Goal: Information Seeking & Learning: Learn about a topic

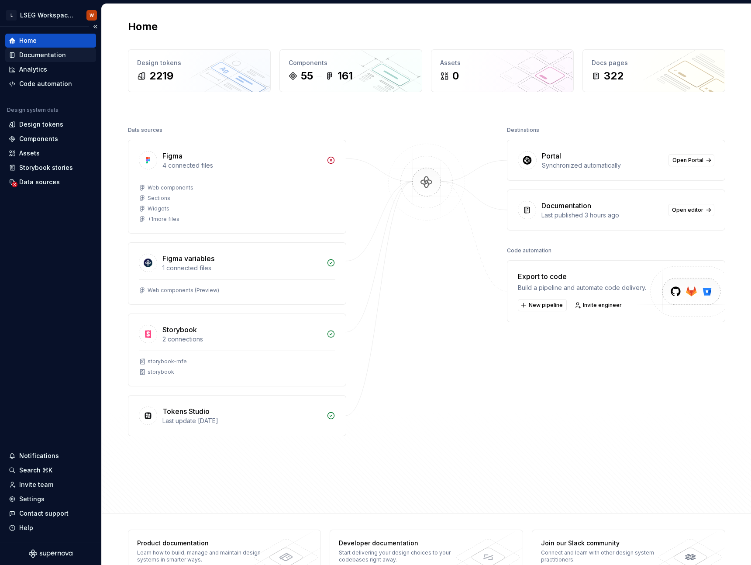
click at [70, 56] on div "Documentation" at bounding box center [51, 55] width 84 height 9
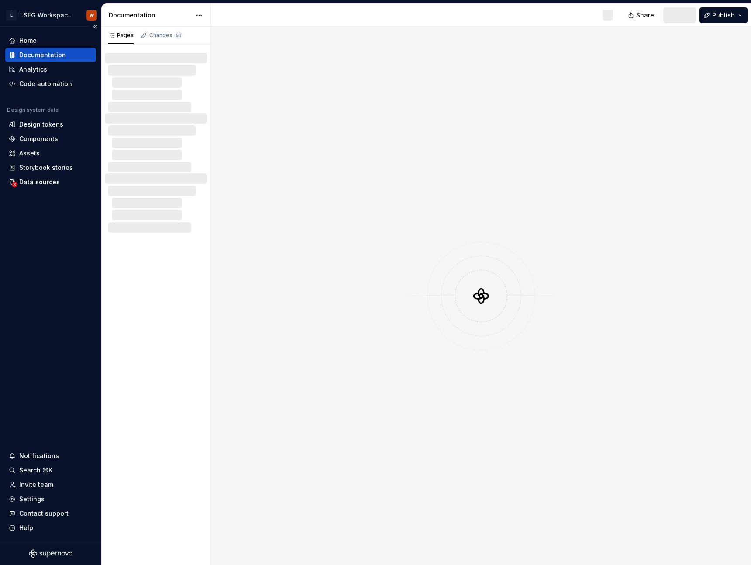
click at [53, 56] on div "Documentation" at bounding box center [42, 55] width 47 height 9
click at [574, 164] on div at bounding box center [481, 296] width 540 height 539
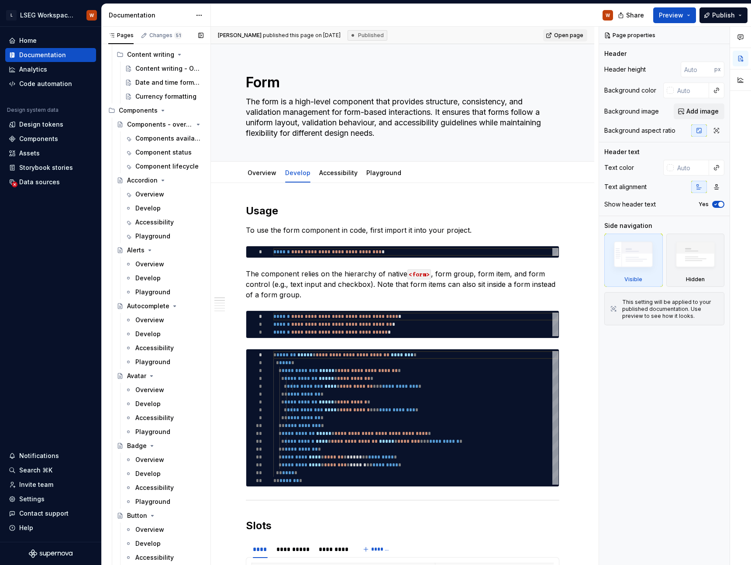
scroll to position [601, 0]
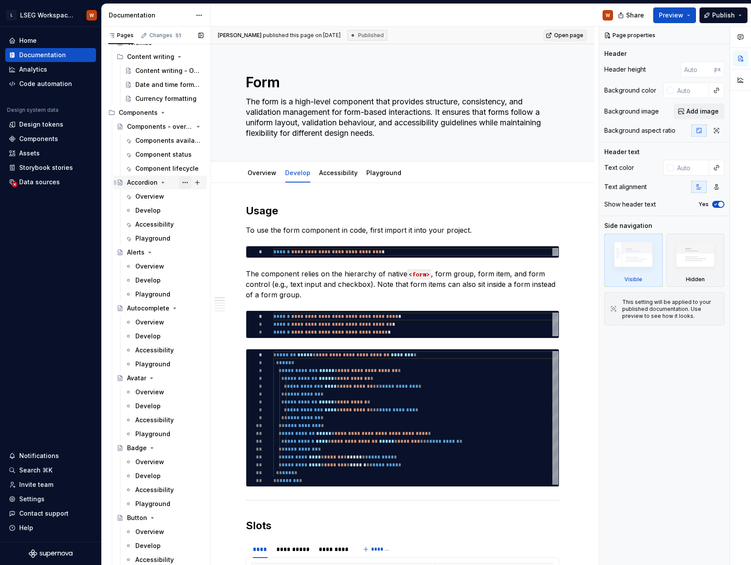
click at [179, 182] on button "Page tree" at bounding box center [185, 182] width 12 height 12
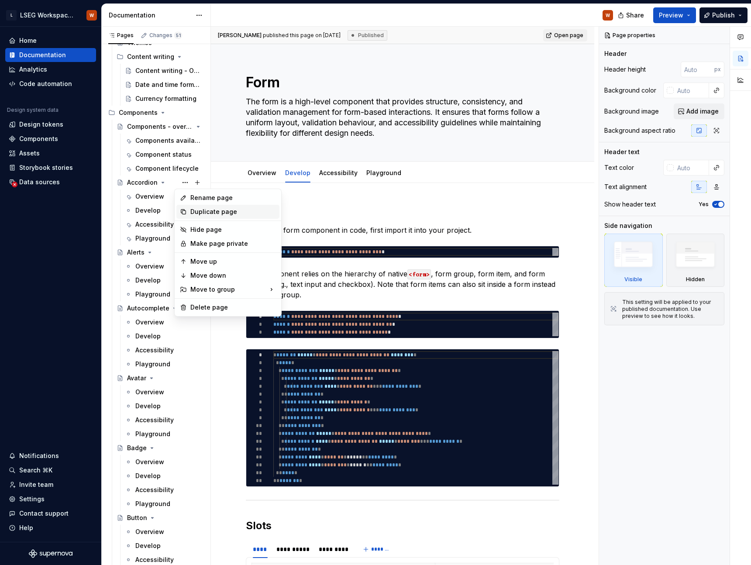
click at [209, 214] on div "Duplicate page" at bounding box center [233, 211] width 86 height 9
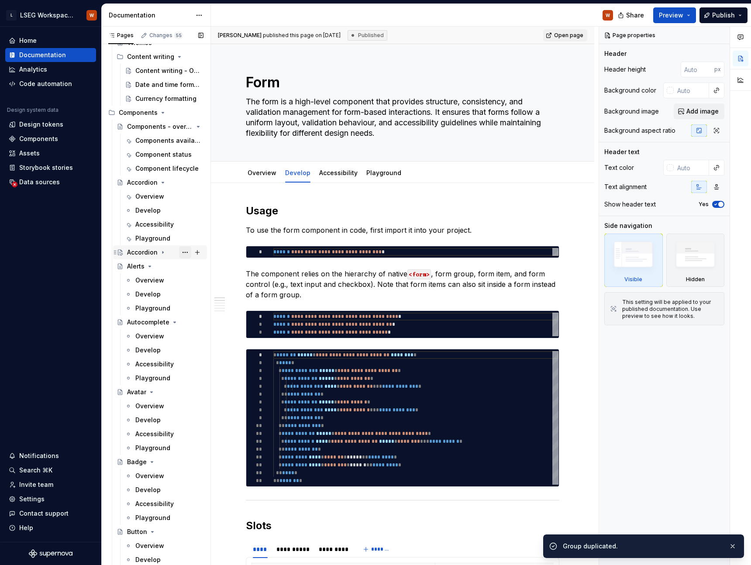
click at [180, 252] on button "Page tree" at bounding box center [185, 252] width 12 height 12
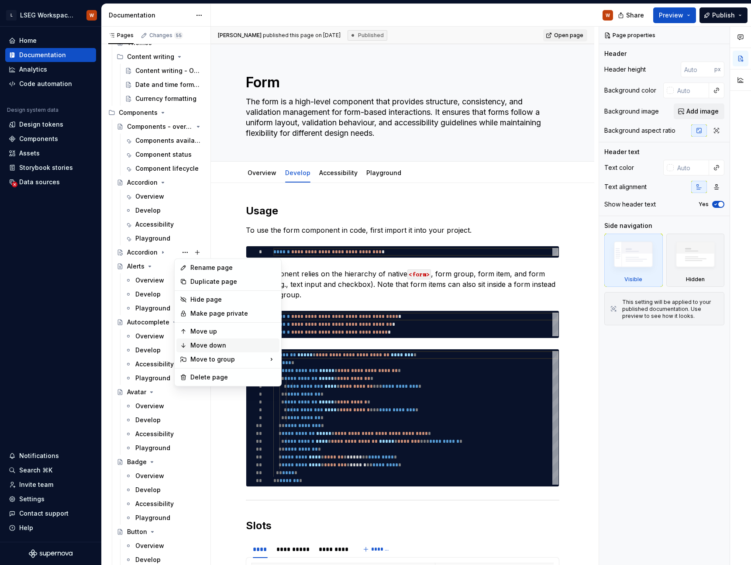
click at [218, 346] on div "Move down" at bounding box center [233, 345] width 86 height 9
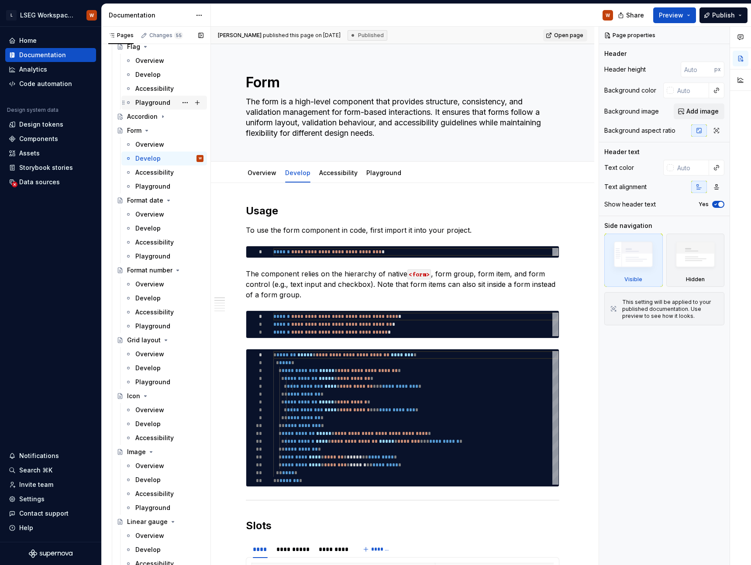
scroll to position [2202, 0]
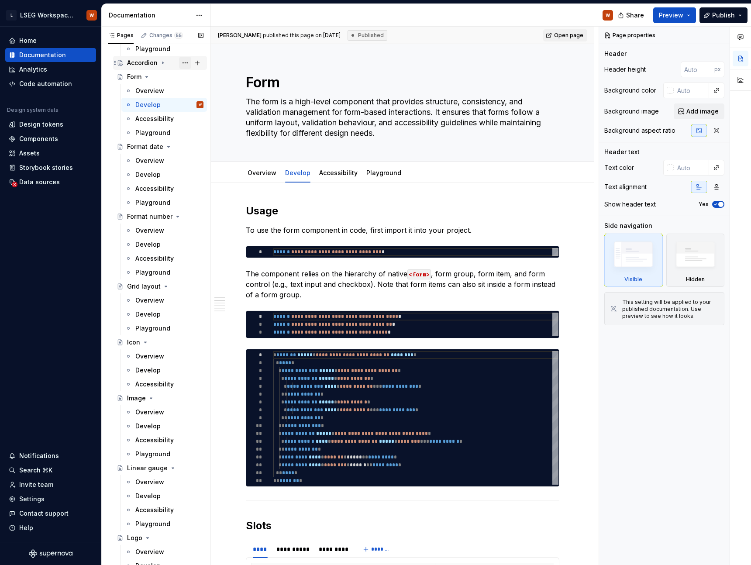
click at [179, 63] on button "Page tree" at bounding box center [185, 63] width 12 height 12
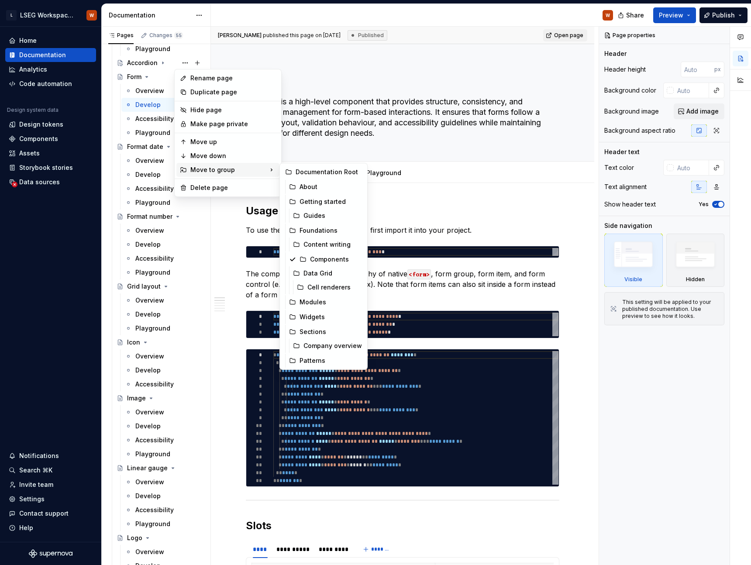
click at [214, 165] on div "Move to group" at bounding box center [227, 170] width 103 height 14
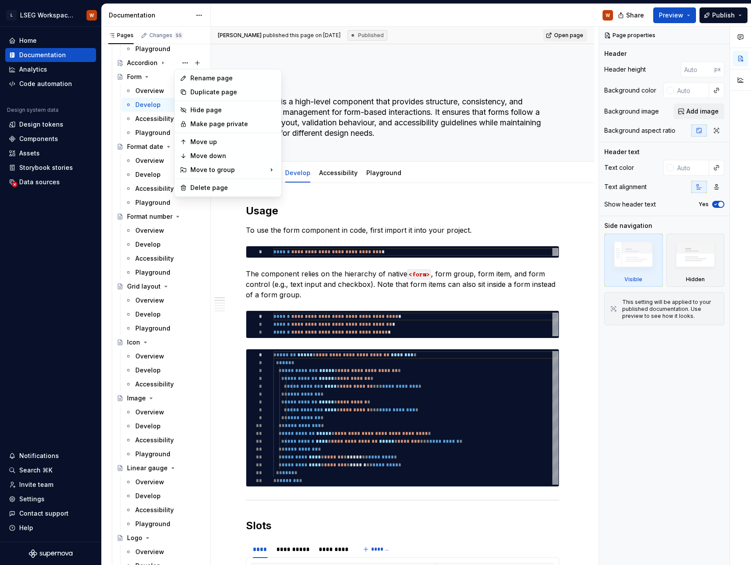
click at [273, 58] on html "L LSEG Workspace Design System W Home Documentation Analytics Code automation D…" at bounding box center [375, 282] width 751 height 565
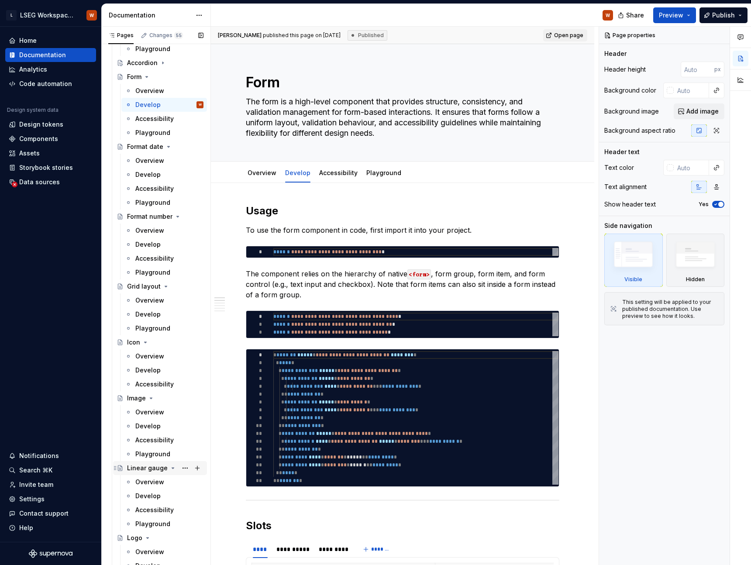
drag, startPoint x: 113, startPoint y: 64, endPoint x: 124, endPoint y: 471, distance: 407.3
click at [124, 471] on div "Components - overview Components available Component status Component lifecycle…" at bounding box center [156, 517] width 102 height 3998
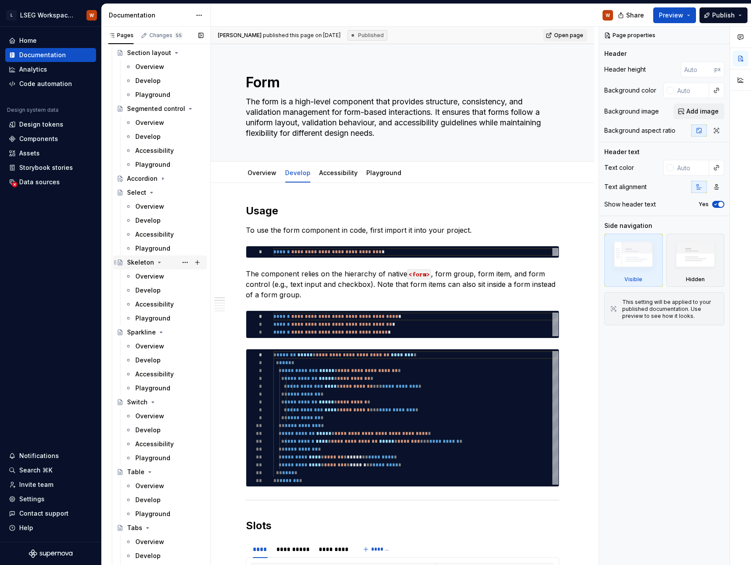
scroll to position [3582, 0]
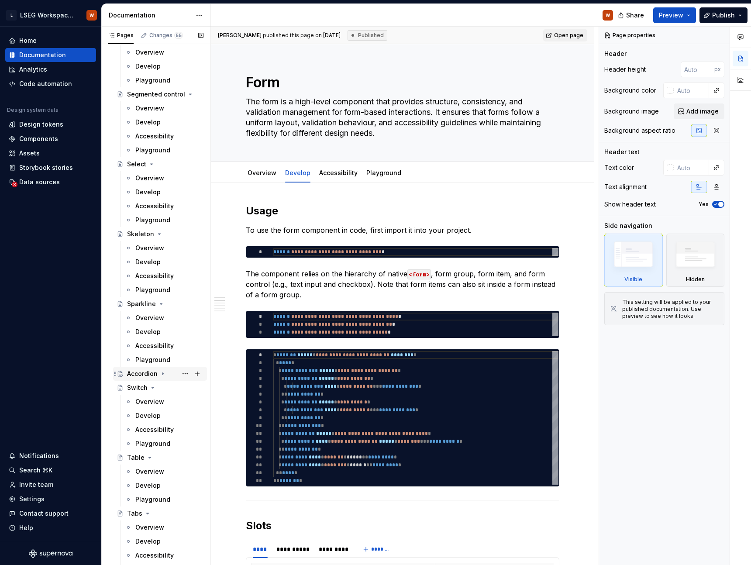
click at [145, 370] on div "Accordion" at bounding box center [142, 374] width 31 height 9
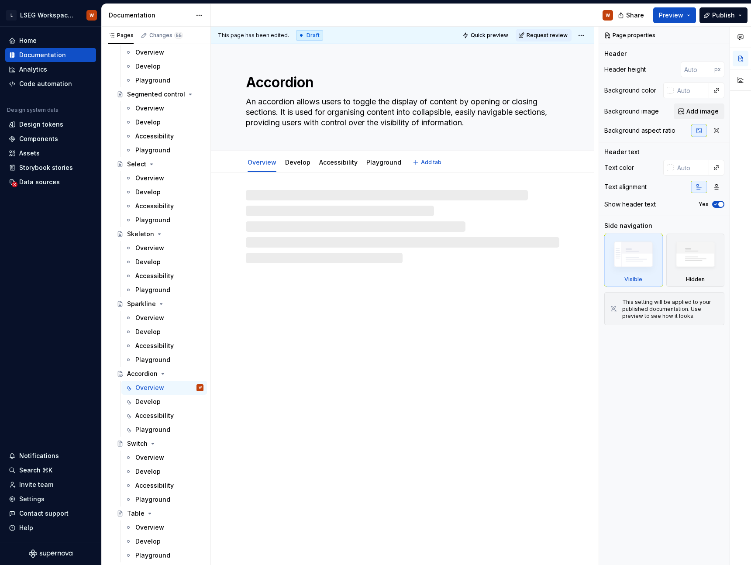
click at [308, 81] on textarea "Accordion" at bounding box center [401, 82] width 314 height 21
click at [0, 0] on button "Page tree" at bounding box center [0, 0] width 0 height 0
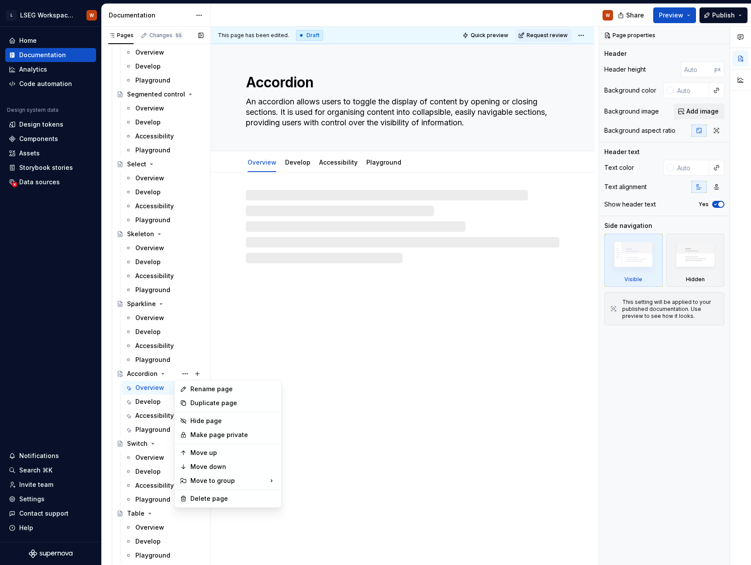
type textarea "*"
click at [202, 392] on div "Rename page" at bounding box center [233, 389] width 86 height 9
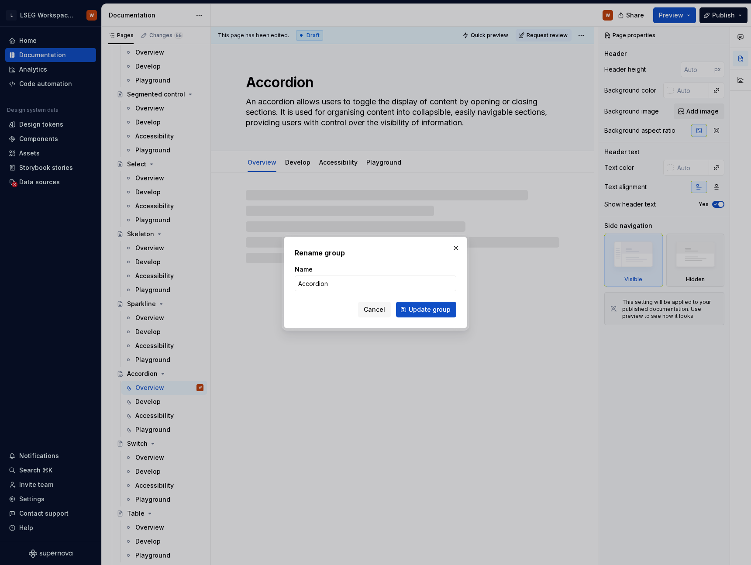
type input "S"
type textarea "*"
type input "Sort"
type textarea "*"
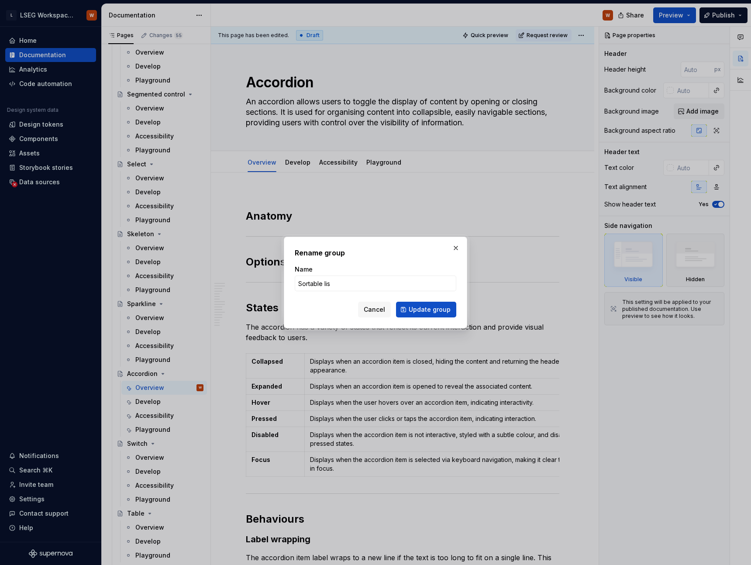
type input "Sortable list"
click at [426, 308] on span "Update group" at bounding box center [430, 309] width 42 height 9
type textarea "*"
type textarea "Sortable list"
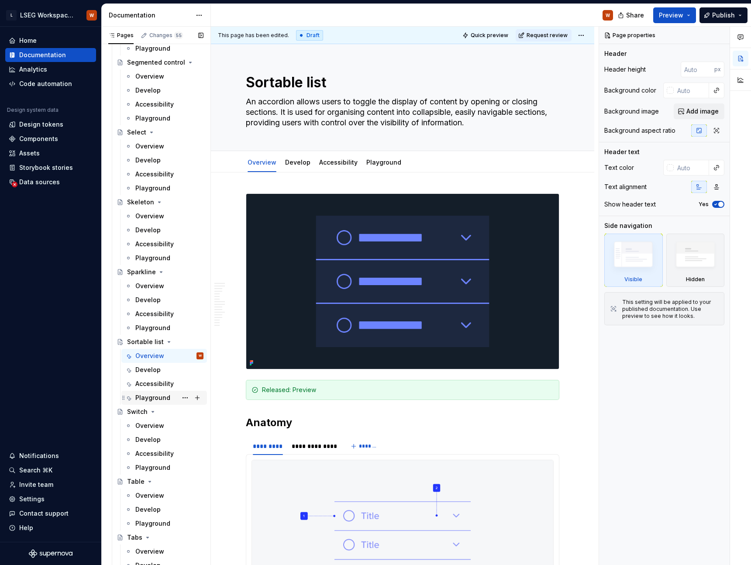
scroll to position [3621, 0]
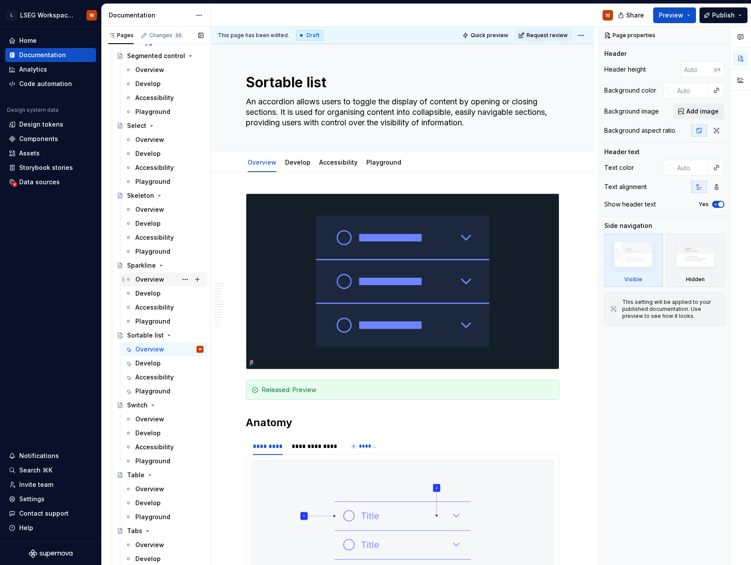
click at [147, 282] on div "Overview" at bounding box center [149, 279] width 29 height 9
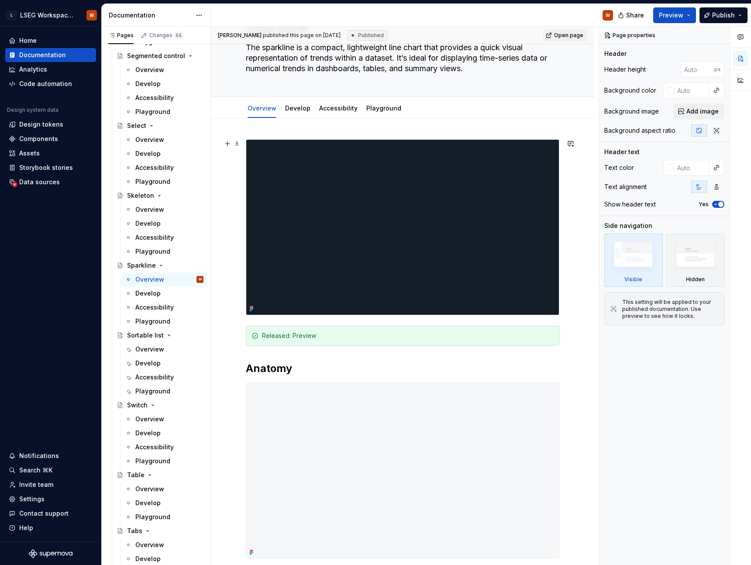
scroll to position [55, 0]
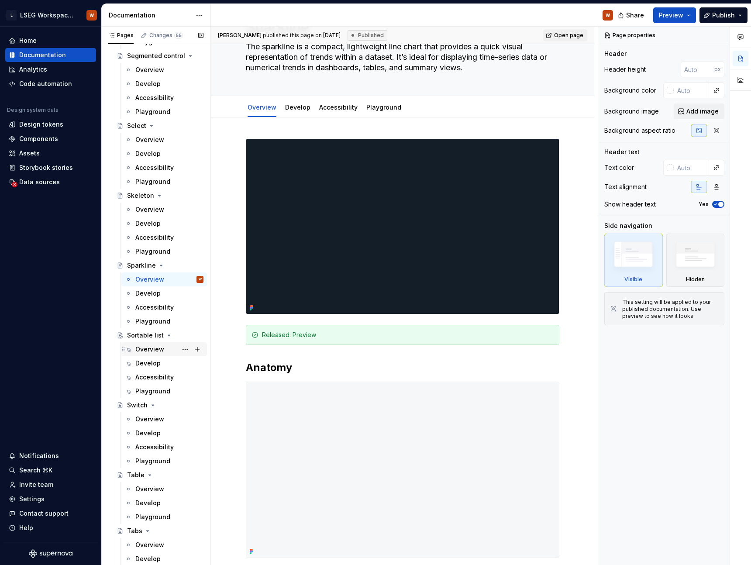
click at [151, 349] on div "Overview" at bounding box center [149, 349] width 29 height 9
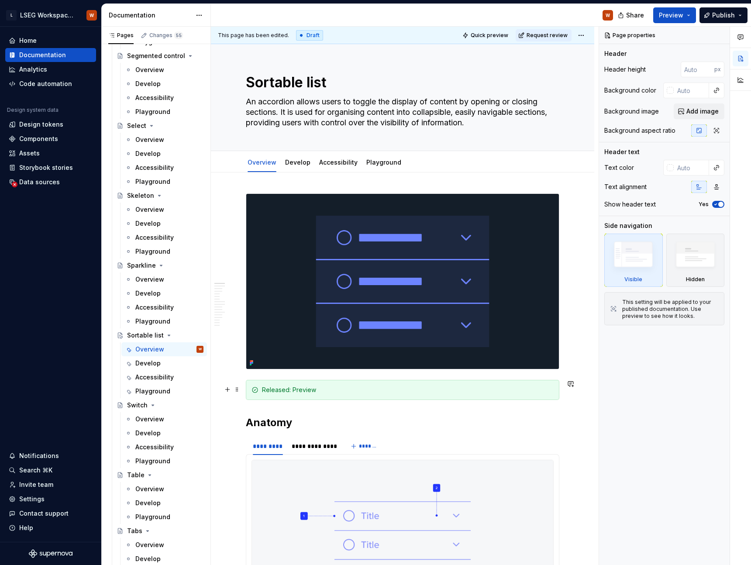
click at [345, 388] on div "Released: Preview" at bounding box center [408, 390] width 292 height 9
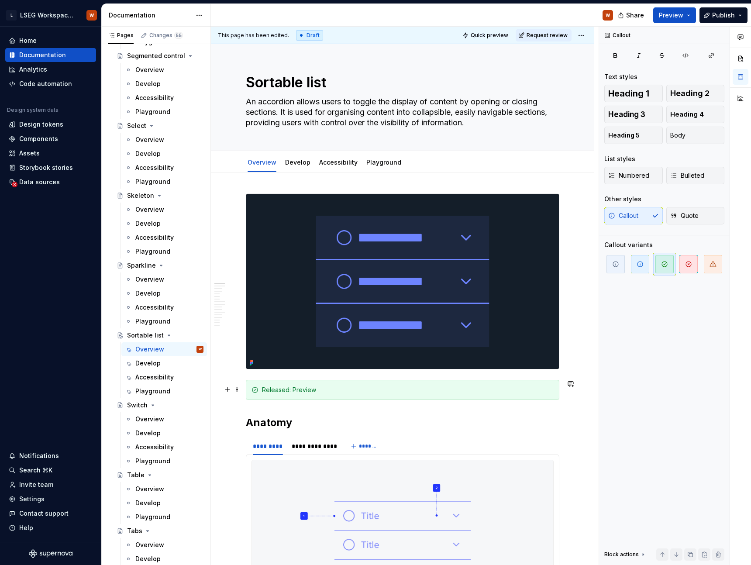
click at [301, 391] on div "Released: Preview" at bounding box center [408, 390] width 292 height 9
click at [273, 390] on div "Released: Preview" at bounding box center [408, 390] width 292 height 9
click at [310, 386] on div "Released: Preview" at bounding box center [408, 390] width 292 height 9
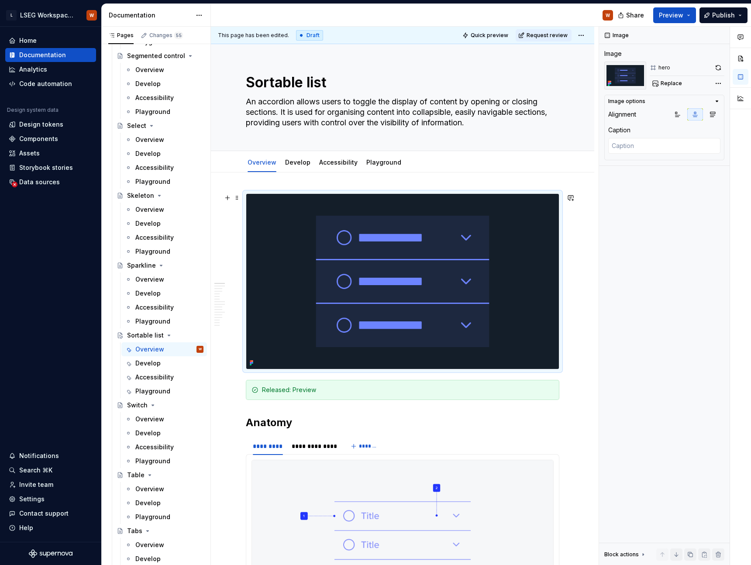
click at [355, 302] on img at bounding box center [402, 281] width 313 height 175
click at [328, 423] on h2 "Anatomy" at bounding box center [403, 423] width 314 height 14
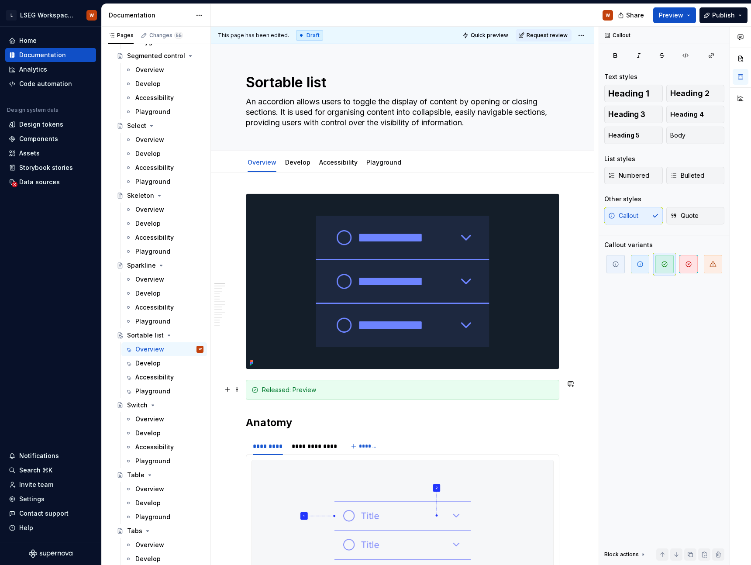
click at [336, 393] on div "Released: Preview" at bounding box center [408, 390] width 292 height 9
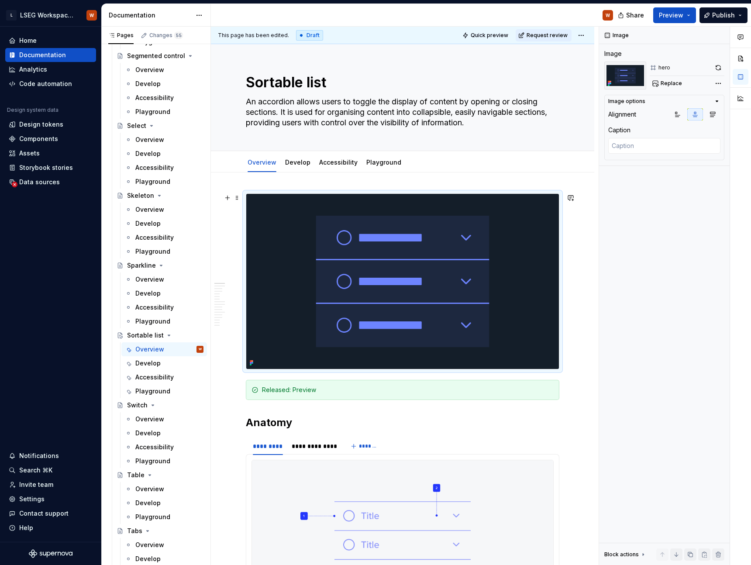
click at [395, 291] on img at bounding box center [402, 281] width 313 height 175
click at [146, 282] on div "Overview" at bounding box center [149, 279] width 29 height 9
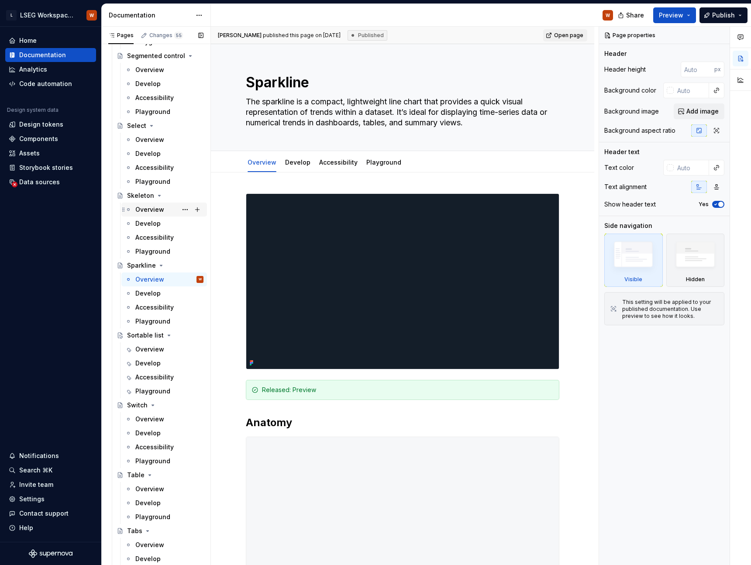
click at [156, 213] on div "Overview" at bounding box center [149, 209] width 29 height 9
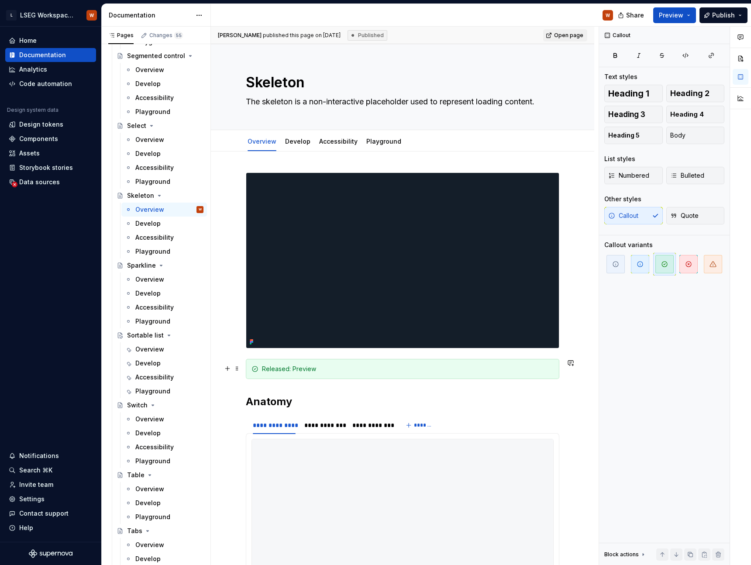
click at [318, 365] on div "Released: Preview" at bounding box center [408, 369] width 292 height 9
click at [159, 138] on div "Overview" at bounding box center [149, 139] width 29 height 9
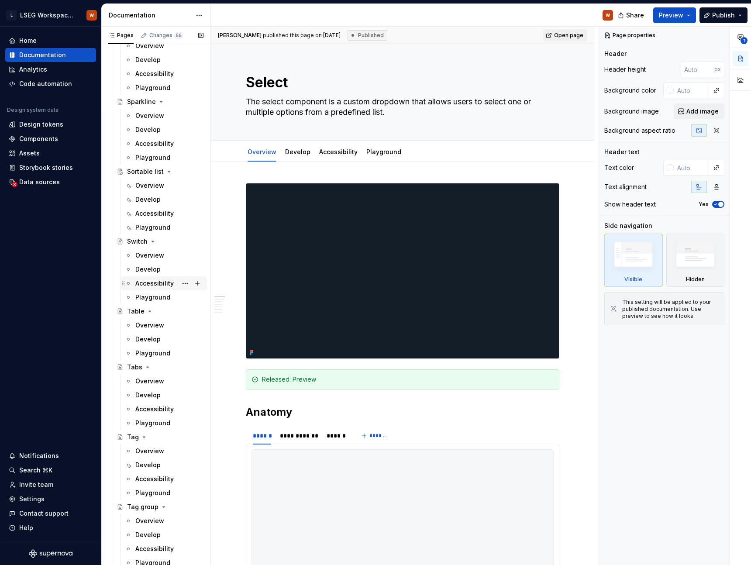
scroll to position [3783, 0]
click at [159, 188] on div "Overview" at bounding box center [149, 187] width 29 height 9
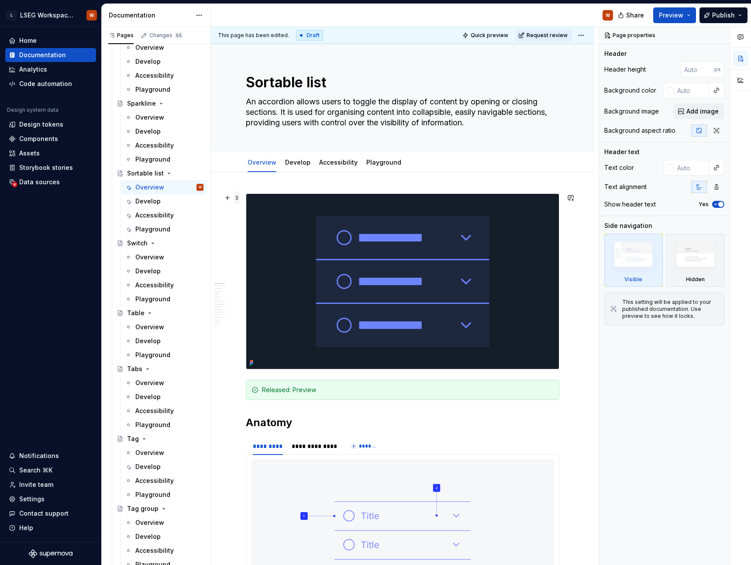
click at [237, 196] on span at bounding box center [237, 198] width 7 height 12
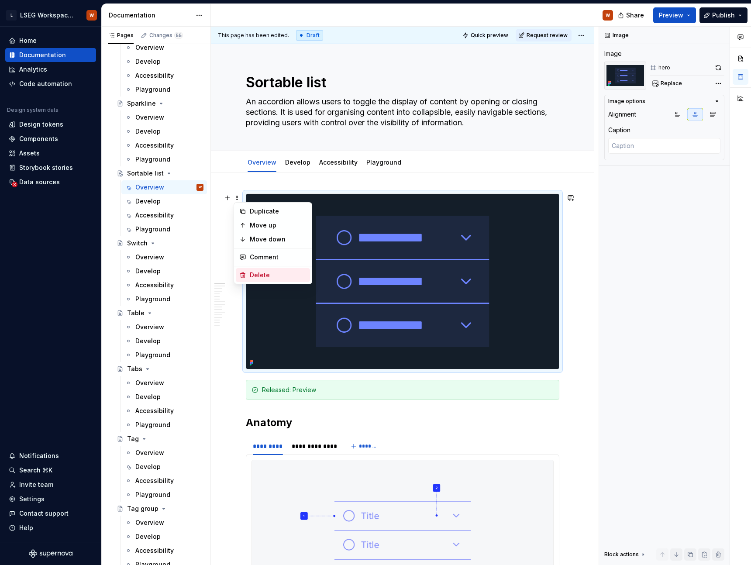
click at [270, 276] on div "Delete" at bounding box center [278, 275] width 57 height 9
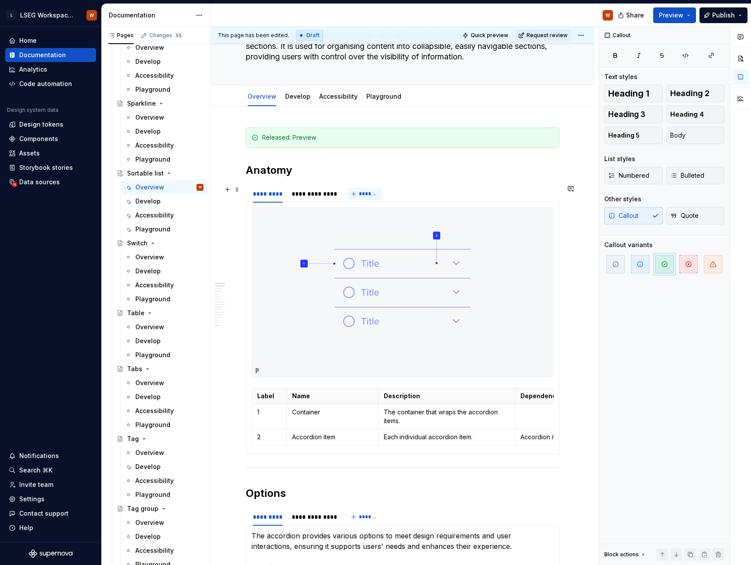
scroll to position [67, 0]
click at [238, 171] on span at bounding box center [237, 169] width 7 height 12
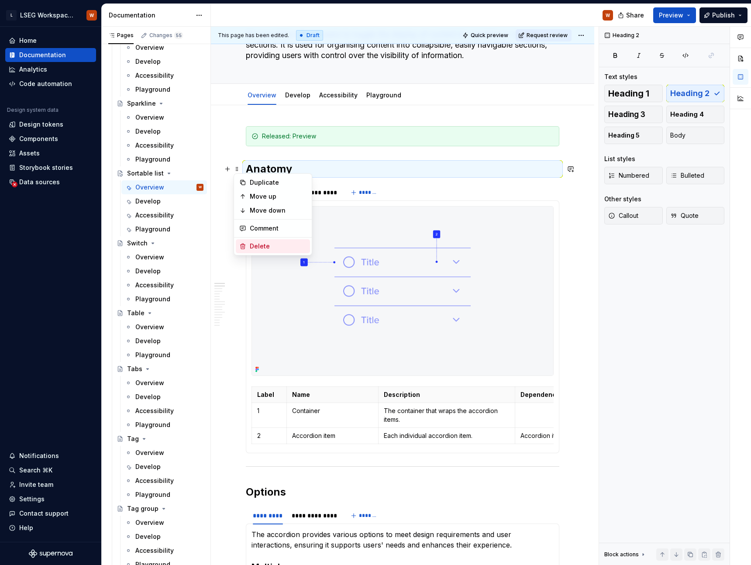
click at [260, 249] on div "Delete" at bounding box center [278, 246] width 57 height 9
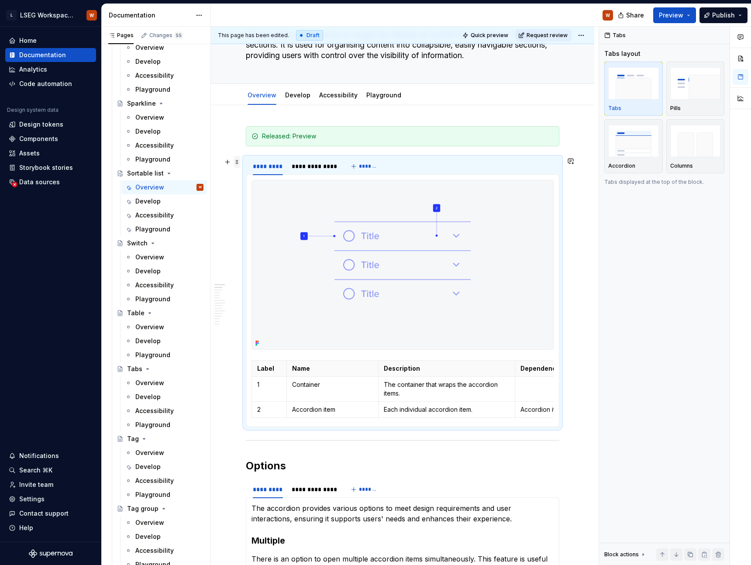
click at [237, 162] on span at bounding box center [237, 162] width 7 height 12
click at [261, 235] on div "Delete" at bounding box center [278, 239] width 57 height 9
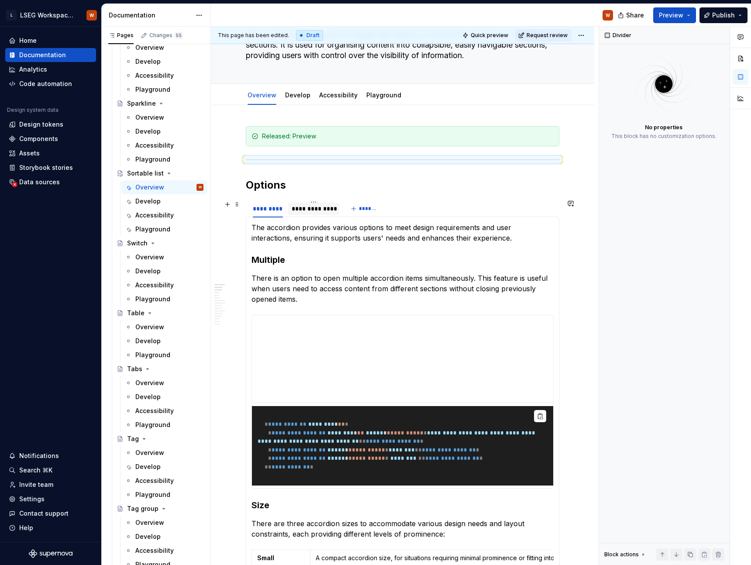
scroll to position [82, 0]
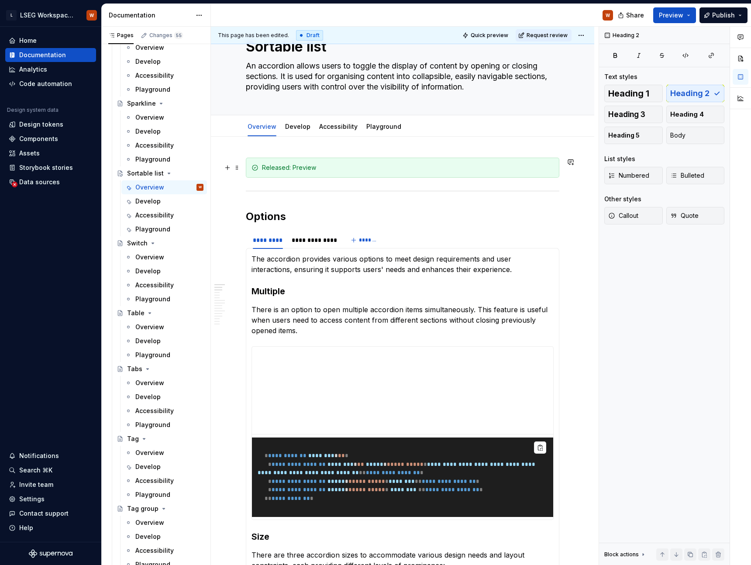
scroll to position [40, 0]
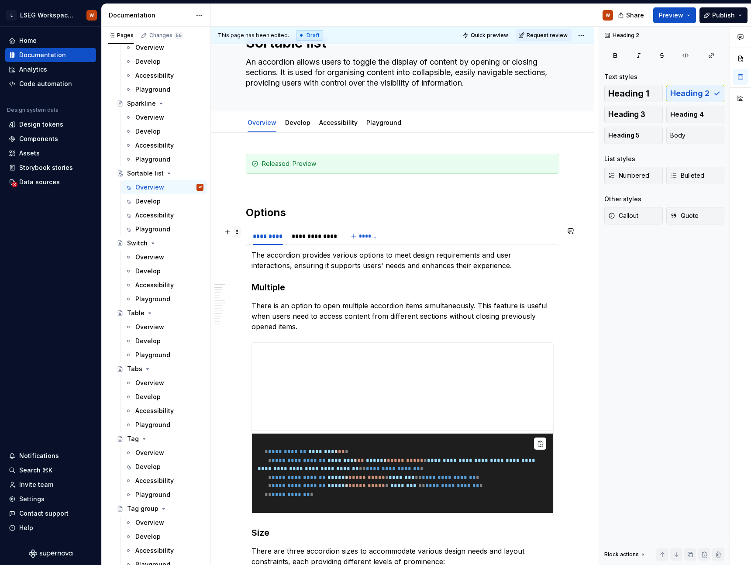
click at [237, 231] on span at bounding box center [237, 232] width 7 height 12
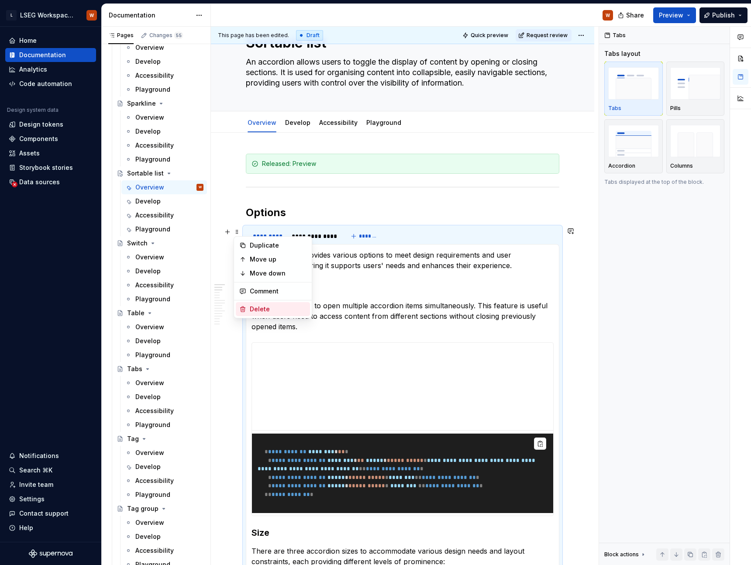
click at [261, 307] on div "Delete" at bounding box center [278, 309] width 57 height 9
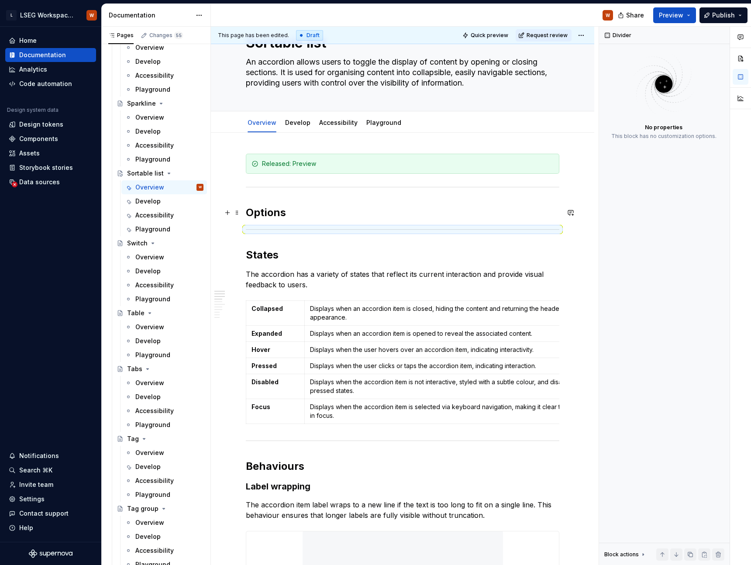
click at [310, 212] on h2 "Options" at bounding box center [403, 213] width 314 height 14
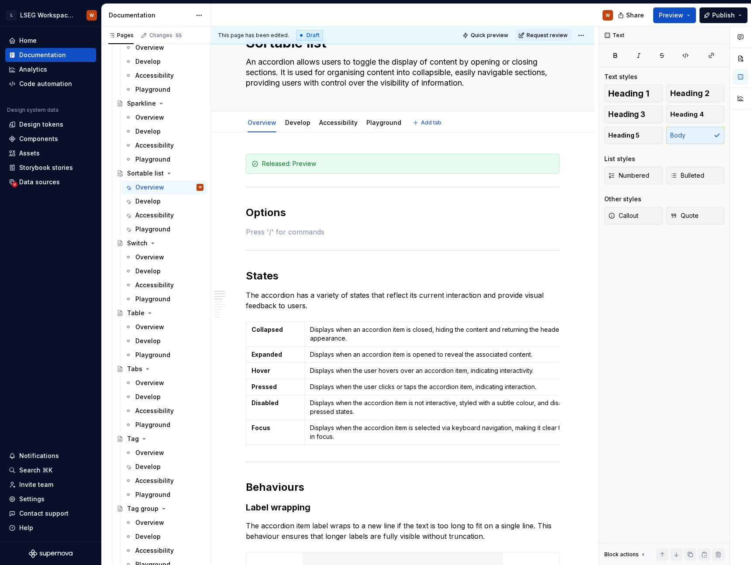
type textarea "*"
paste div
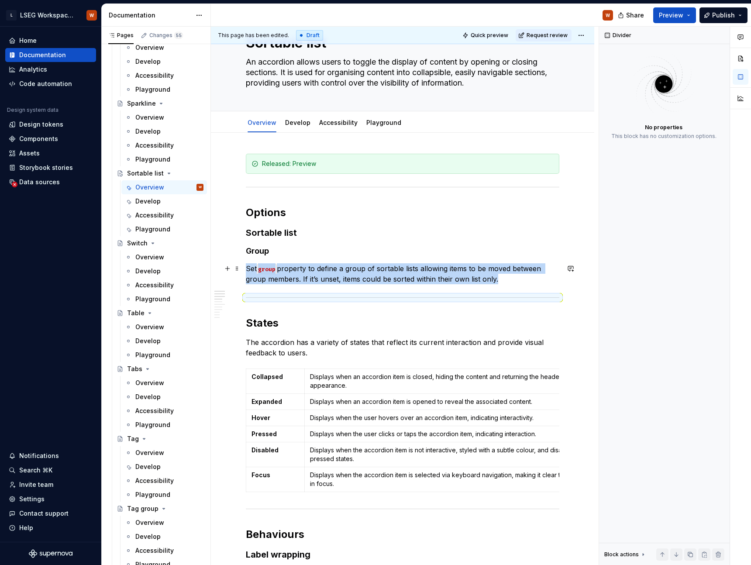
click at [521, 280] on p "Set group property to define a group of sortable lists allowing items to be mov…" at bounding box center [403, 273] width 314 height 21
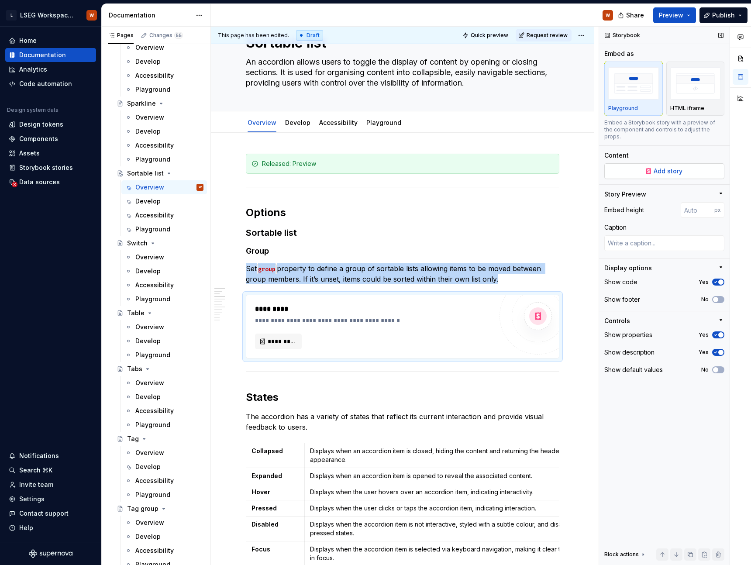
click at [681, 167] on span "Add story" at bounding box center [668, 171] width 29 height 9
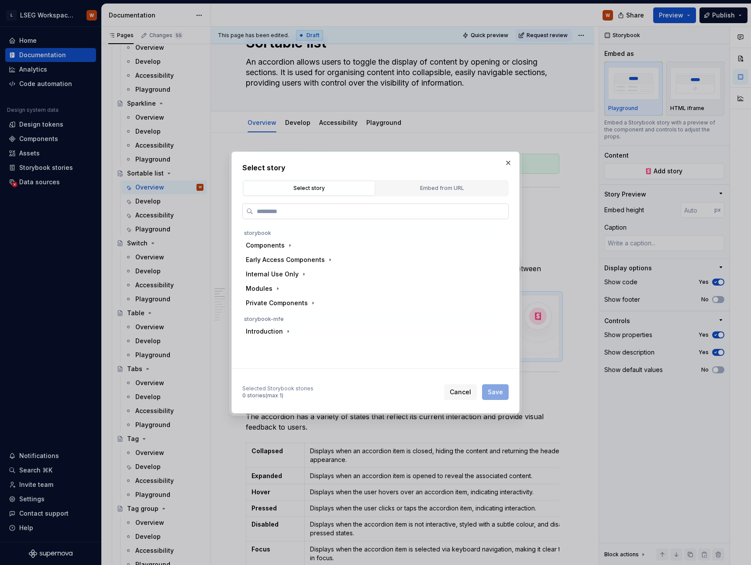
type textarea "*"
type input "*"
type textarea "*"
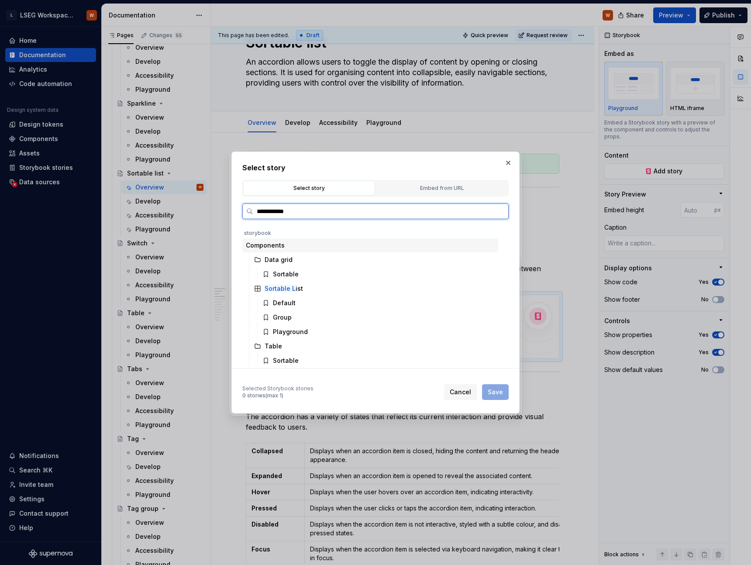
type input "**********"
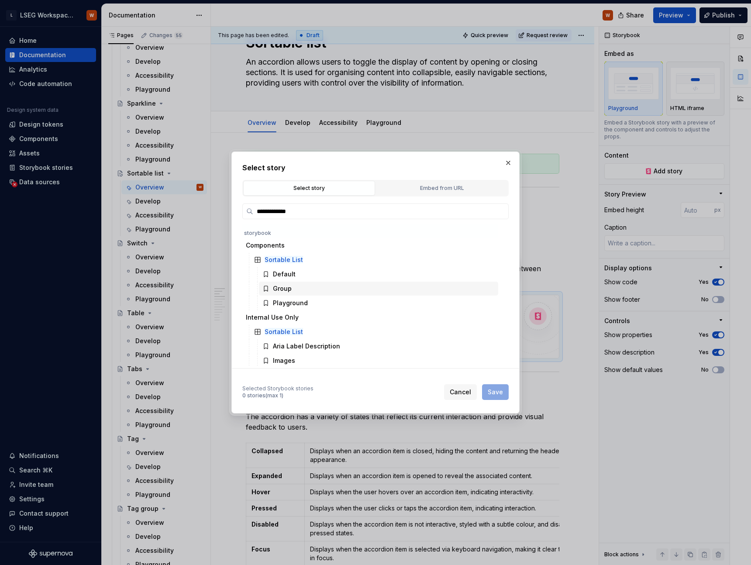
scroll to position [12, 0]
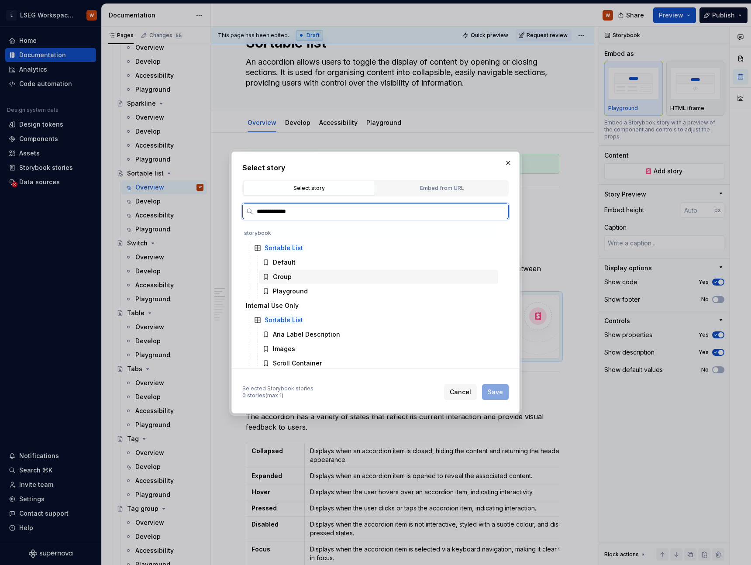
click at [309, 276] on div "Group" at bounding box center [378, 277] width 239 height 14
click at [498, 391] on span "Save" at bounding box center [495, 392] width 15 height 9
type textarea "*"
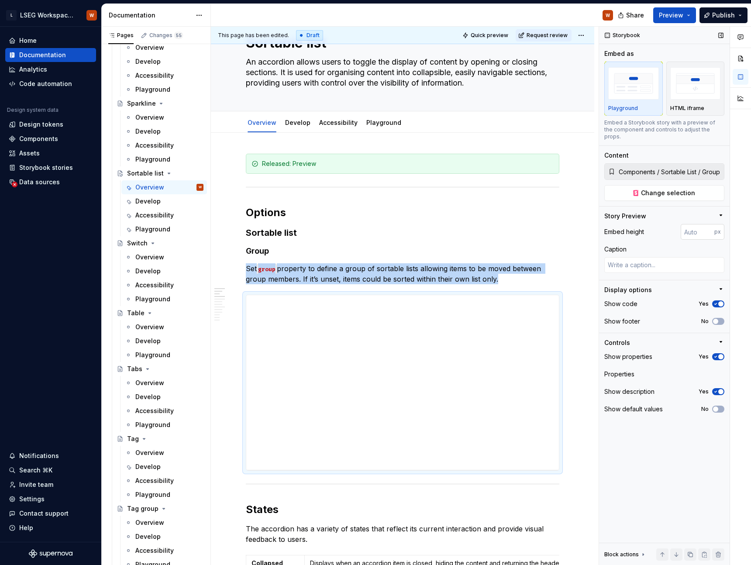
click at [701, 228] on input "number" at bounding box center [698, 232] width 34 height 16
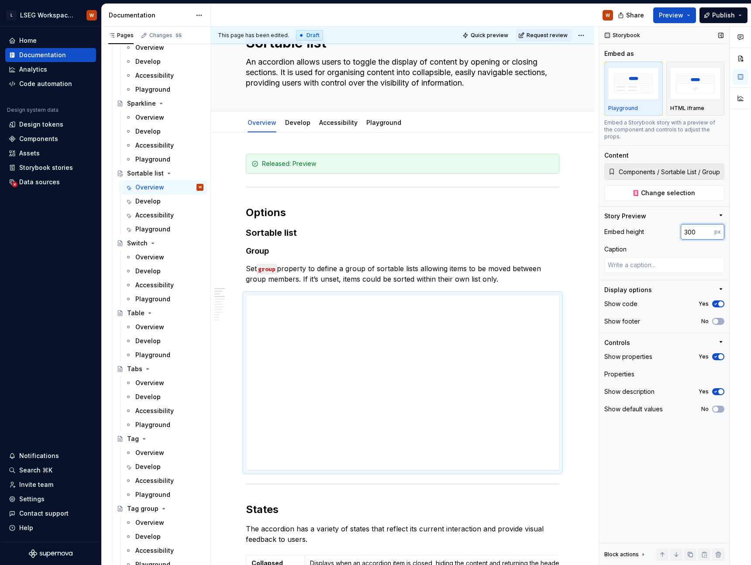
type input "300"
click at [627, 228] on div "Embed height" at bounding box center [625, 232] width 40 height 9
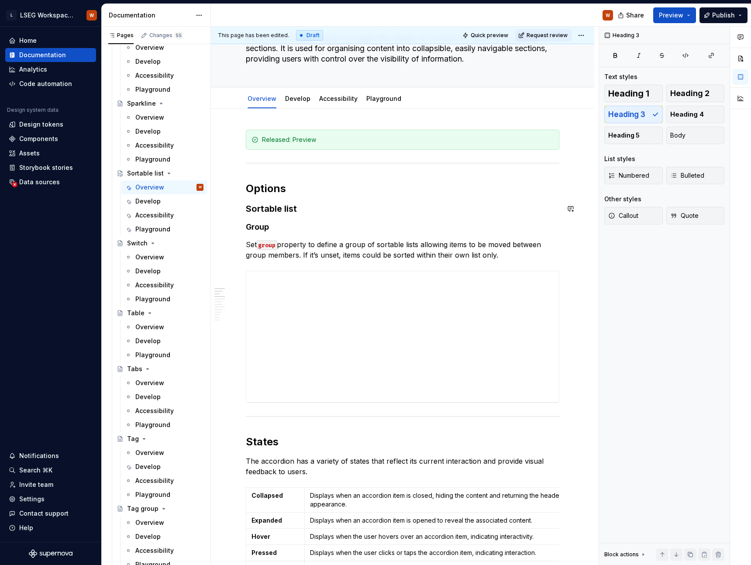
scroll to position [65, 0]
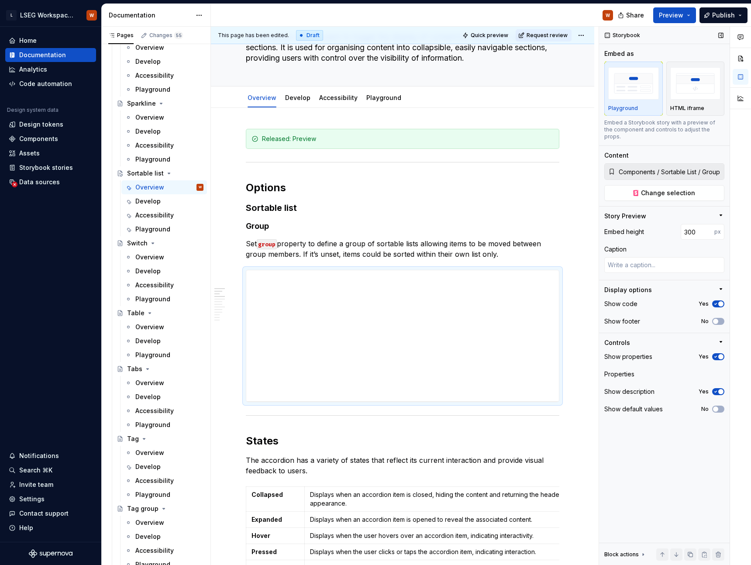
click at [717, 389] on icon "button" at bounding box center [715, 391] width 7 height 5
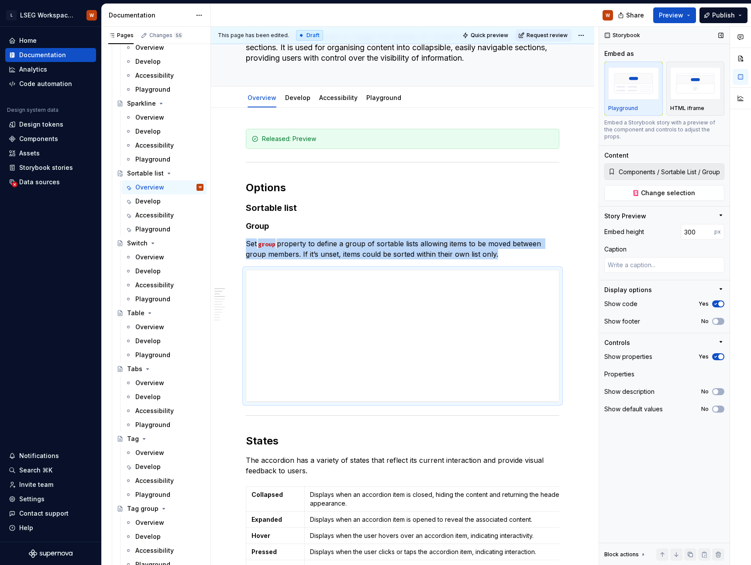
click at [719, 354] on span "button" at bounding box center [721, 356] width 5 height 5
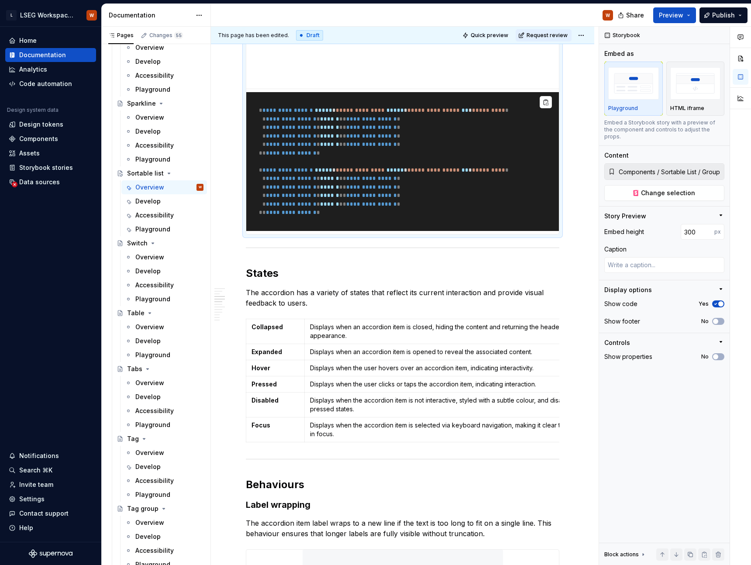
scroll to position [390, 0]
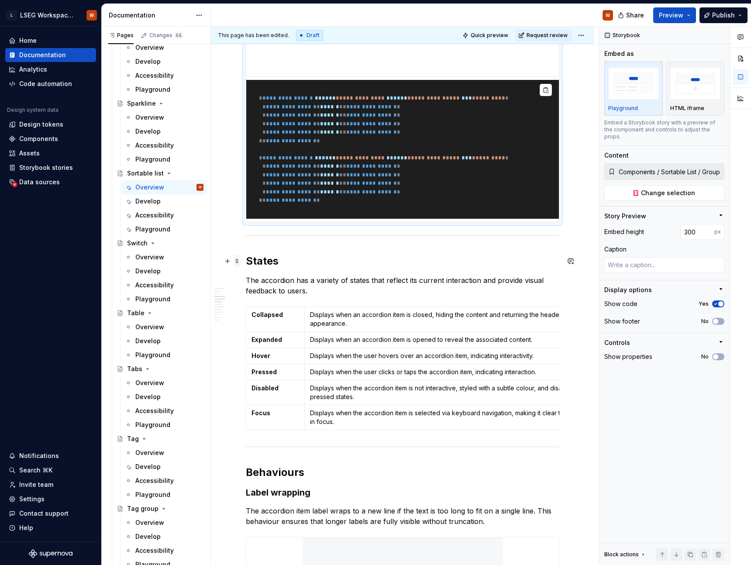
click at [239, 261] on span at bounding box center [237, 261] width 7 height 12
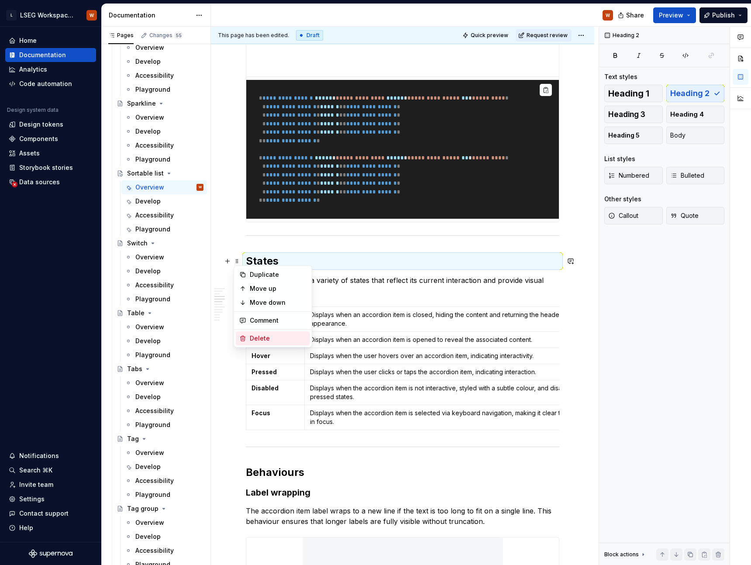
click at [268, 338] on div "Delete" at bounding box center [278, 338] width 57 height 9
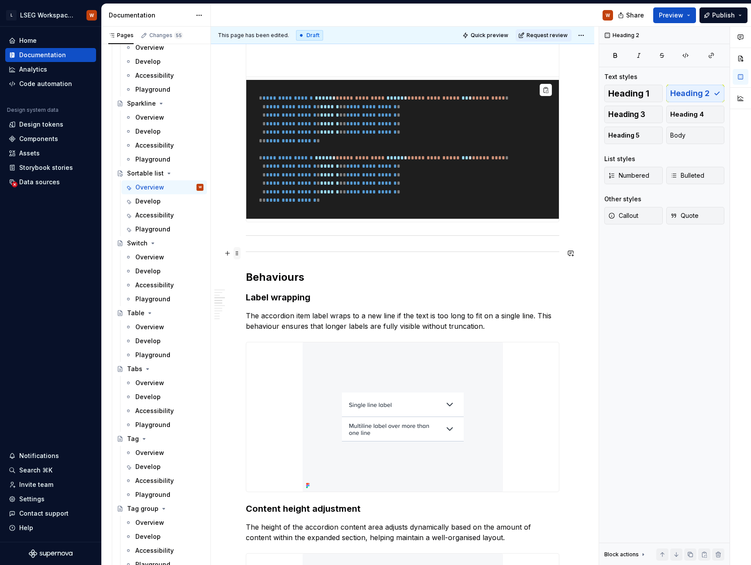
click at [238, 251] on span at bounding box center [237, 253] width 7 height 12
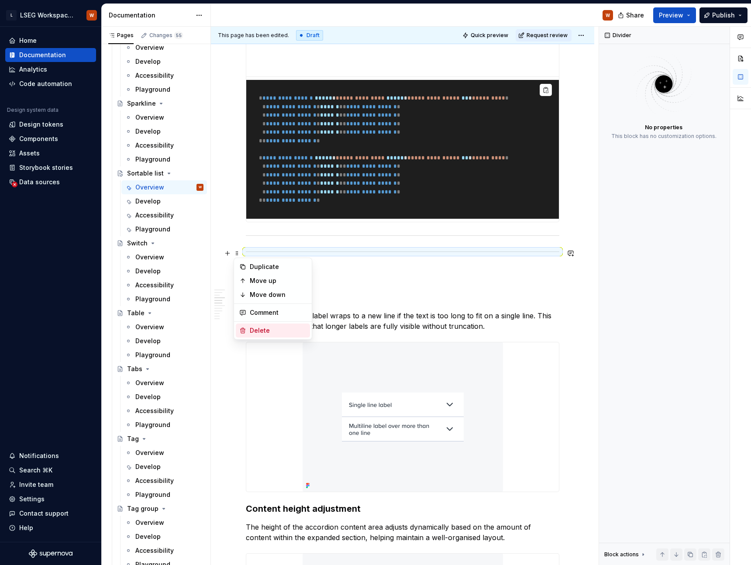
click at [259, 331] on div "Delete" at bounding box center [278, 330] width 57 height 9
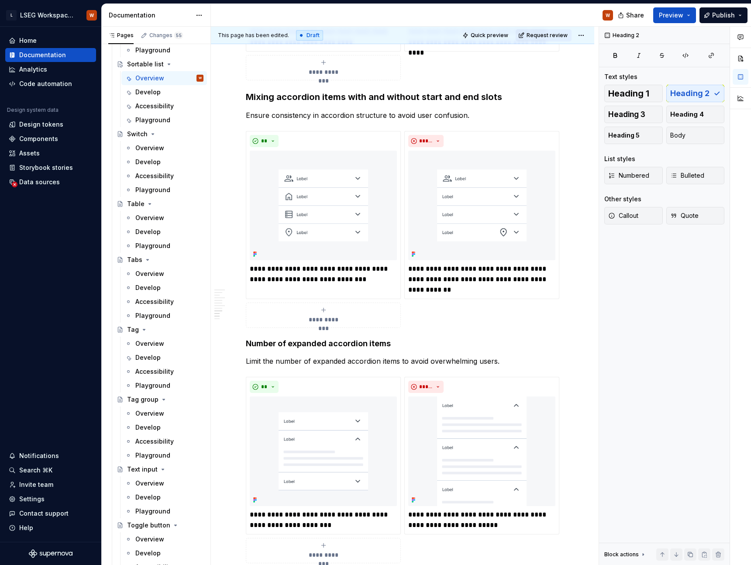
scroll to position [1321, 0]
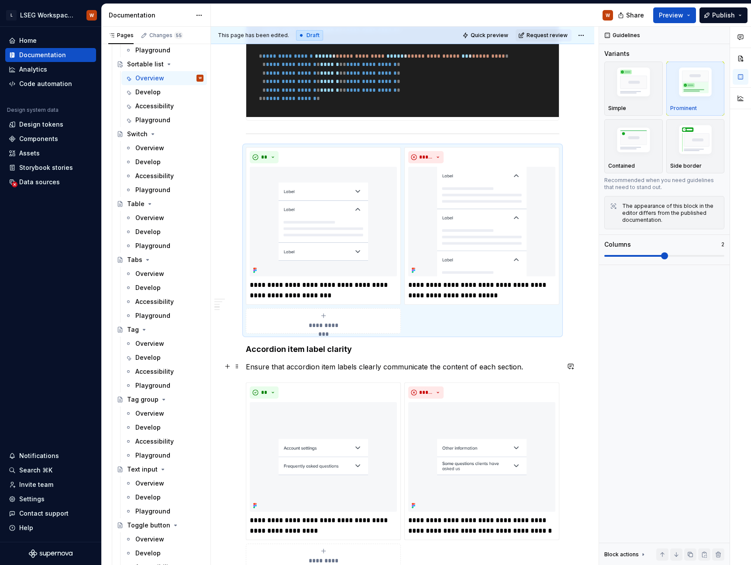
scroll to position [505, 0]
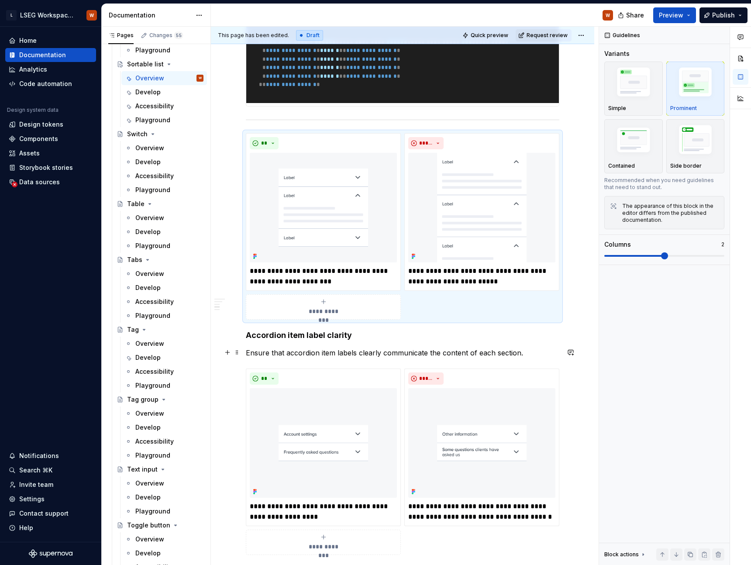
click at [346, 352] on p "Ensure that accordion item labels clearly communicate the content of each secti…" at bounding box center [403, 353] width 314 height 10
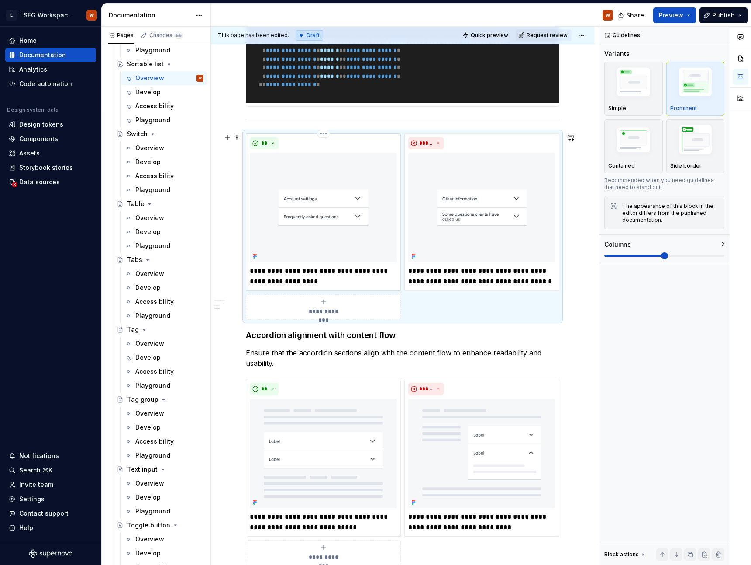
scroll to position [463, 0]
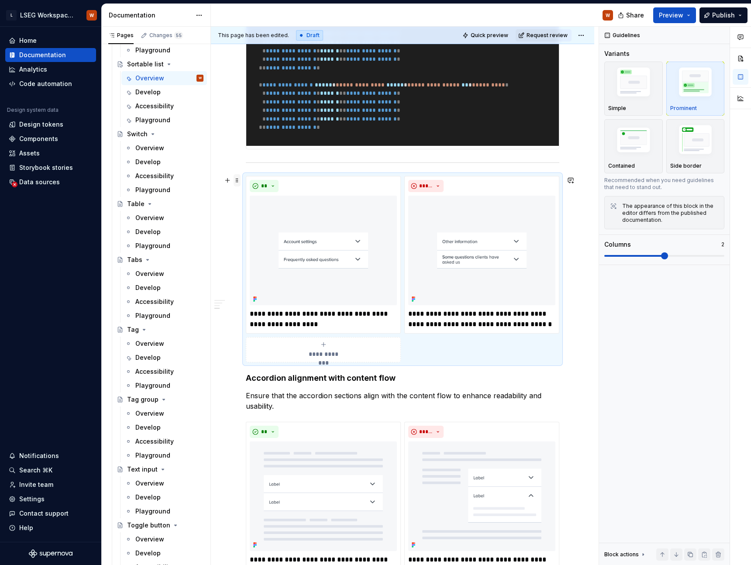
click at [238, 180] on span at bounding box center [237, 180] width 7 height 12
click at [260, 252] on div "Delete" at bounding box center [273, 258] width 74 height 14
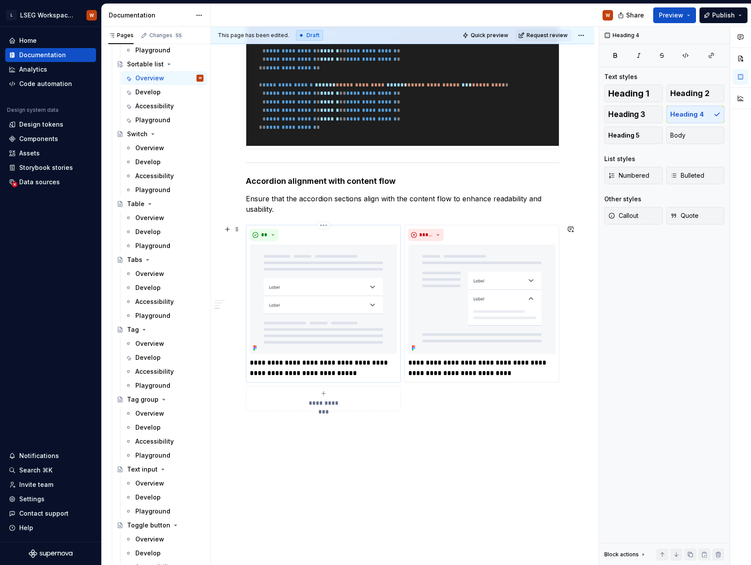
scroll to position [488, 0]
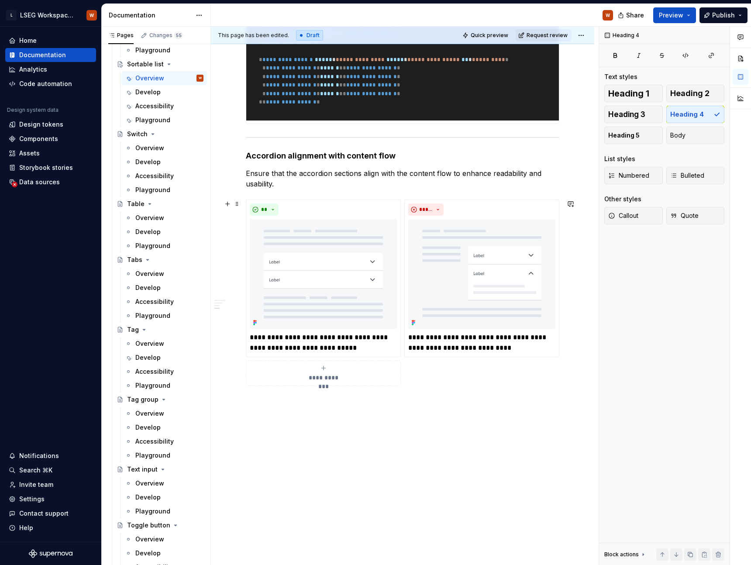
click at [449, 366] on div "**********" at bounding box center [403, 293] width 314 height 187
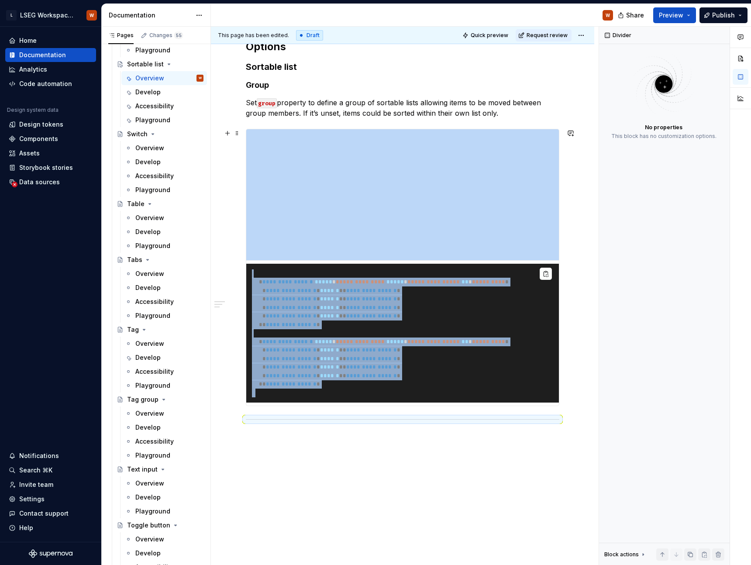
scroll to position [198, 0]
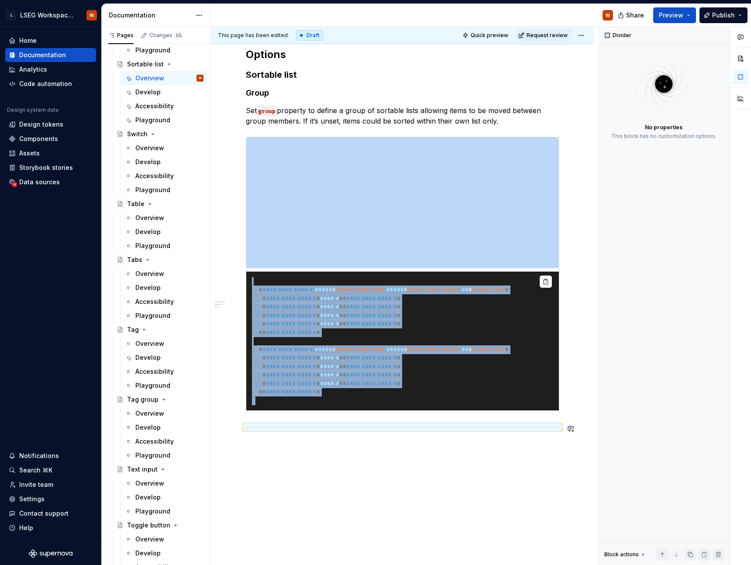
click at [328, 453] on div "**********" at bounding box center [403, 293] width 384 height 636
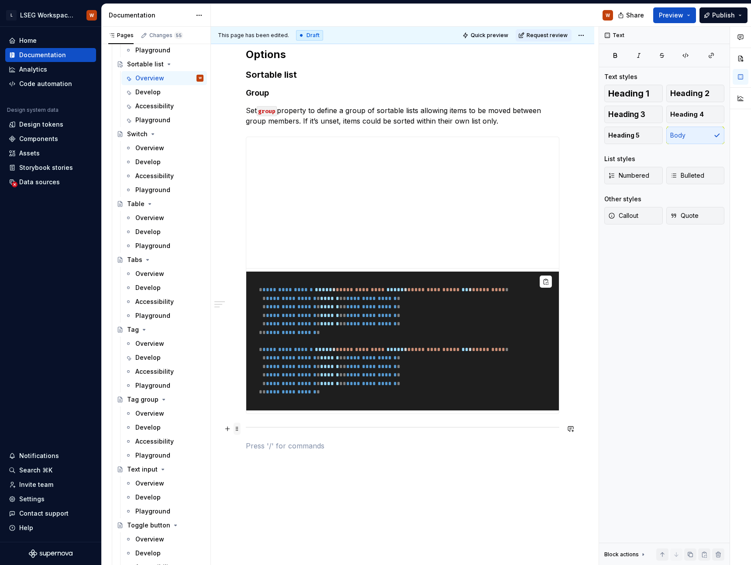
click at [237, 427] on span at bounding box center [237, 429] width 7 height 12
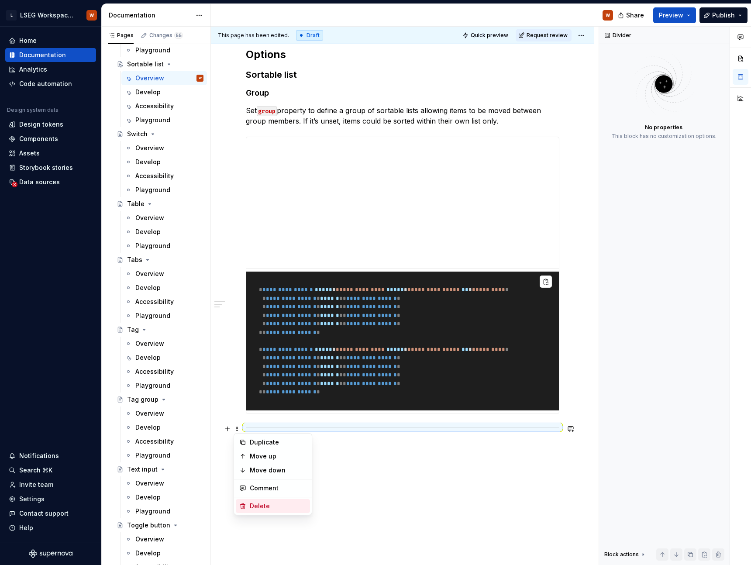
click at [259, 506] on div "Delete" at bounding box center [278, 506] width 57 height 9
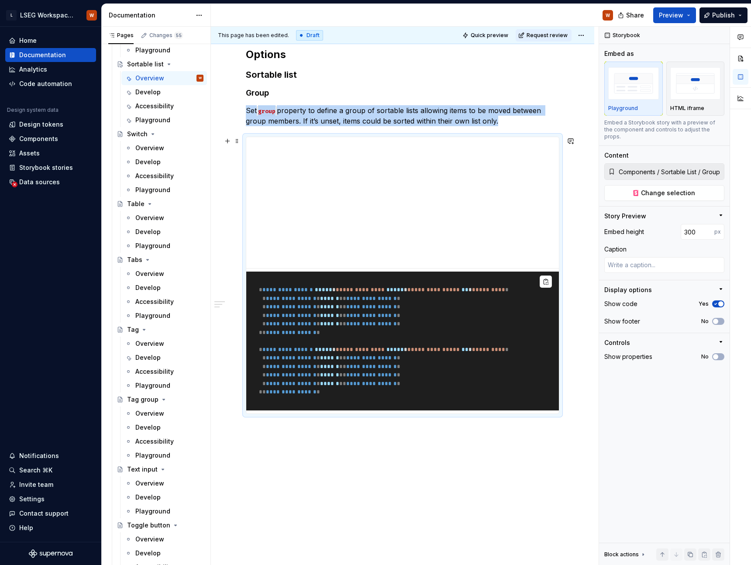
click at [534, 329] on pre "**********" at bounding box center [402, 341] width 313 height 139
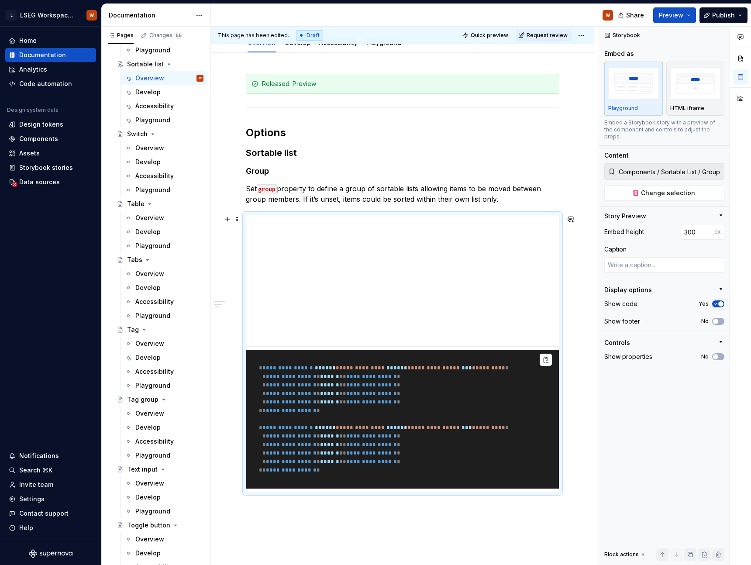
scroll to position [0, 0]
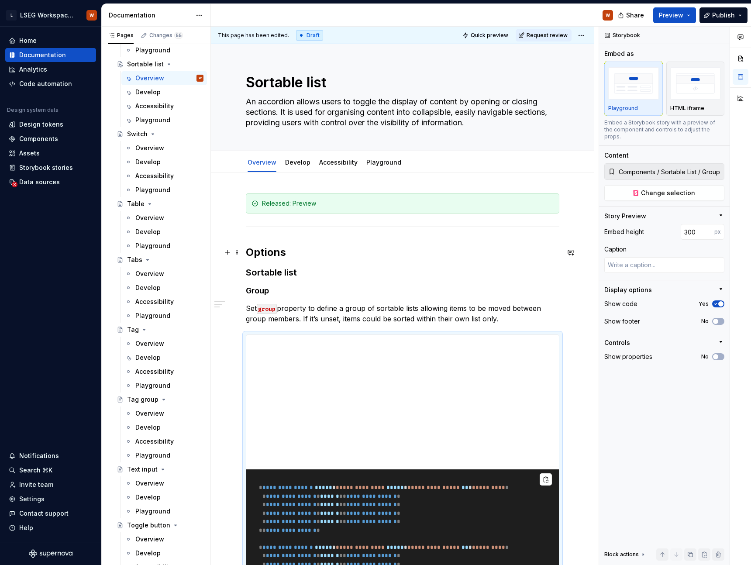
click at [425, 249] on h2 "Options" at bounding box center [403, 252] width 314 height 14
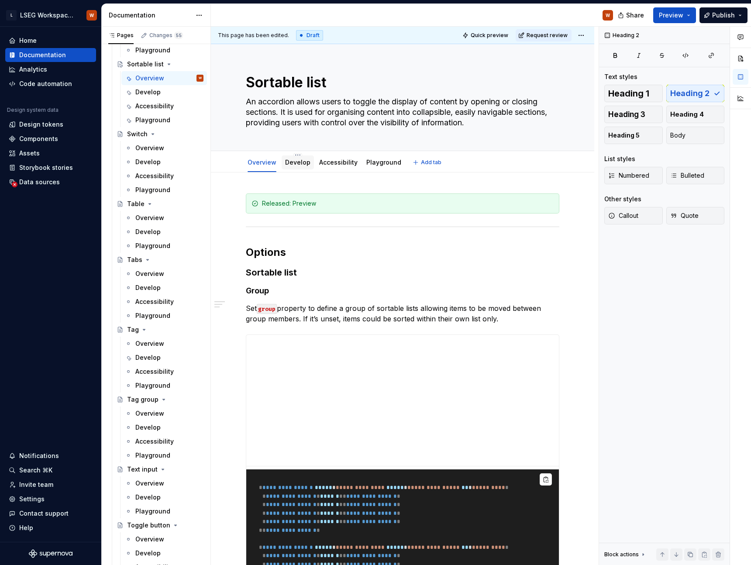
click at [303, 166] on div "Develop" at bounding box center [297, 162] width 25 height 9
click at [303, 165] on link "Develop" at bounding box center [297, 162] width 25 height 7
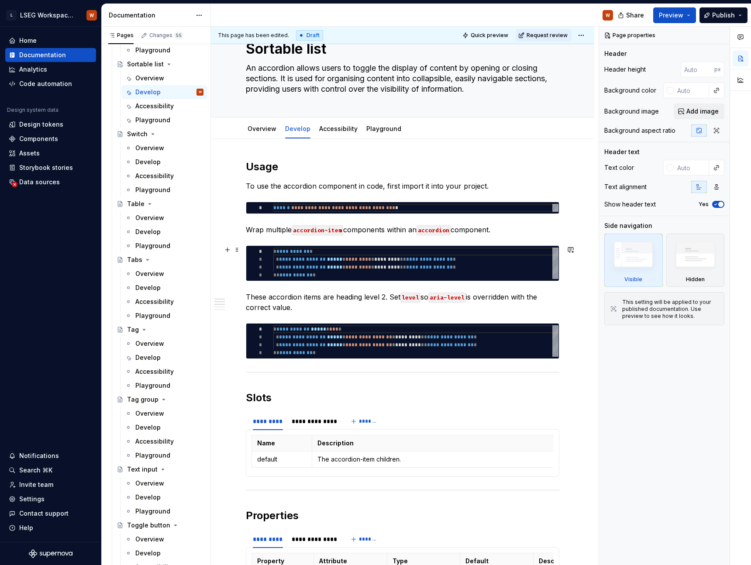
scroll to position [35, 0]
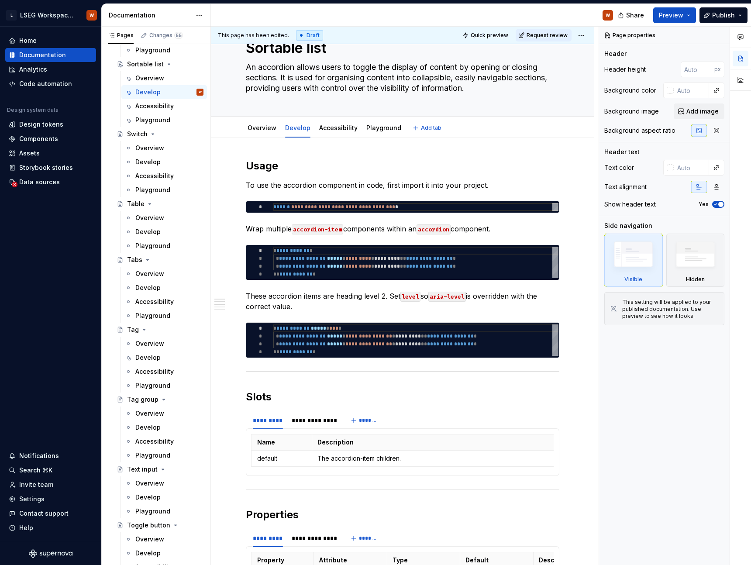
type textarea "*"
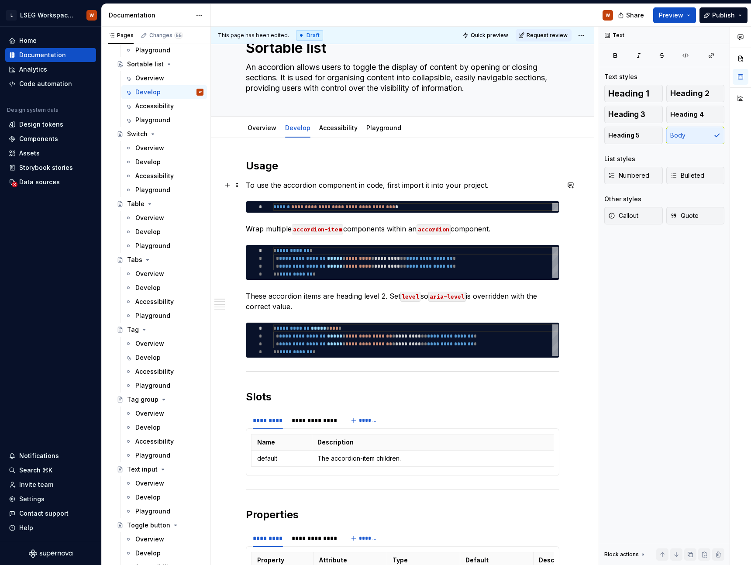
click at [310, 183] on p "To use the accordion component in code, first import it into your project." at bounding box center [403, 185] width 314 height 10
type textarea "*"
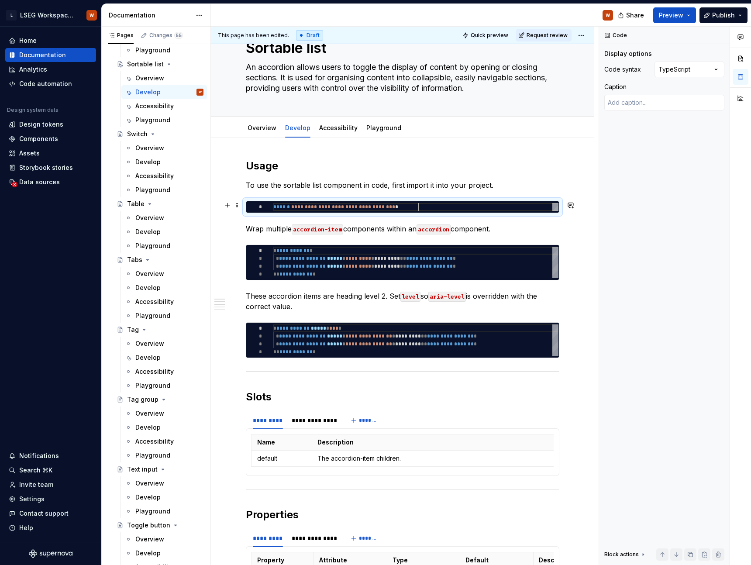
click at [418, 205] on div "**********" at bounding box center [415, 207] width 285 height 8
type textarea "**********"
type textarea "*"
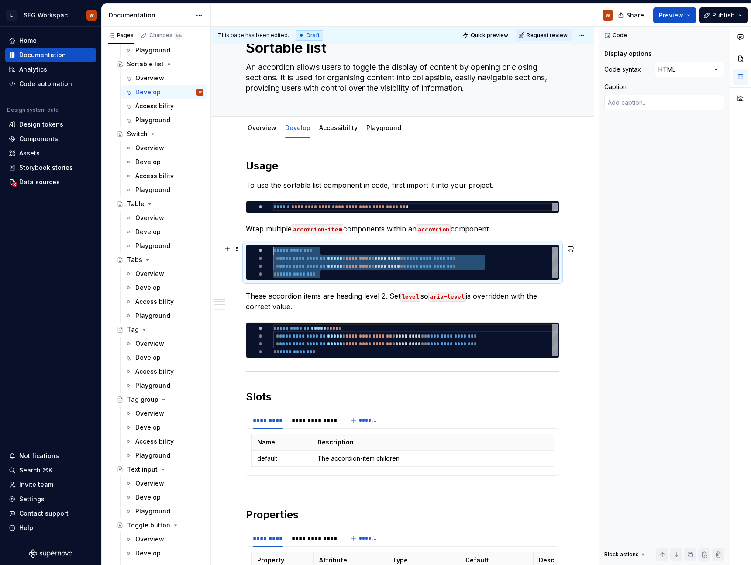
scroll to position [0, 0]
drag, startPoint x: 346, startPoint y: 273, endPoint x: 272, endPoint y: 247, distance: 78.5
click at [273, 247] on div "**********" at bounding box center [415, 262] width 285 height 31
type textarea "**********"
type textarea "*"
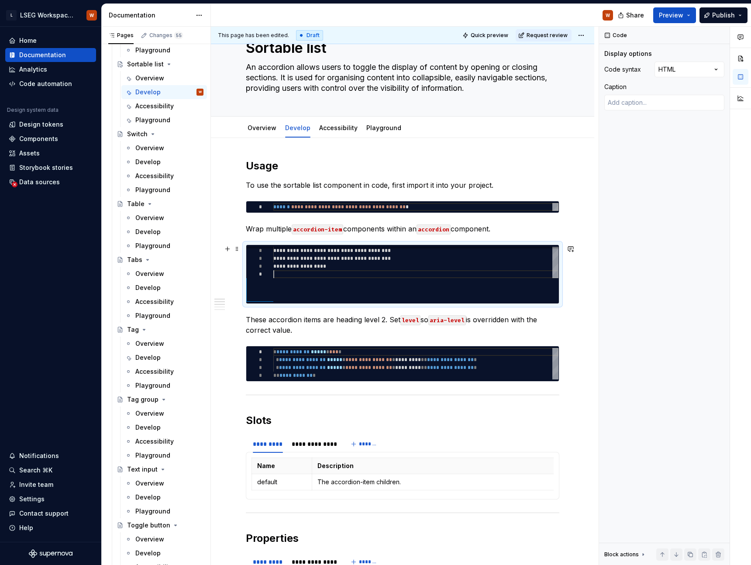
scroll to position [47, 0]
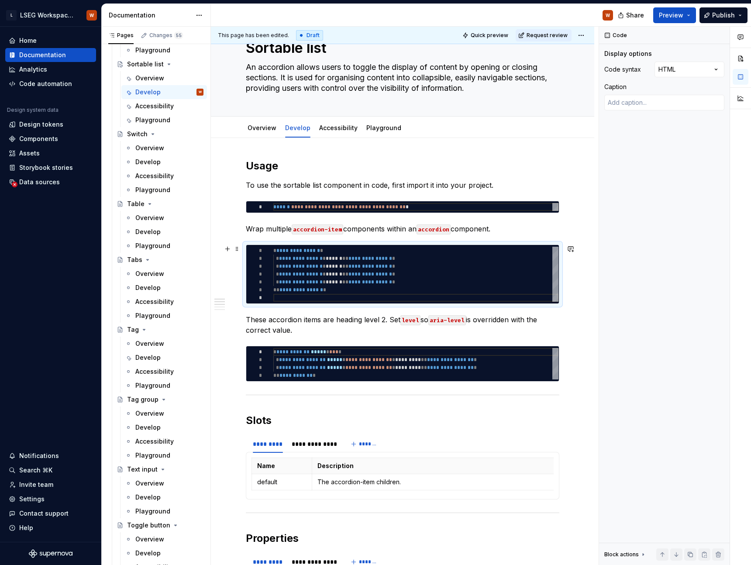
type textarea "**********"
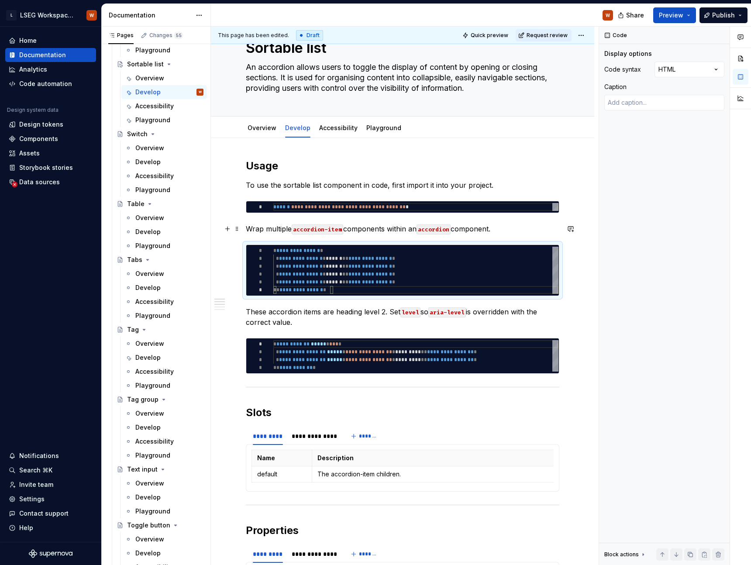
click at [332, 228] on code "accordion-item" at bounding box center [318, 230] width 52 height 10
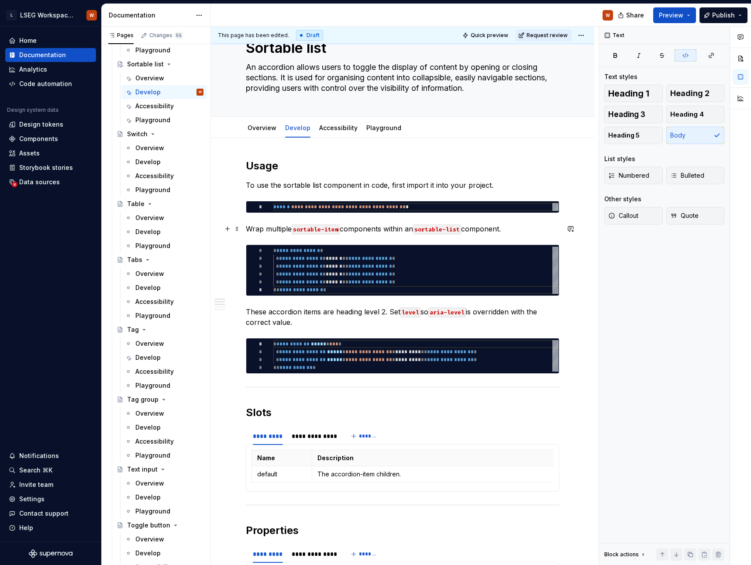
click at [498, 234] on p "Wrap multiple sortable-item components within an sortable-list component." at bounding box center [403, 229] width 314 height 10
click at [238, 312] on span at bounding box center [237, 312] width 7 height 12
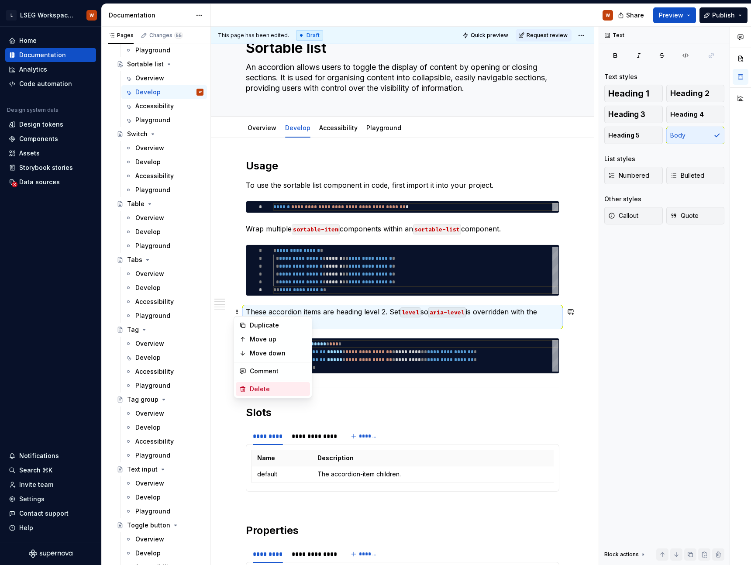
click at [258, 385] on div "Delete" at bounding box center [278, 389] width 57 height 9
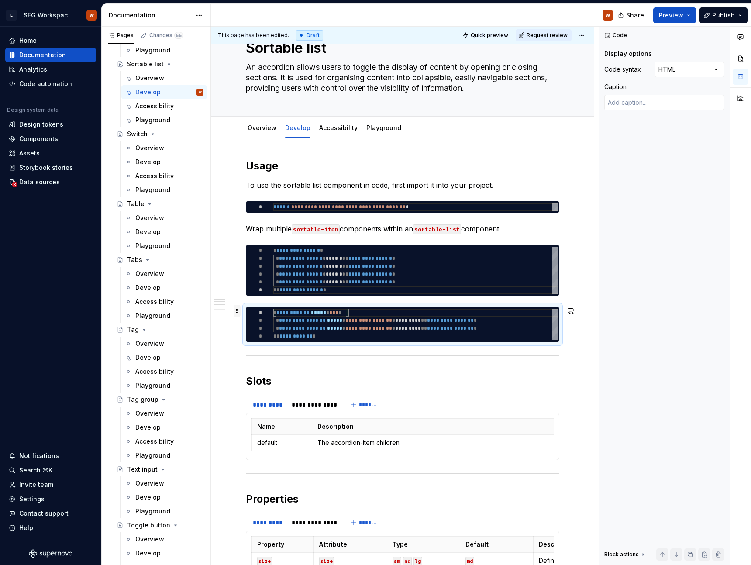
click at [236, 311] on span at bounding box center [237, 311] width 7 height 12
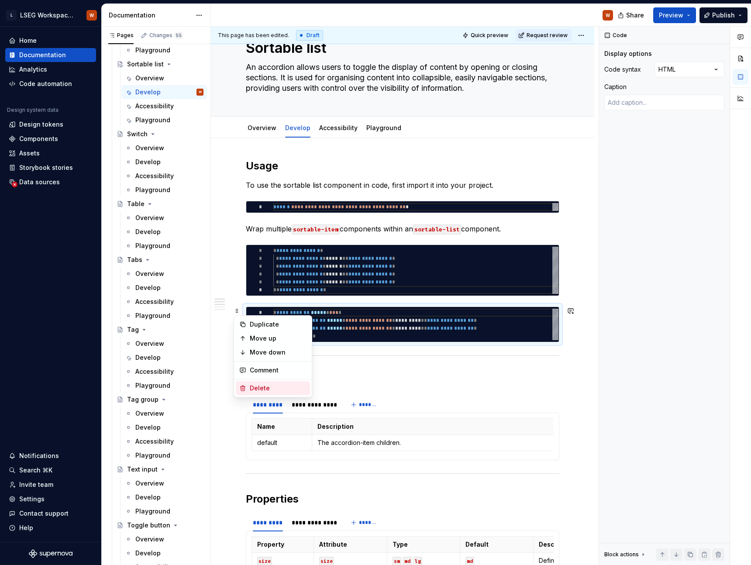
click at [273, 385] on div "Delete" at bounding box center [278, 388] width 57 height 9
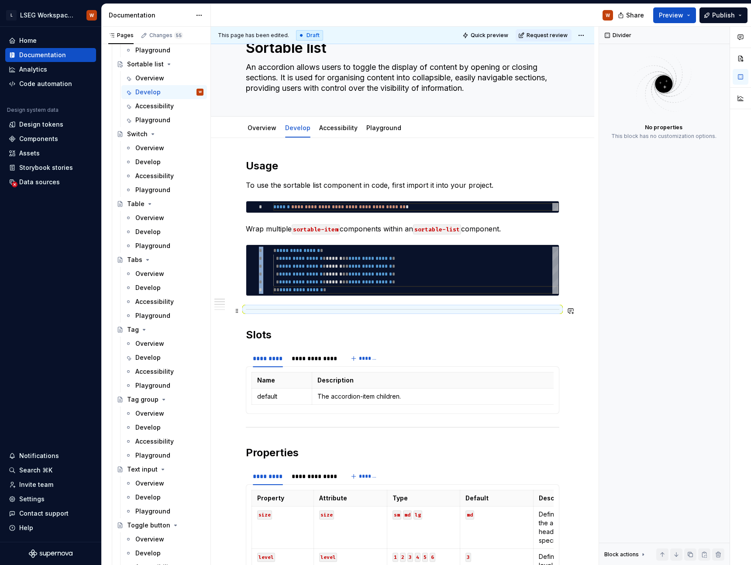
click at [408, 311] on div at bounding box center [403, 310] width 314 height 6
click at [402, 338] on h2 "Slots" at bounding box center [403, 335] width 314 height 14
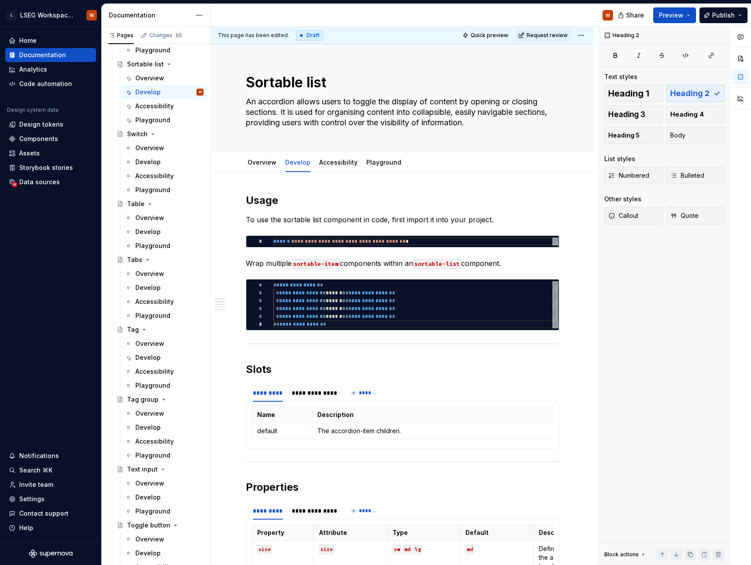
scroll to position [3892, 0]
click at [266, 166] on div "Overview" at bounding box center [262, 162] width 29 height 9
click at [259, 161] on link "Overview" at bounding box center [262, 162] width 29 height 7
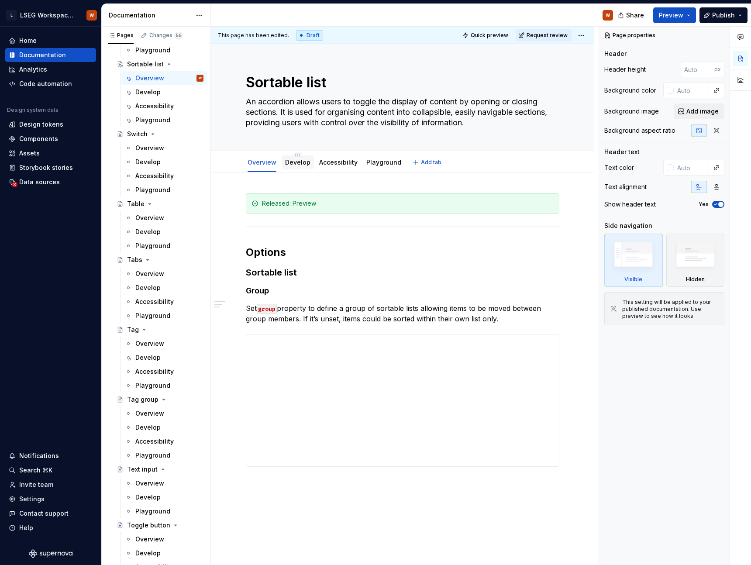
click at [297, 165] on link "Develop" at bounding box center [297, 162] width 25 height 7
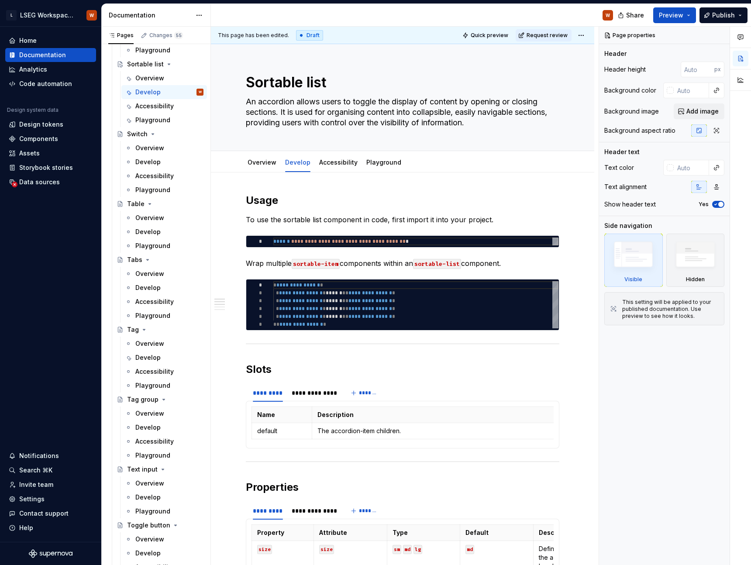
type textarea "*"
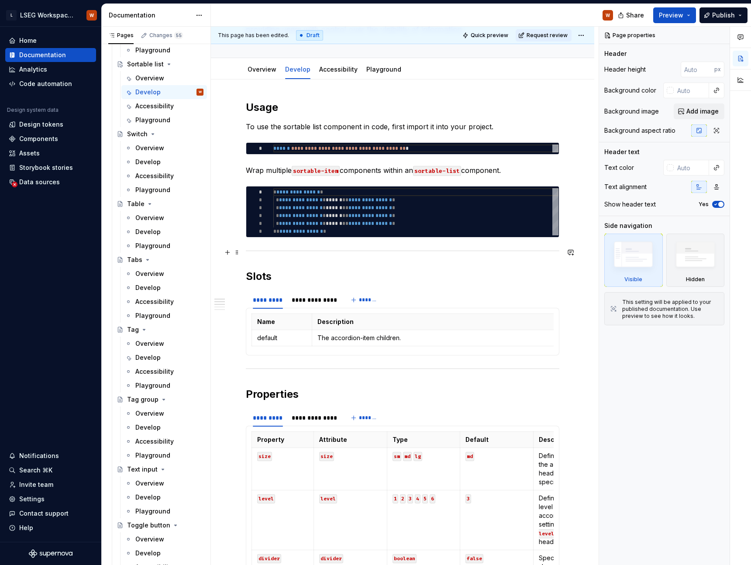
scroll to position [142, 0]
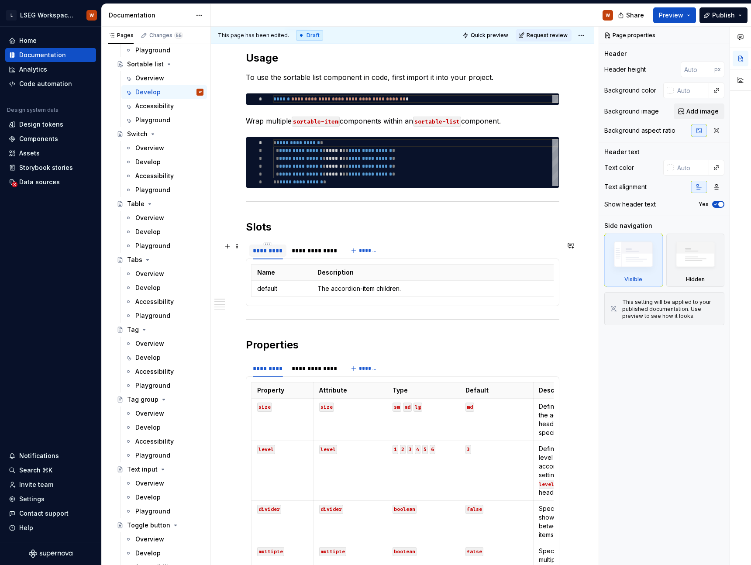
click at [273, 254] on div "*********" at bounding box center [268, 250] width 30 height 9
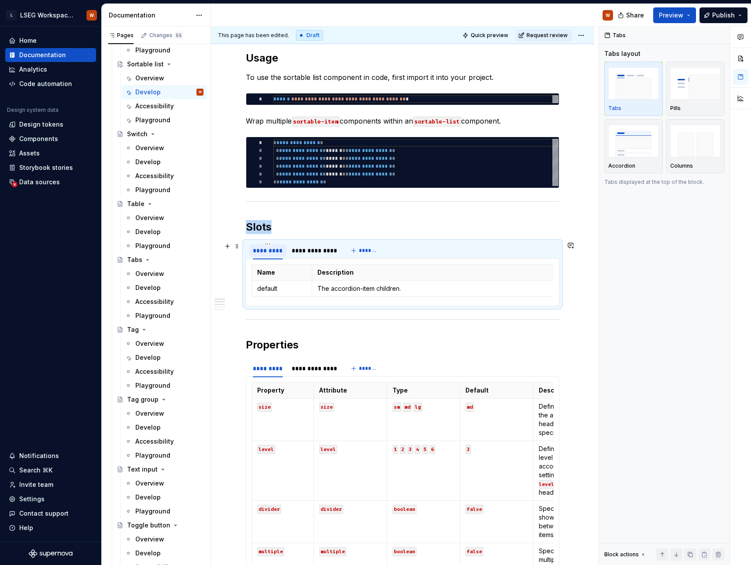
click at [273, 254] on div "*********" at bounding box center [268, 250] width 30 height 9
type input "**********"
click at [325, 244] on div "**********" at bounding box center [318, 251] width 51 height 14
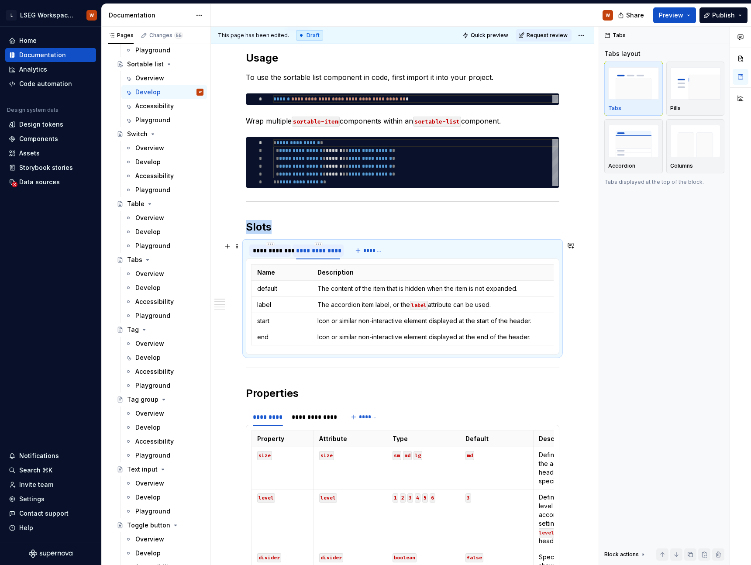
click at [339, 250] on div "**********" at bounding box center [318, 250] width 44 height 9
type input "**********"
click at [250, 304] on html "L LSEG Workspace Design System W Home Documentation Analytics Code automation D…" at bounding box center [375, 282] width 751 height 565
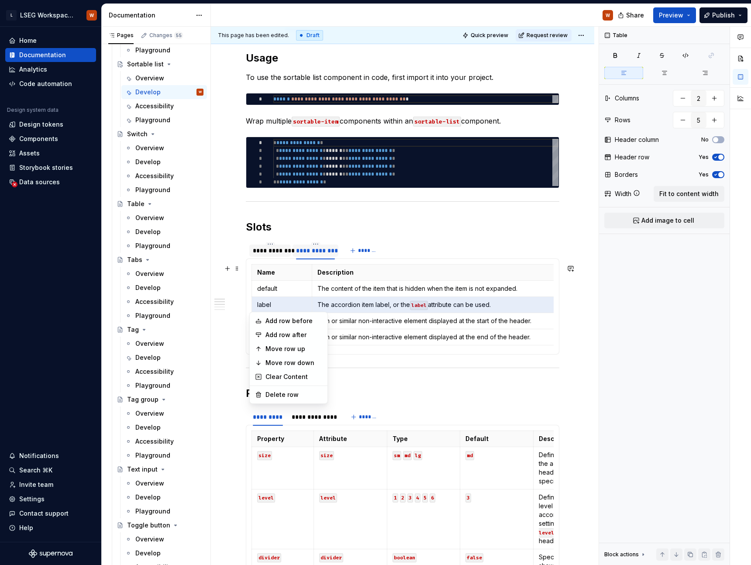
scroll to position [4, 0]
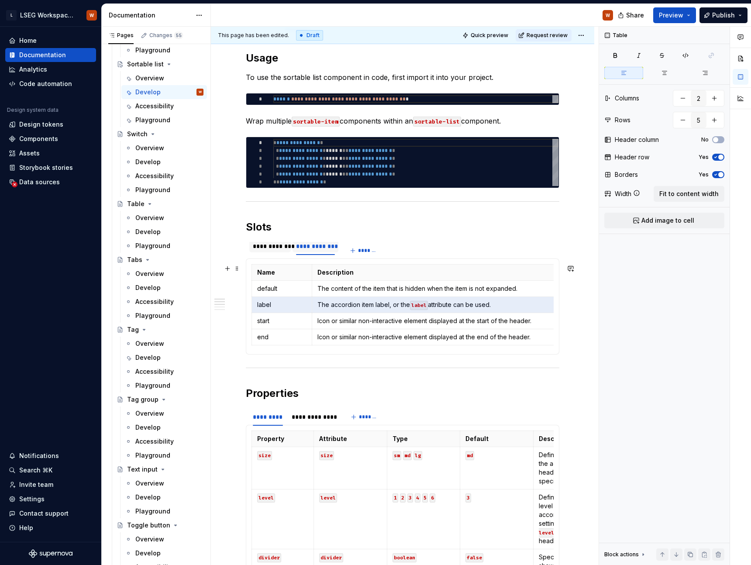
click at [256, 305] on html "L LSEG Workspace Design System W Home Documentation Analytics Code automation D…" at bounding box center [375, 282] width 751 height 565
click at [252, 303] on html "L LSEG Workspace Design System W Home Documentation Analytics Code automation D…" at bounding box center [375, 282] width 751 height 565
click at [275, 397] on div "Delete row" at bounding box center [294, 394] width 57 height 9
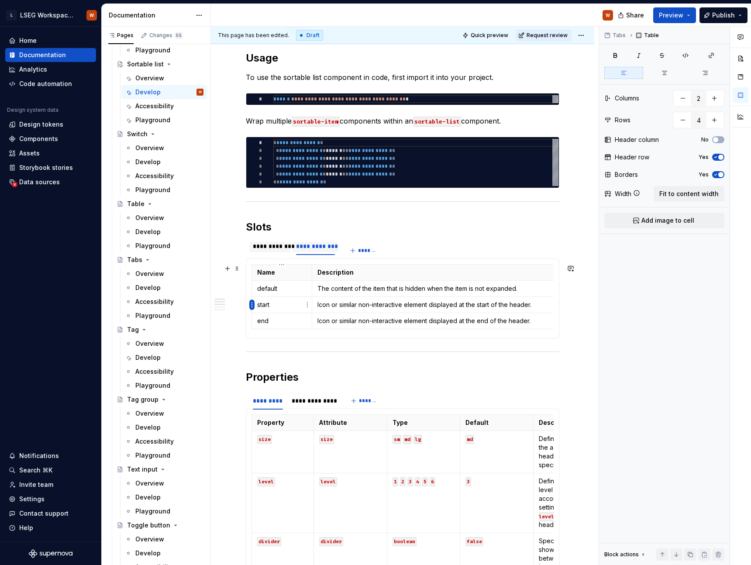
click at [252, 305] on html "L LSEG Workspace Design System W Home Documentation Analytics Code automation D…" at bounding box center [375, 282] width 751 height 565
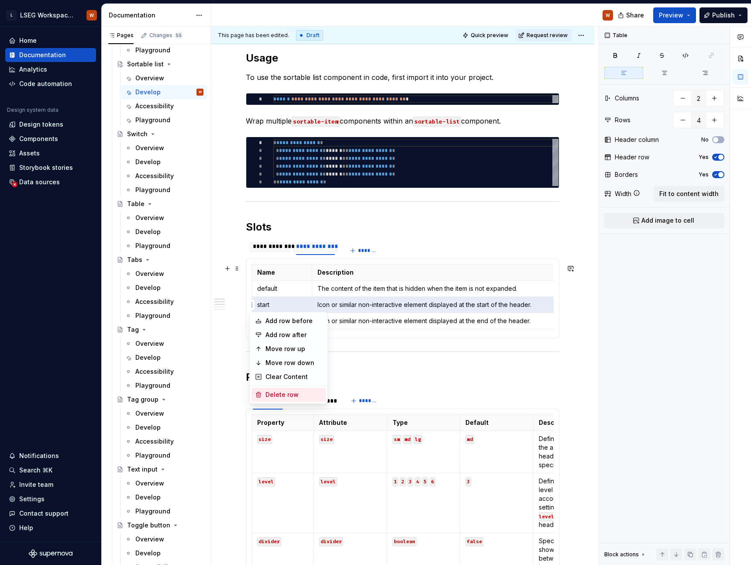
click at [276, 396] on div "Delete row" at bounding box center [294, 394] width 57 height 9
type input "3"
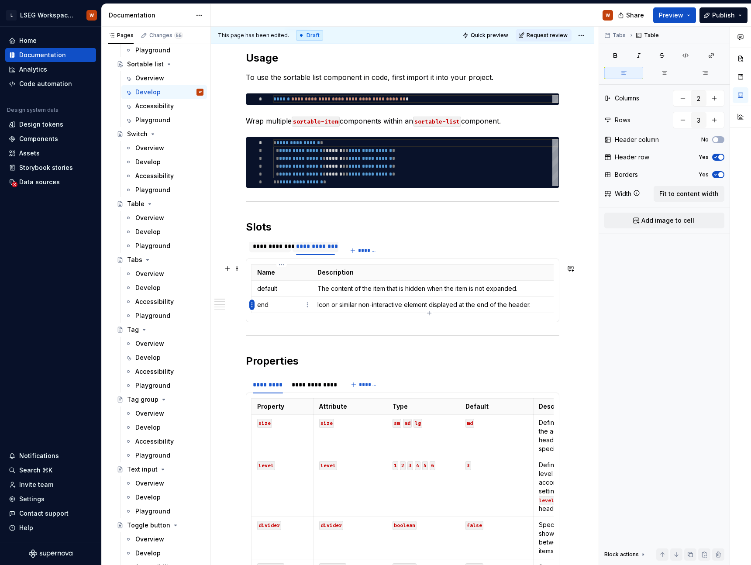
click at [252, 307] on html "L LSEG Workspace Design System W Home Documentation Analytics Code automation D…" at bounding box center [375, 282] width 751 height 565
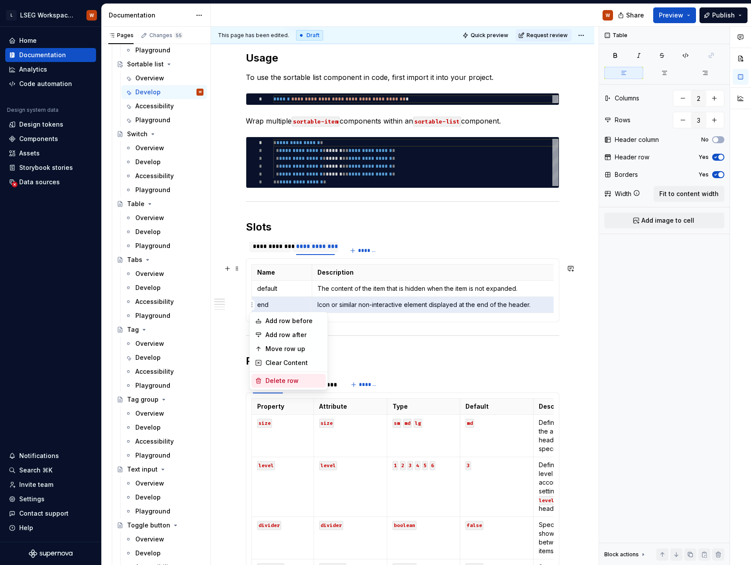
click at [280, 379] on div "Delete row" at bounding box center [294, 381] width 57 height 9
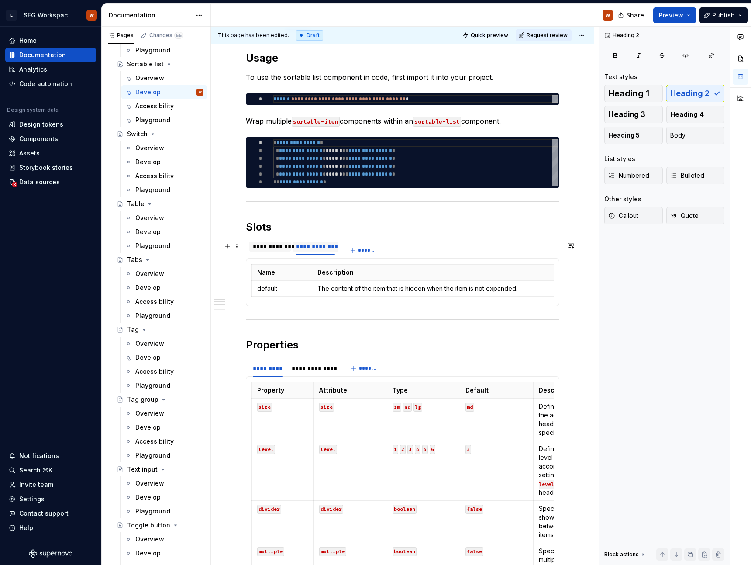
click at [283, 249] on div "**********" at bounding box center [270, 246] width 35 height 9
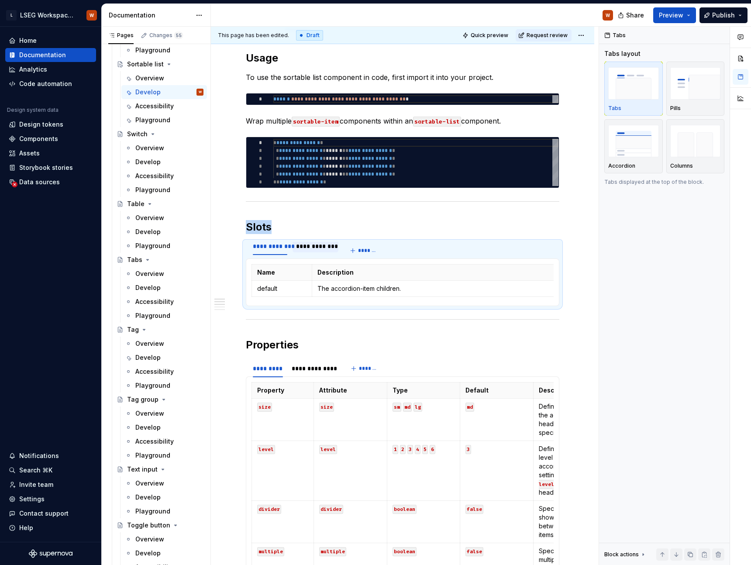
scroll to position [3892, 0]
click at [317, 286] on td "The accordion-item children." at bounding box center [459, 289] width 295 height 16
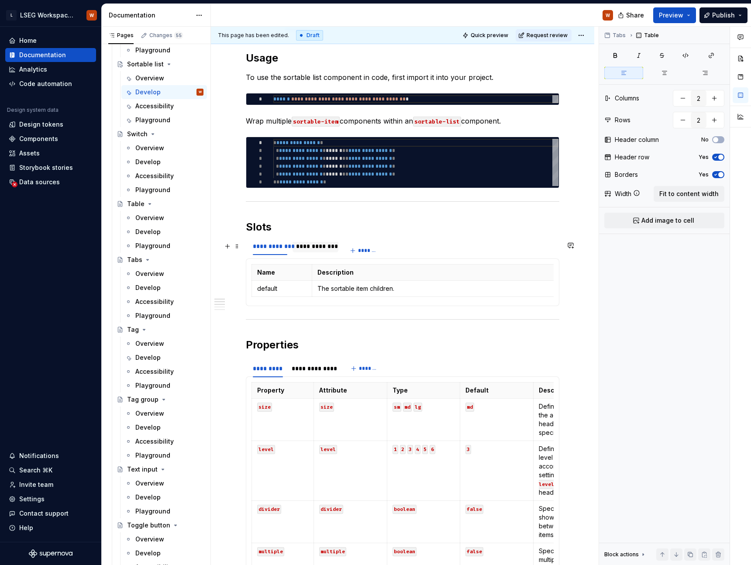
click at [323, 248] on div "**********" at bounding box center [315, 246] width 39 height 9
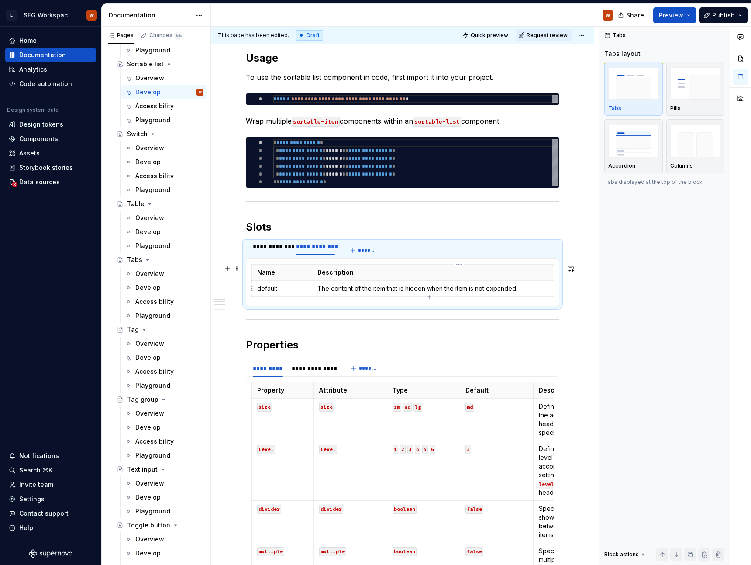
click at [320, 287] on p "The content of the item that is hidden when the item is not expanded." at bounding box center [459, 288] width 283 height 9
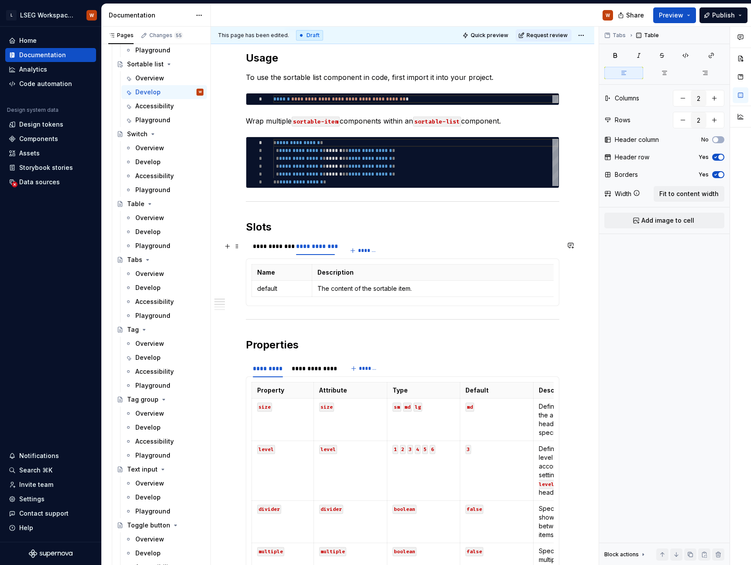
click at [262, 241] on section "**********" at bounding box center [403, 273] width 314 height 65
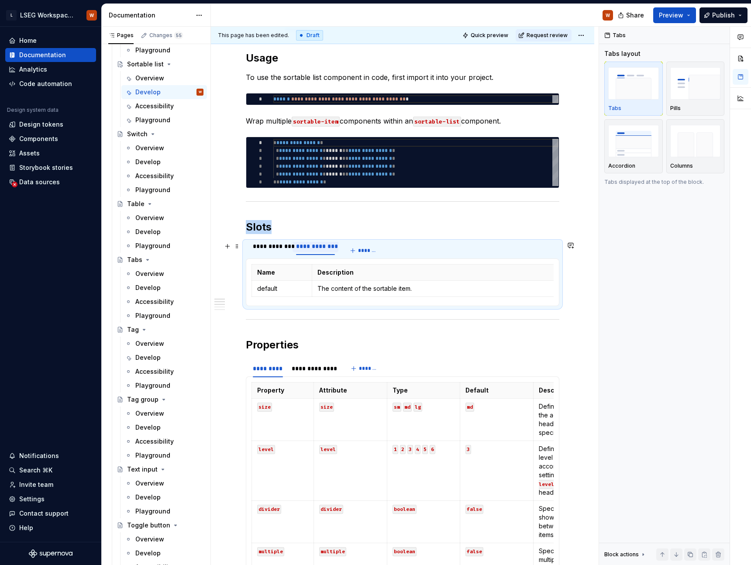
click at [318, 247] on div "**********" at bounding box center [315, 246] width 39 height 9
click at [262, 246] on div "**********" at bounding box center [270, 246] width 35 height 9
click at [311, 254] on div at bounding box center [316, 253] width 46 height 1
click at [359, 219] on div "**********" at bounding box center [403, 520] width 314 height 938
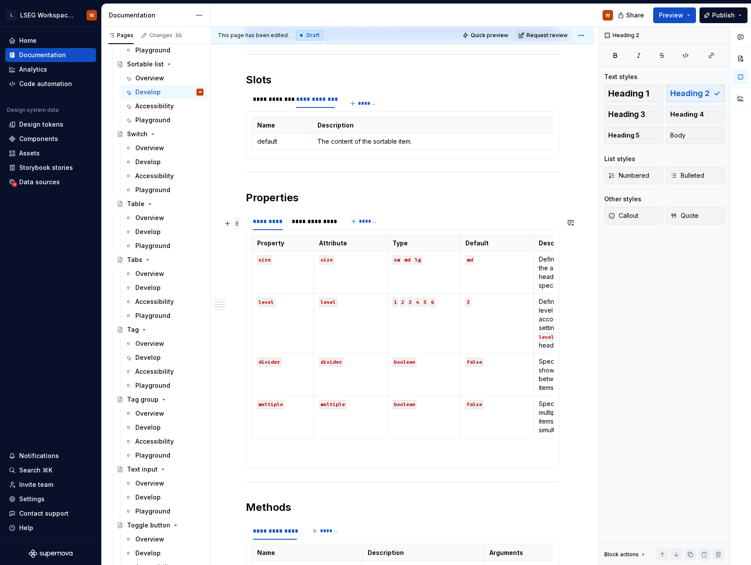
click at [239, 225] on span at bounding box center [237, 224] width 7 height 12
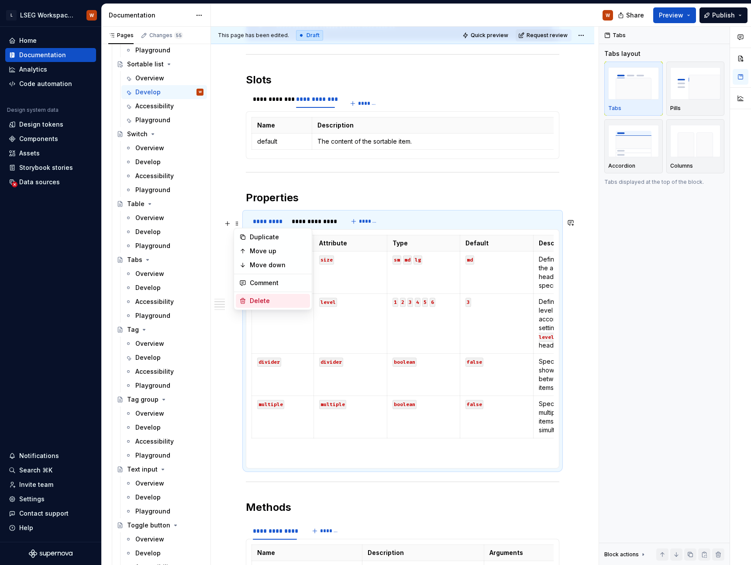
click at [279, 301] on div "Delete" at bounding box center [278, 301] width 57 height 9
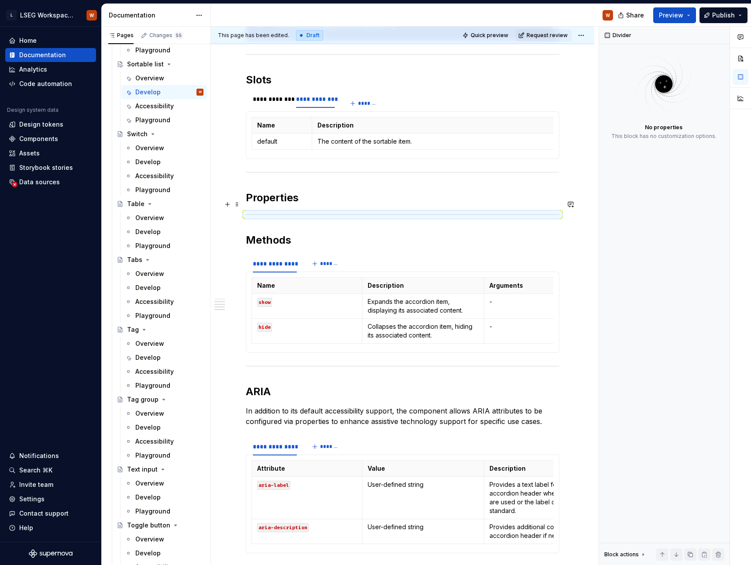
click at [286, 204] on h2 "Properties" at bounding box center [403, 198] width 314 height 14
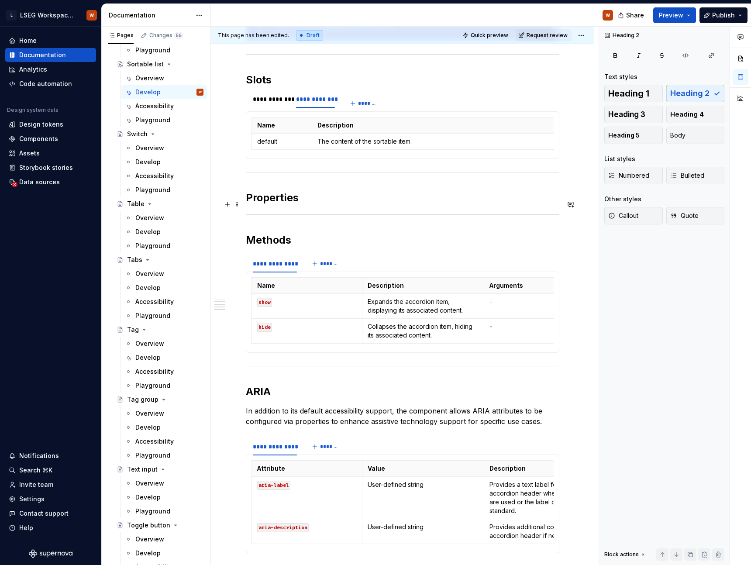
click at [308, 204] on h2 "Properties" at bounding box center [403, 198] width 314 height 14
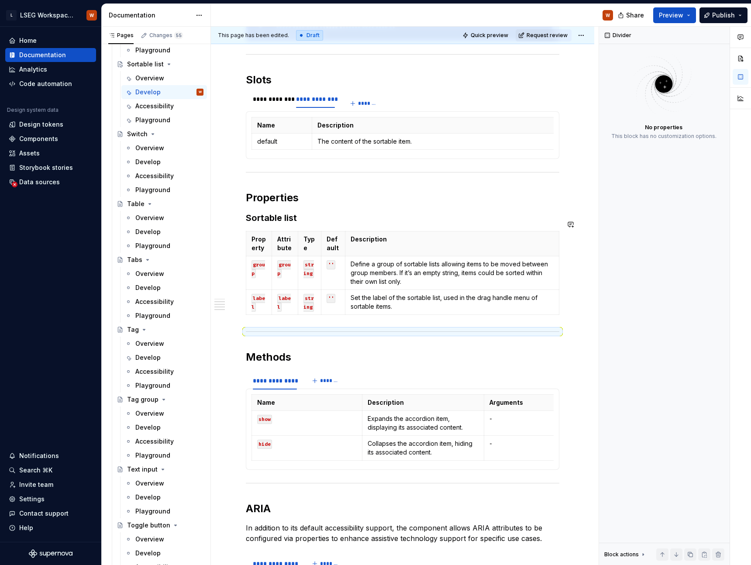
click at [277, 218] on h3 "Sortable list" at bounding box center [403, 218] width 314 height 12
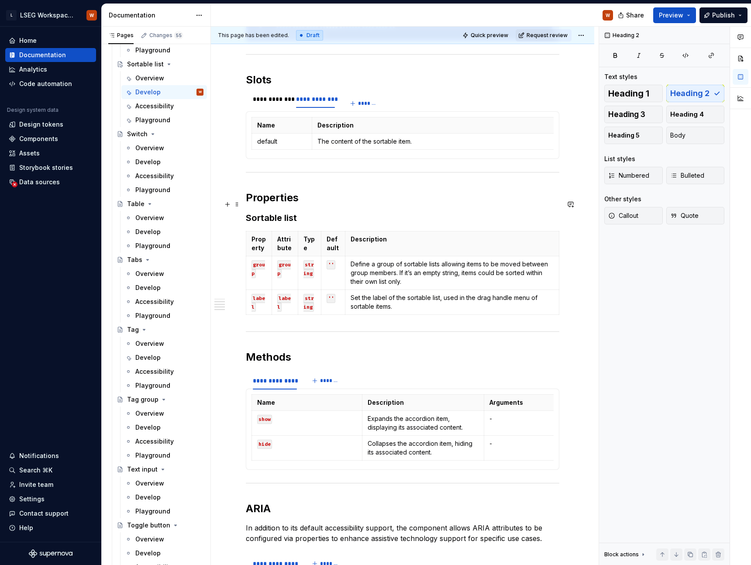
click at [281, 201] on h2 "Properties" at bounding box center [403, 198] width 314 height 14
click at [281, 205] on h2 "Properties" at bounding box center [403, 198] width 314 height 14
click at [435, 272] on p "Define a group of sortable lists allowing items to be moved between group membe…" at bounding box center [452, 273] width 203 height 26
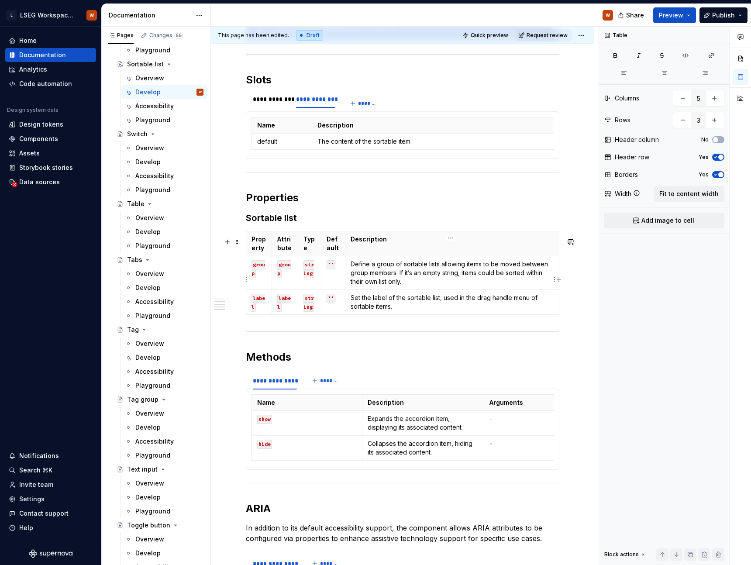
click at [428, 290] on td "Define a group of sortable lists allowing items to be moved between group membe…" at bounding box center [452, 273] width 214 height 34
click at [688, 193] on span "Fit to content width" at bounding box center [689, 194] width 59 height 9
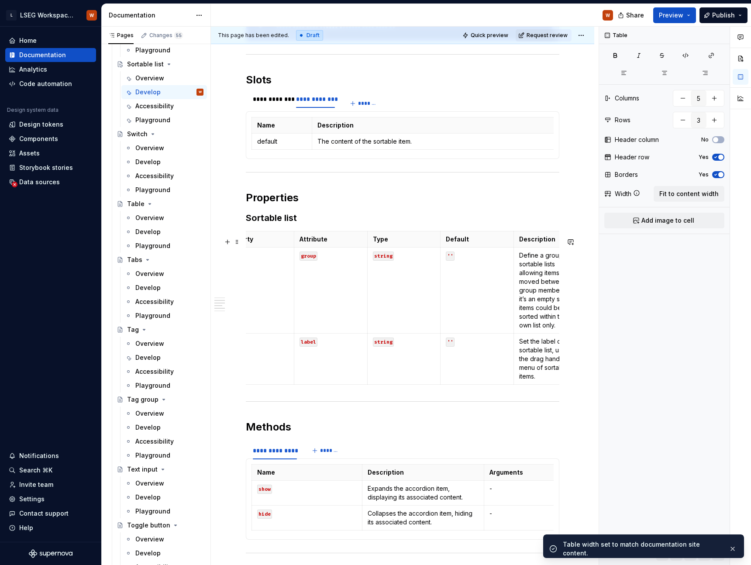
scroll to position [0, 0]
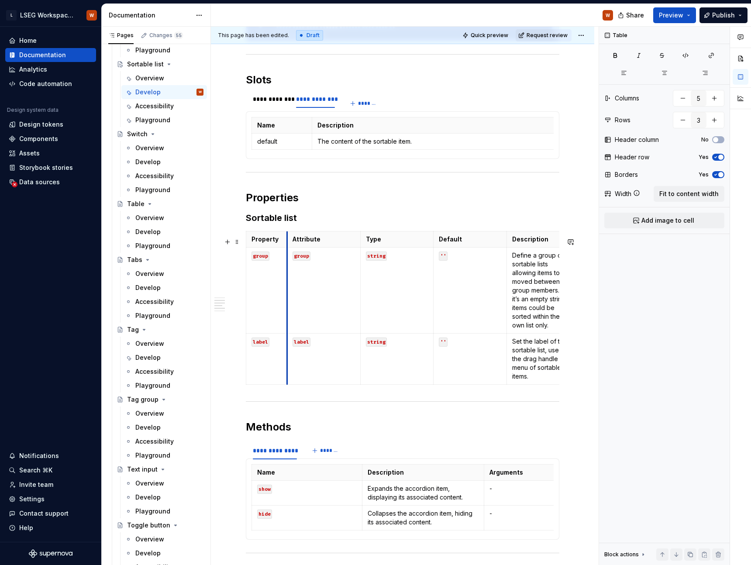
drag, startPoint x: 319, startPoint y: 306, endPoint x: 287, endPoint y: 305, distance: 32.3
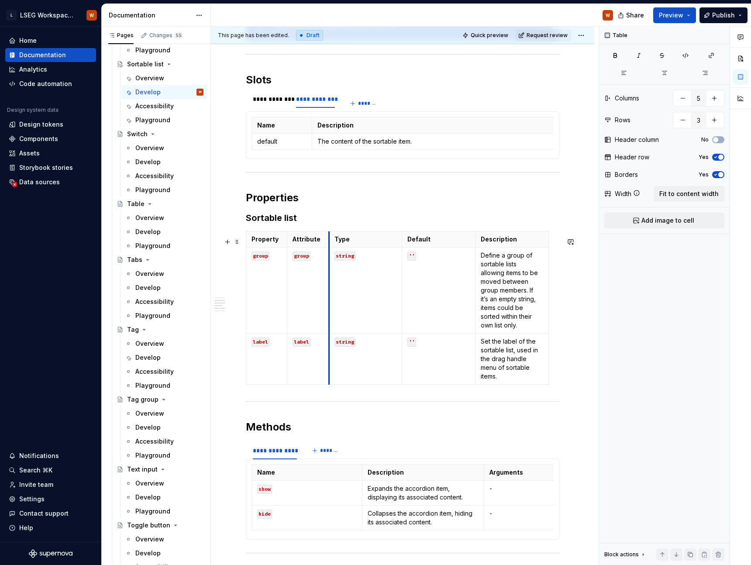
drag, startPoint x: 359, startPoint y: 307, endPoint x: 328, endPoint y: 305, distance: 31.5
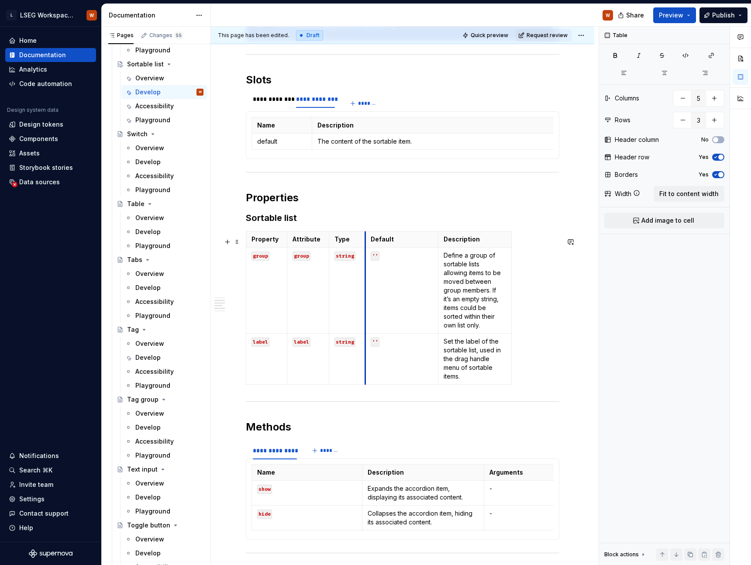
drag, startPoint x: 402, startPoint y: 298, endPoint x: 365, endPoint y: 298, distance: 37.1
click at [365, 298] on td "''" at bounding box center [401, 291] width 73 height 86
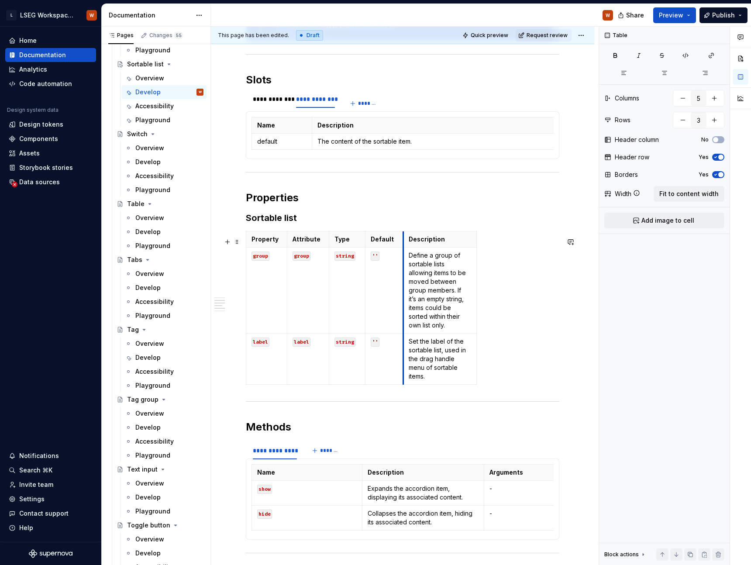
drag, startPoint x: 438, startPoint y: 296, endPoint x: 403, endPoint y: 297, distance: 35.0
click at [404, 297] on td "Define a group of sortable lists allowing items to be moved between group membe…" at bounding box center [440, 291] width 73 height 86
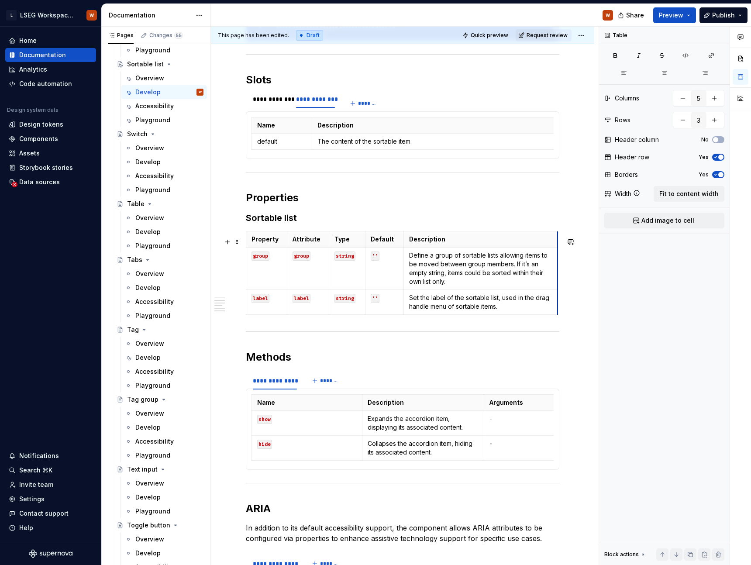
drag, startPoint x: 476, startPoint y: 290, endPoint x: 557, endPoint y: 288, distance: 81.3
click at [457, 221] on h3 "Sortable list" at bounding box center [403, 218] width 314 height 12
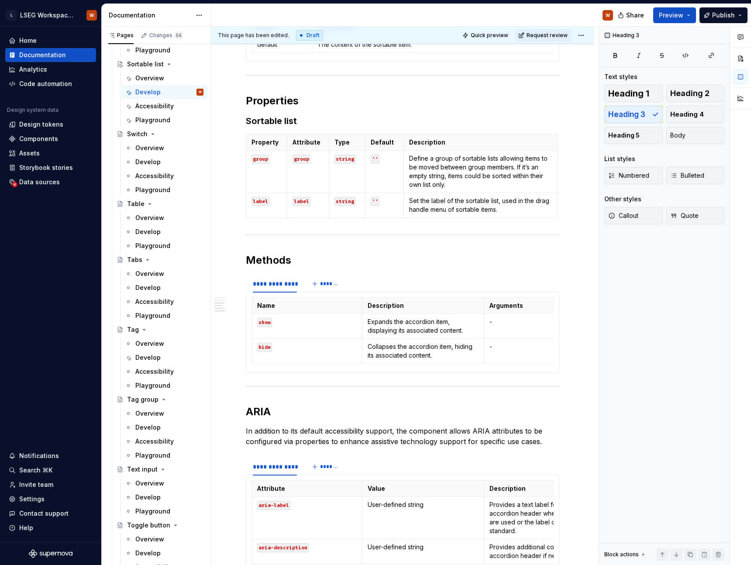
scroll to position [3892, 0]
type textarea "*"
click at [264, 288] on div "**********" at bounding box center [275, 284] width 44 height 9
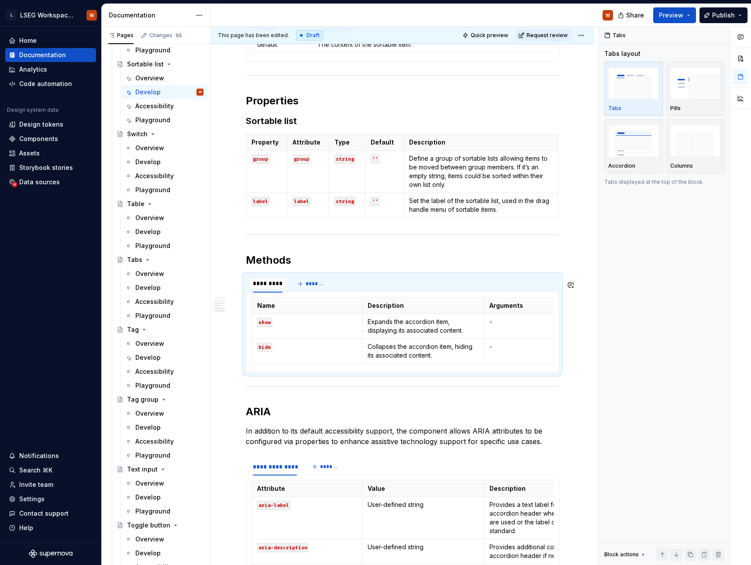
type input "**********"
click at [311, 286] on button "*******" at bounding box center [319, 284] width 35 height 12
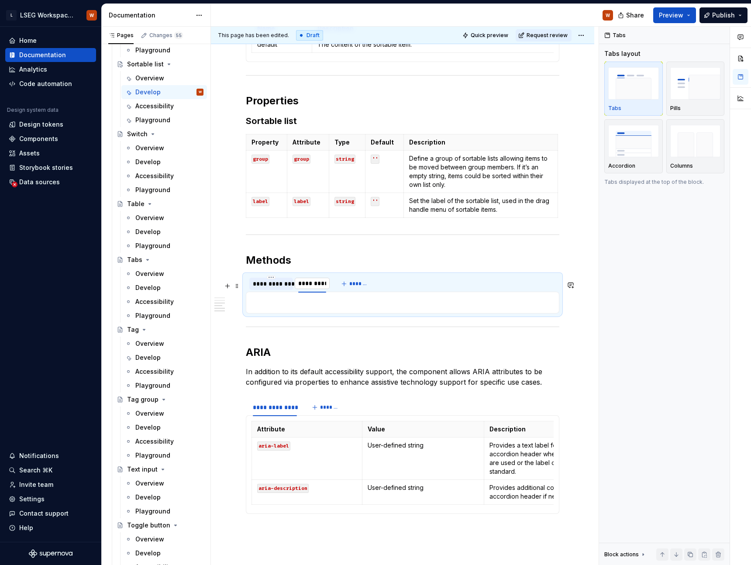
type input "**********"
click at [285, 288] on div "**********" at bounding box center [271, 284] width 37 height 9
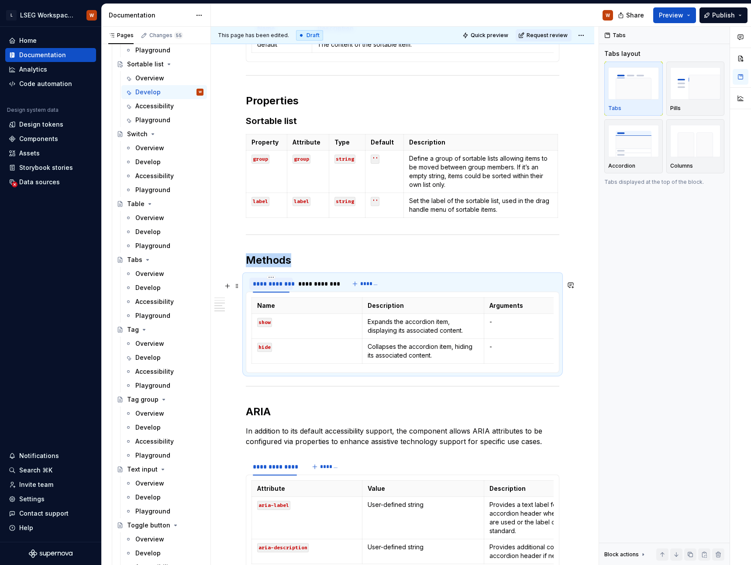
click at [283, 288] on div "**********" at bounding box center [271, 284] width 37 height 9
click at [280, 288] on div "**********" at bounding box center [271, 284] width 37 height 9
click at [280, 288] on input "**********" at bounding box center [271, 284] width 44 height 16
type input "**********"
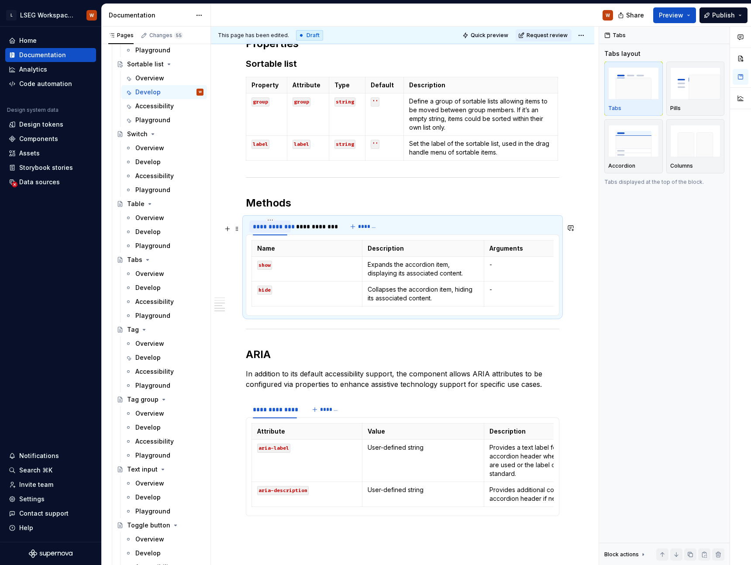
scroll to position [444, 0]
click at [236, 253] on span at bounding box center [237, 251] width 7 height 12
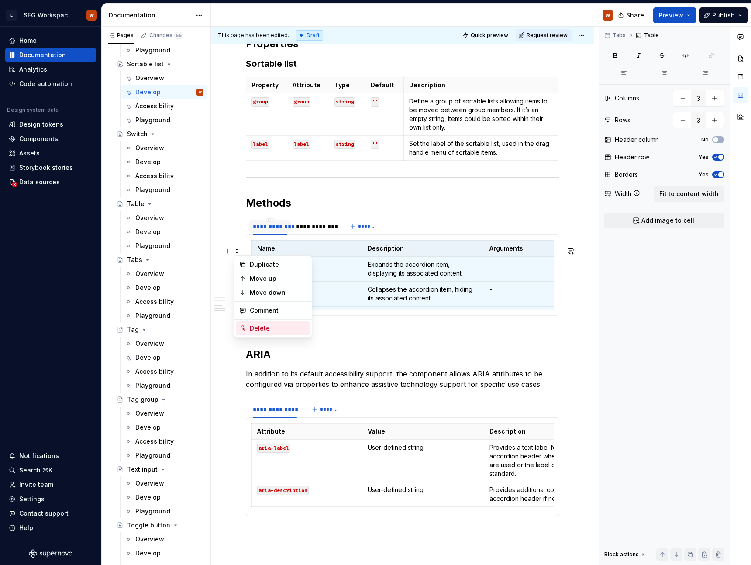
click at [263, 328] on div "Delete" at bounding box center [278, 328] width 57 height 9
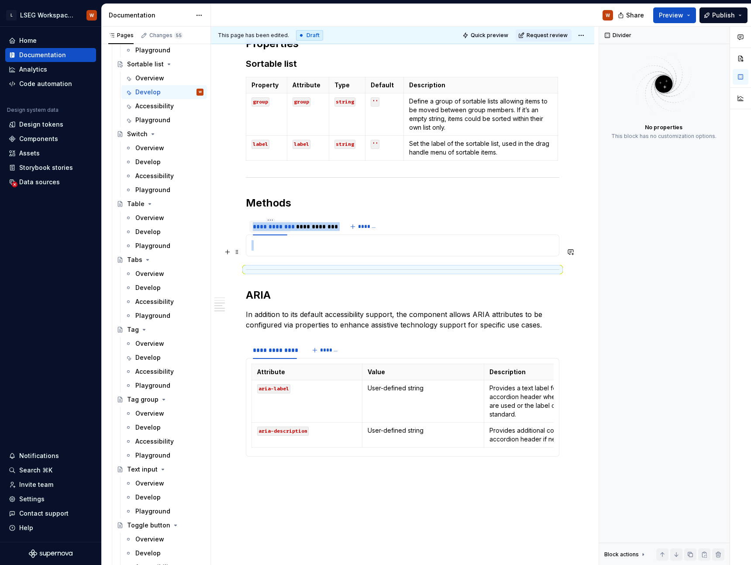
click at [275, 251] on p at bounding box center [403, 245] width 302 height 10
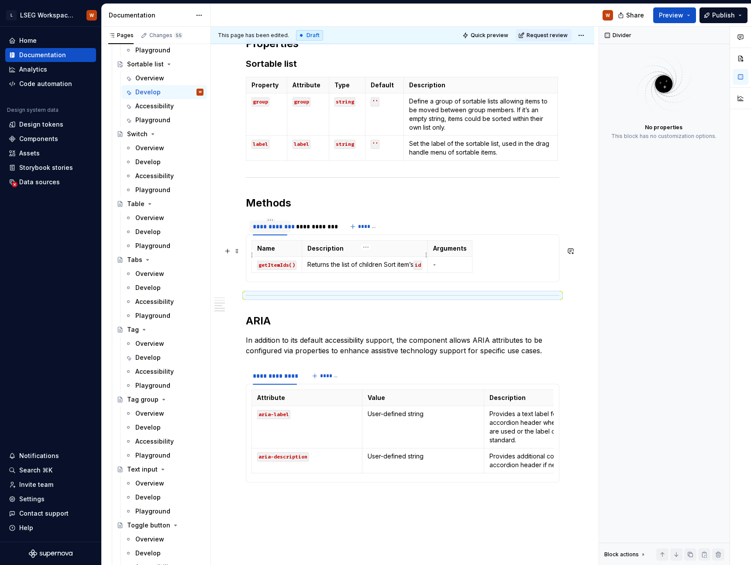
click at [420, 253] on p "Description" at bounding box center [365, 248] width 115 height 9
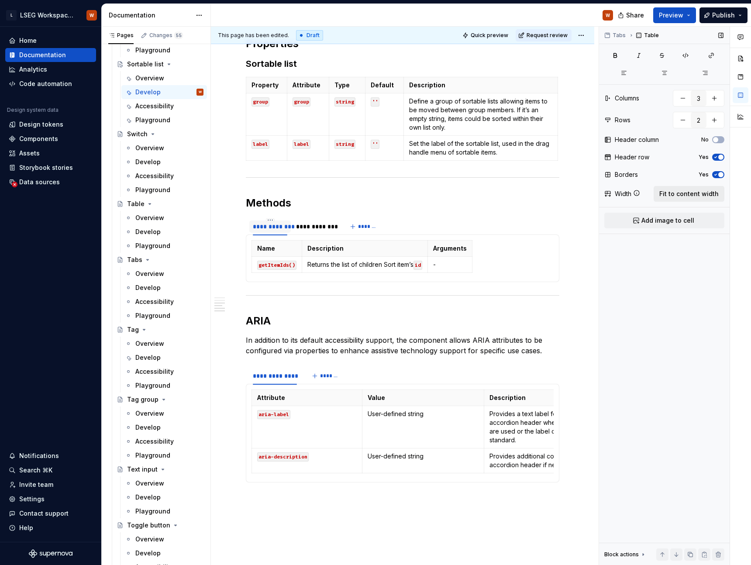
click at [698, 196] on span "Fit to content width" at bounding box center [689, 194] width 59 height 9
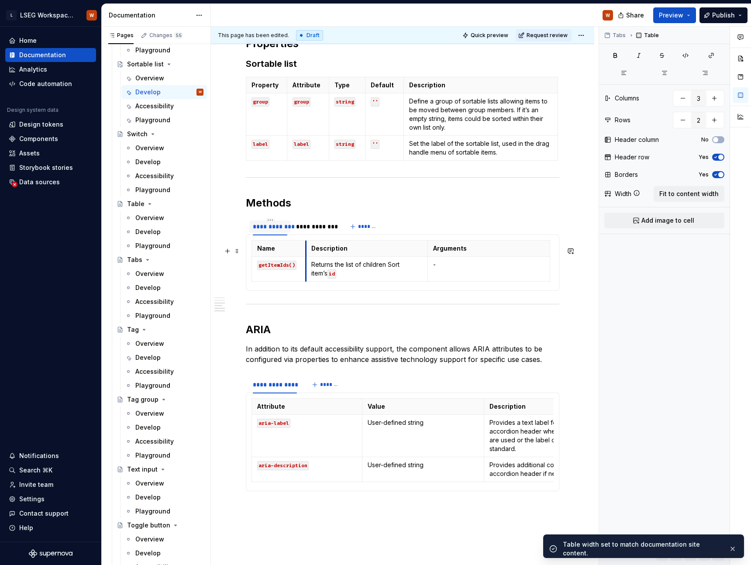
drag, startPoint x: 376, startPoint y: 255, endPoint x: 308, endPoint y: 258, distance: 68.2
click at [308, 257] on th "Description" at bounding box center [367, 249] width 122 height 16
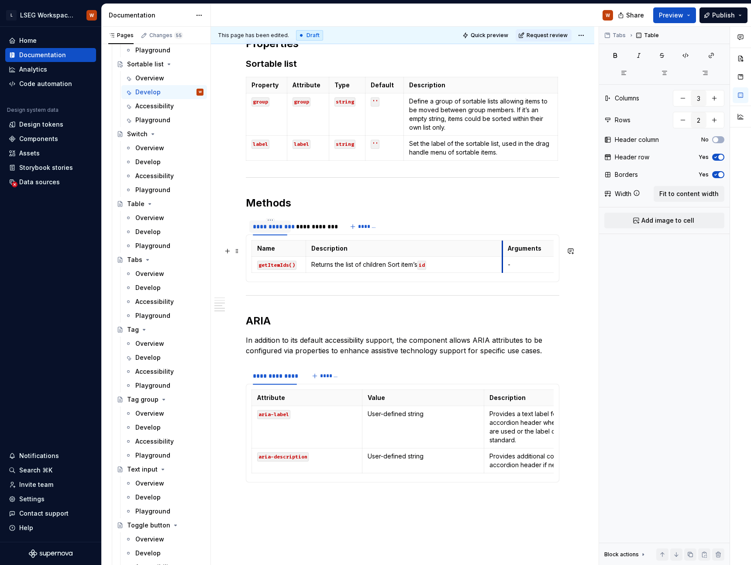
drag, startPoint x: 428, startPoint y: 257, endPoint x: 502, endPoint y: 258, distance: 74.7
click at [503, 257] on th "Arguments" at bounding box center [564, 249] width 122 height 16
drag, startPoint x: 552, startPoint y: 252, endPoint x: 475, endPoint y: 251, distance: 76.5
click at [454, 207] on h2 "Methods" at bounding box center [403, 203] width 314 height 14
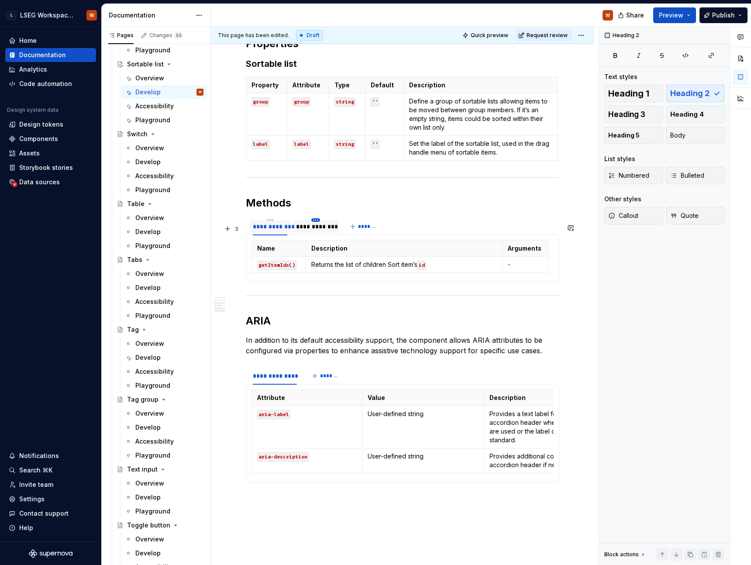
click at [314, 228] on html "L LSEG Workspace Design System W Home Documentation Analytics Code automation D…" at bounding box center [375, 282] width 751 height 565
click at [290, 230] on html "L LSEG Workspace Design System W Home Documentation Analytics Code automation D…" at bounding box center [375, 282] width 751 height 565
click at [305, 231] on div "**********" at bounding box center [315, 226] width 39 height 9
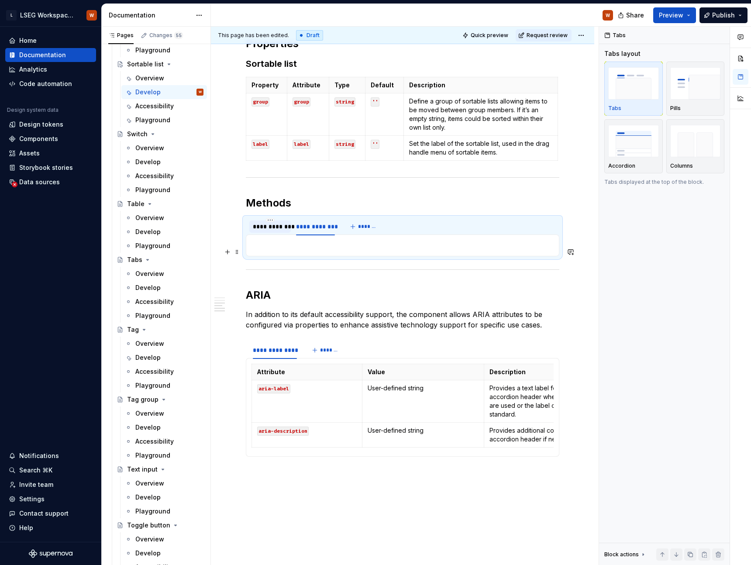
click at [272, 251] on p at bounding box center [403, 245] width 302 height 10
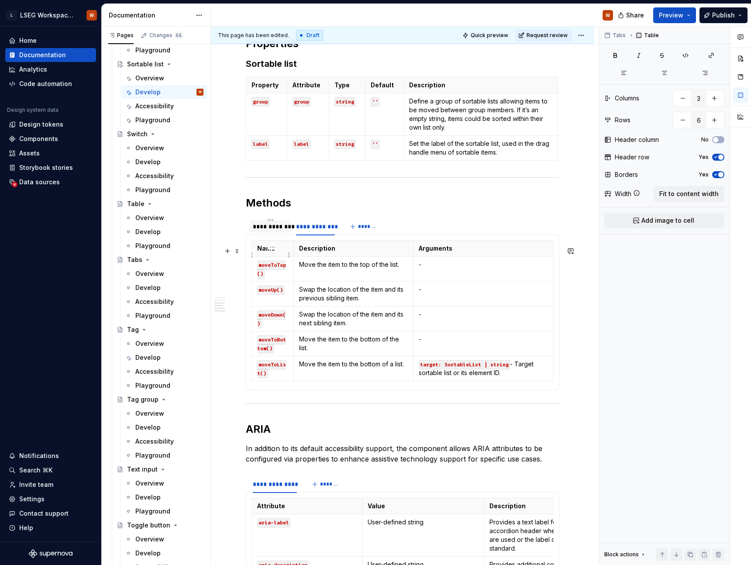
click at [277, 253] on p "Name" at bounding box center [272, 248] width 31 height 9
click at [692, 199] on button "Fit to content width" at bounding box center [689, 194] width 71 height 16
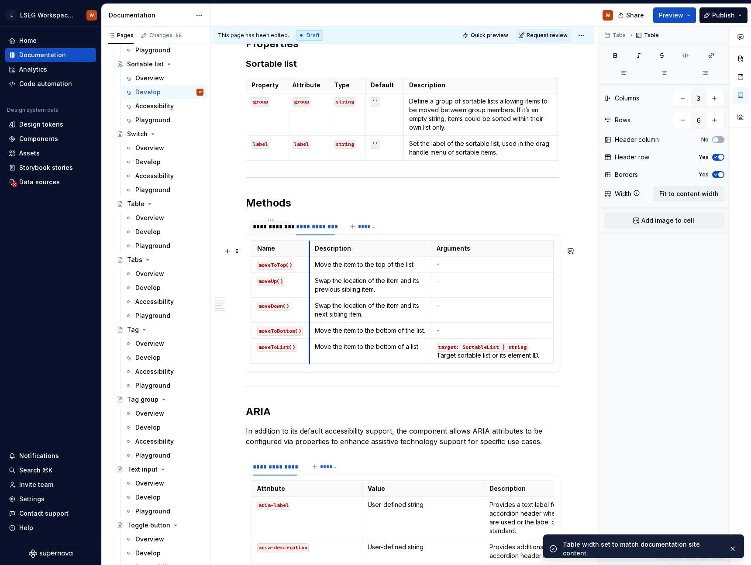
drag, startPoint x: 375, startPoint y: 270, endPoint x: 310, endPoint y: 270, distance: 64.6
click at [310, 270] on td "Move the item to the top of the list." at bounding box center [370, 265] width 122 height 16
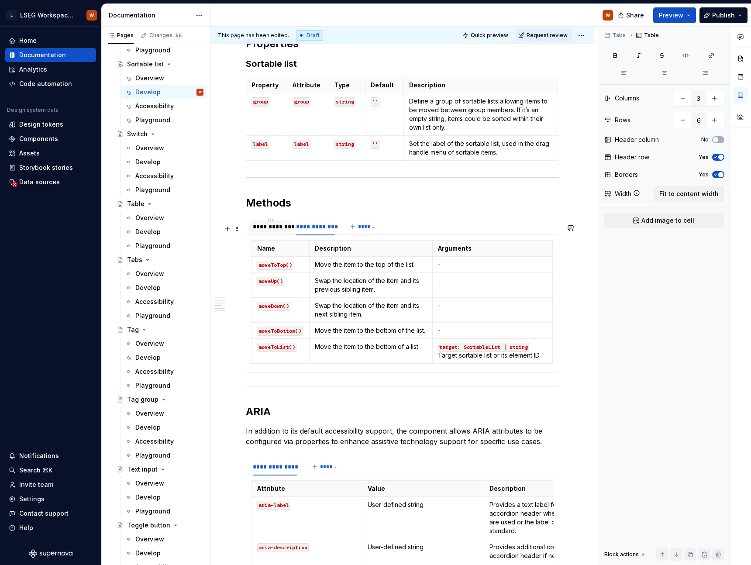
scroll to position [466, 0]
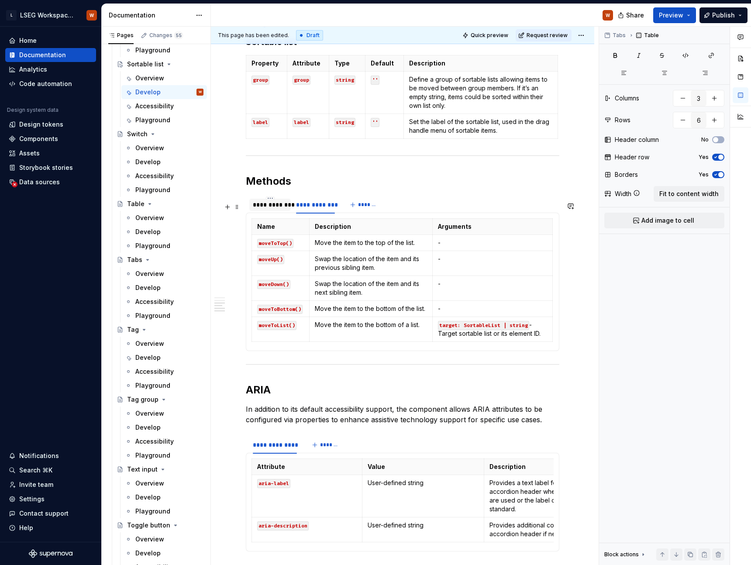
click at [280, 209] on div "**********" at bounding box center [270, 204] width 35 height 9
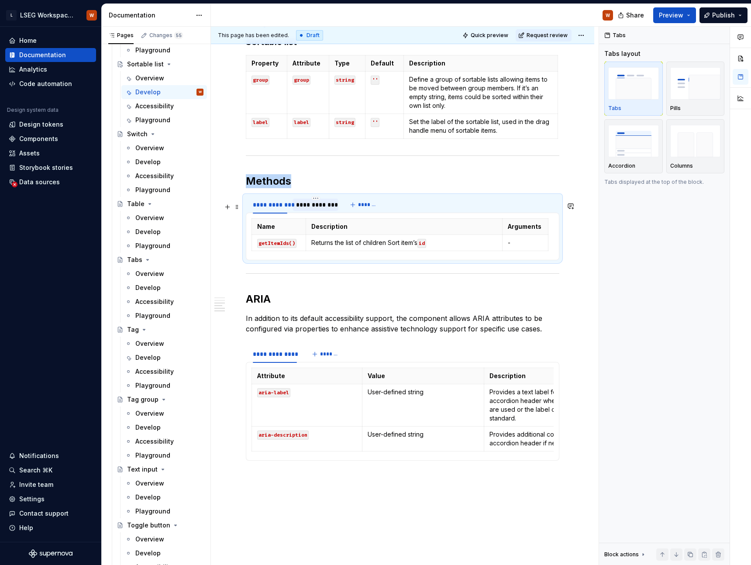
click at [310, 211] on div "**********" at bounding box center [316, 205] width 46 height 12
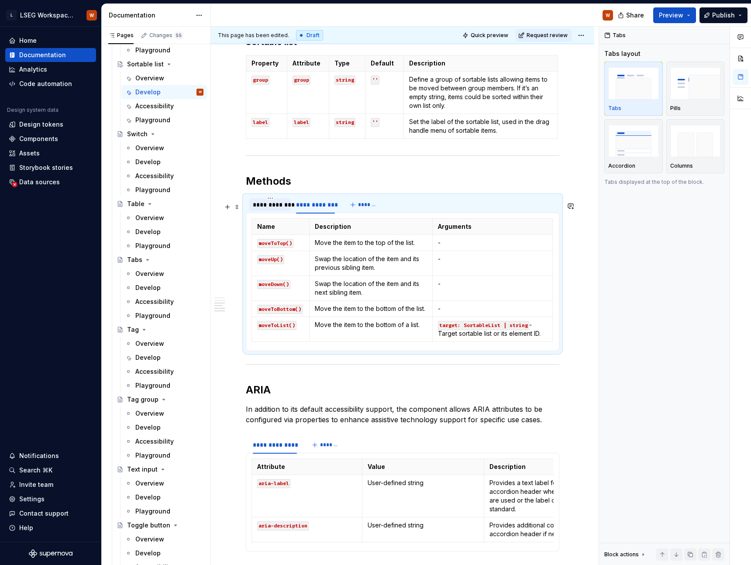
click at [272, 209] on div "**********" at bounding box center [270, 204] width 35 height 9
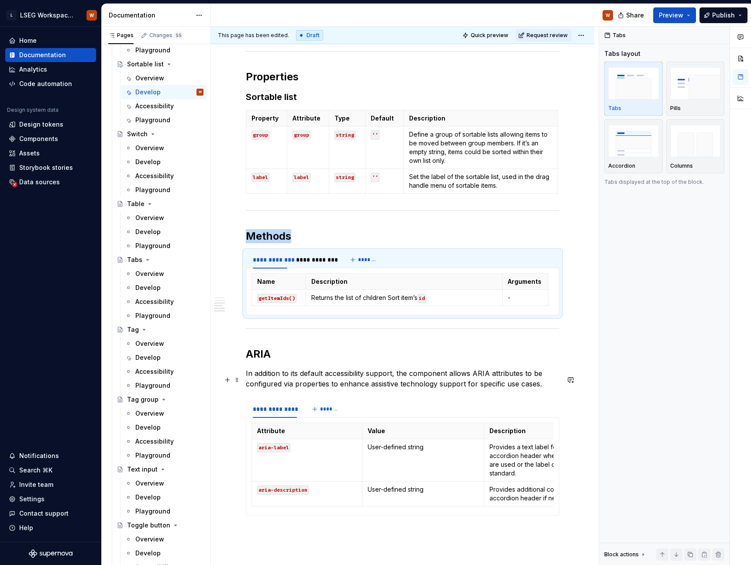
scroll to position [425, 0]
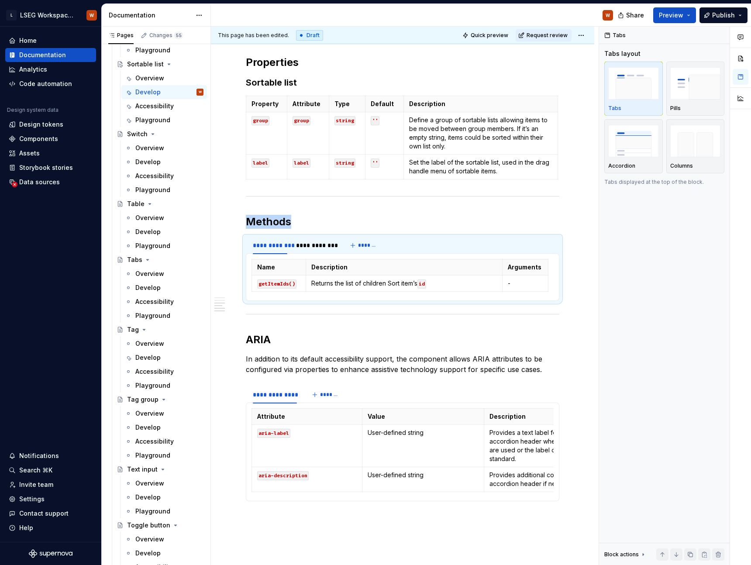
type textarea "*"
click at [563, 300] on div "**********" at bounding box center [403, 225] width 384 height 955
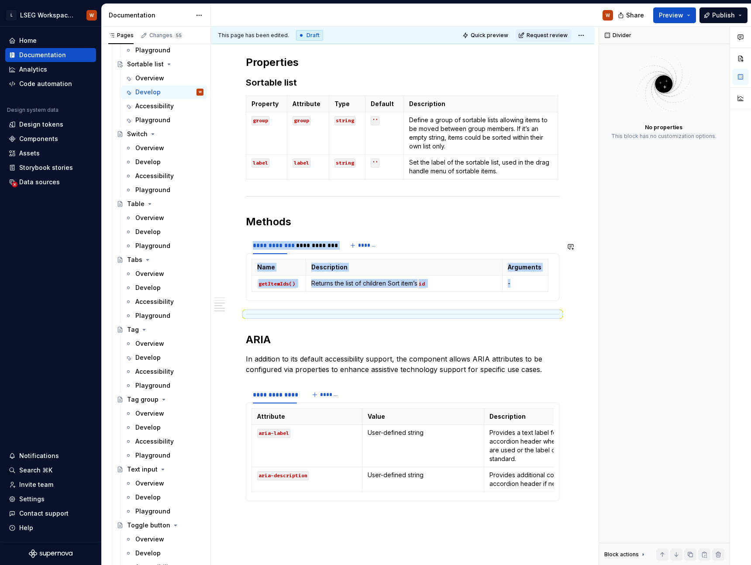
click at [567, 302] on div "**********" at bounding box center [403, 225] width 384 height 955
click at [545, 335] on div "**********" at bounding box center [403, 145] width 314 height 754
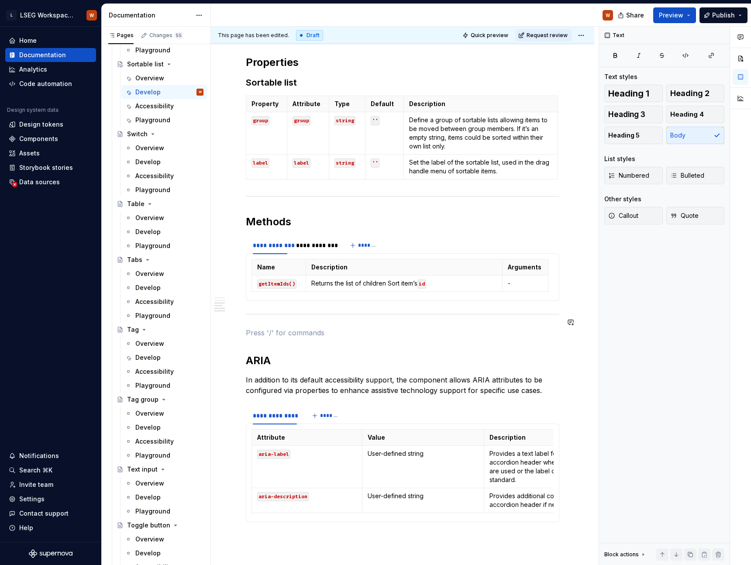
paste div
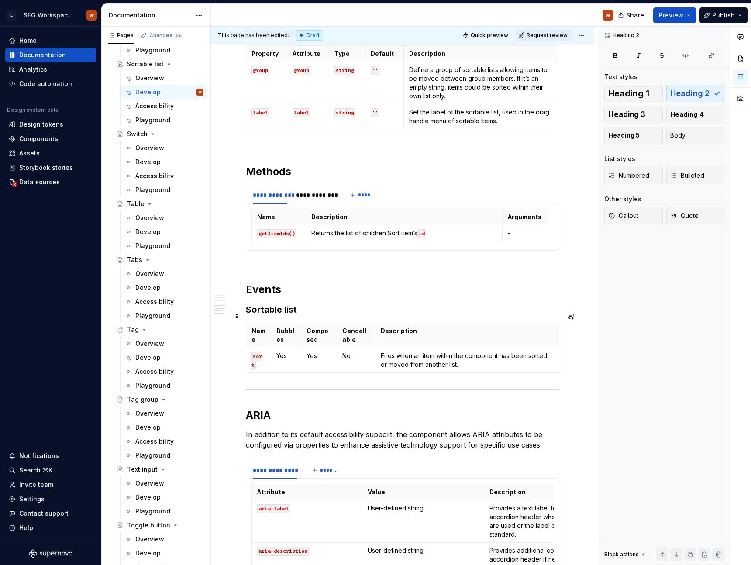
scroll to position [483, 0]
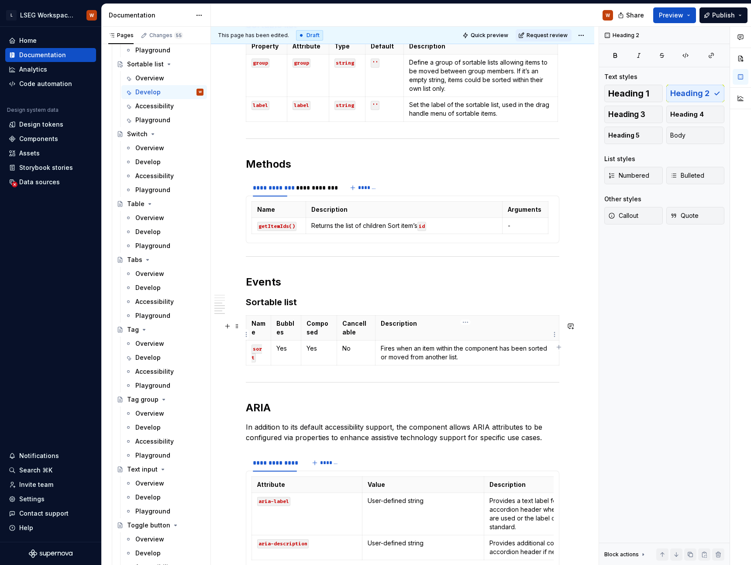
click at [408, 328] on p "Description" at bounding box center [467, 323] width 173 height 9
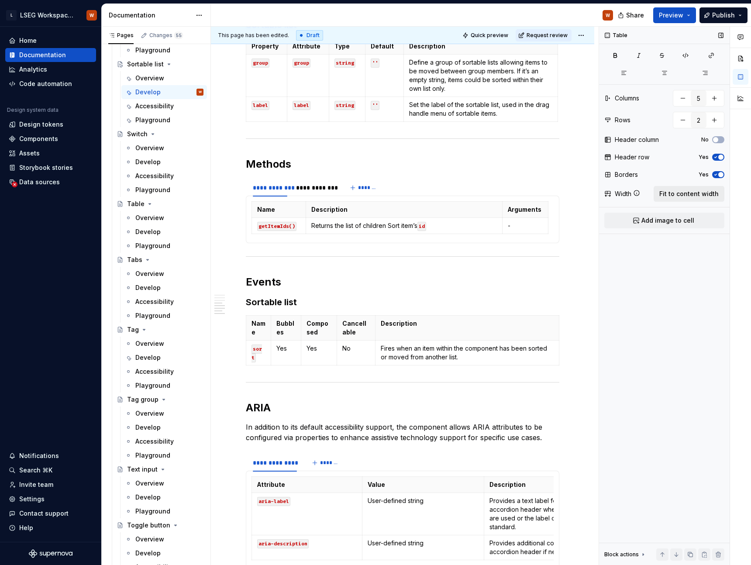
click at [697, 194] on span "Fit to content width" at bounding box center [689, 194] width 59 height 9
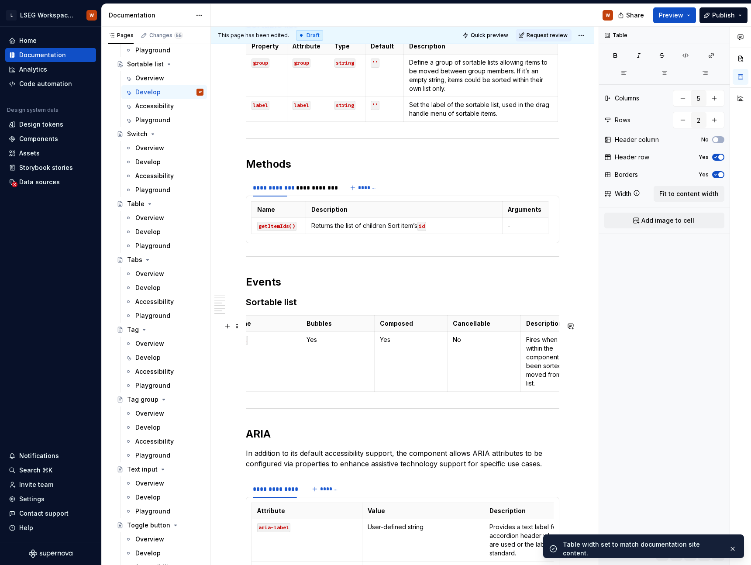
scroll to position [0, 0]
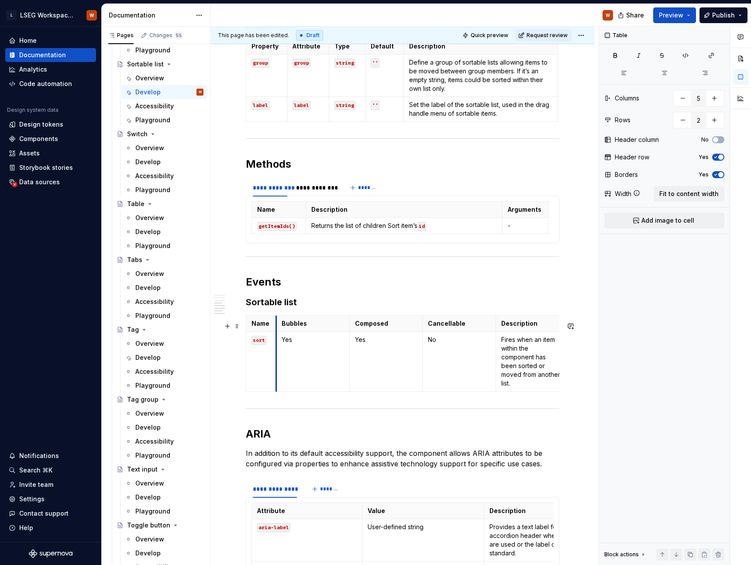
drag, startPoint x: 320, startPoint y: 356, endPoint x: 277, endPoint y: 354, distance: 43.3
click at [277, 354] on td "Yes" at bounding box center [312, 362] width 73 height 60
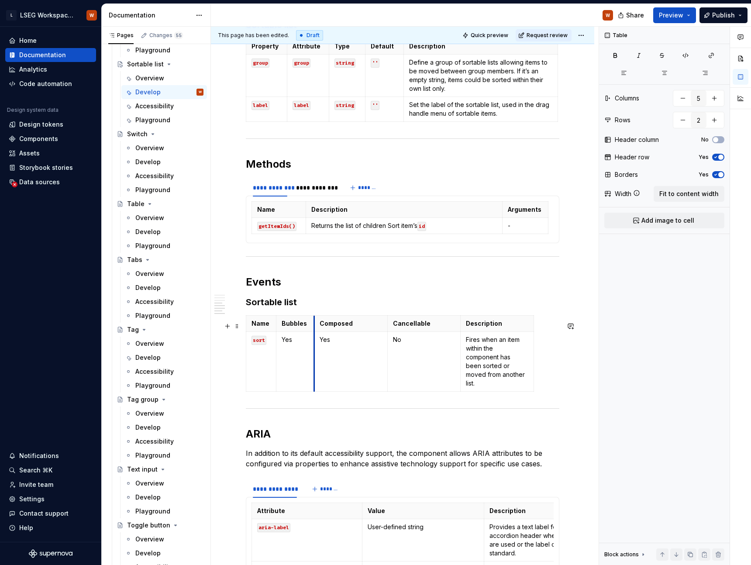
drag, startPoint x: 349, startPoint y: 363, endPoint x: 314, endPoint y: 362, distance: 35.4
click at [314, 362] on td "Yes" at bounding box center [350, 362] width 73 height 60
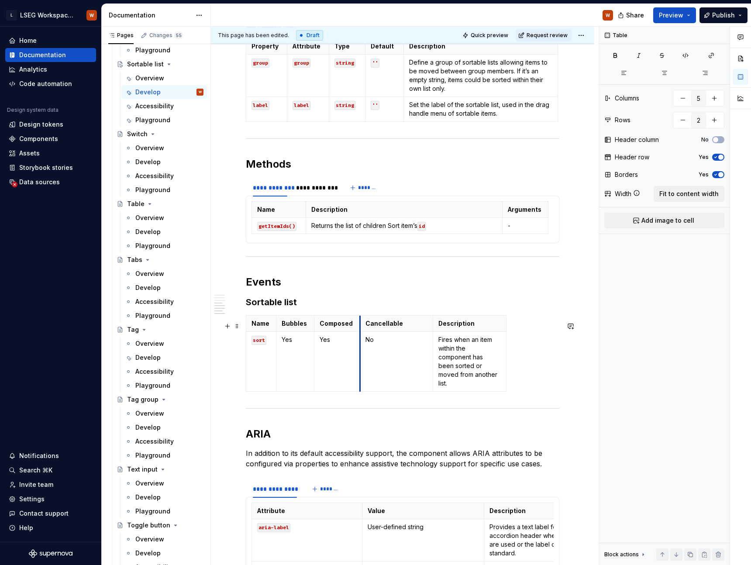
drag, startPoint x: 388, startPoint y: 360, endPoint x: 360, endPoint y: 359, distance: 27.5
click at [360, 359] on td "No" at bounding box center [396, 362] width 73 height 60
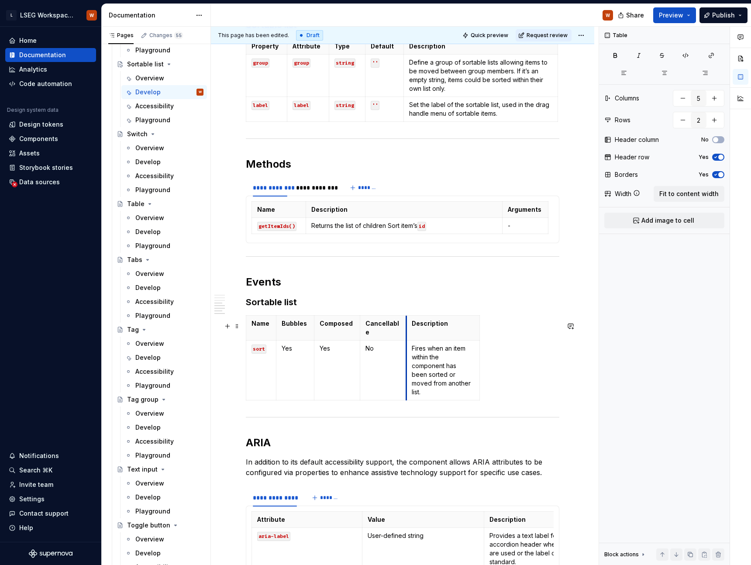
drag, startPoint x: 434, startPoint y: 358, endPoint x: 408, endPoint y: 356, distance: 26.7
click at [408, 356] on td "Fires when an item within the component has been sorted or moved from another l…" at bounding box center [443, 371] width 73 height 60
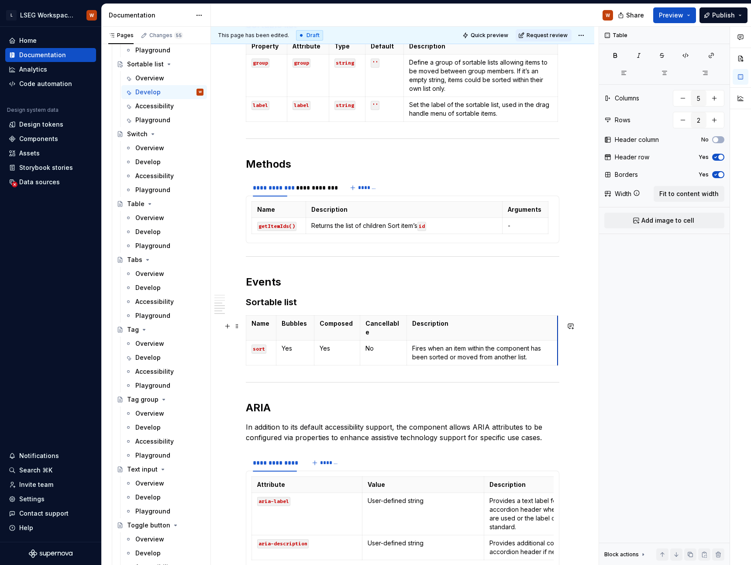
drag, startPoint x: 479, startPoint y: 351, endPoint x: 557, endPoint y: 346, distance: 78.3
click at [490, 288] on h2 "Events" at bounding box center [403, 282] width 314 height 14
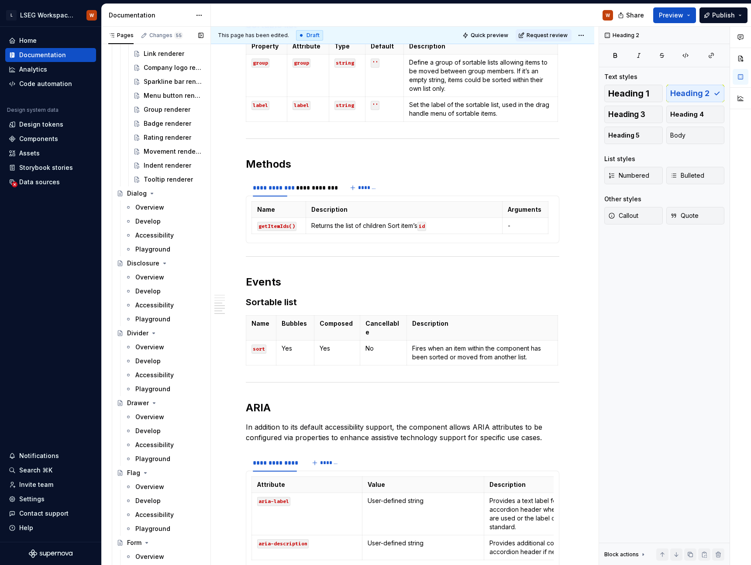
scroll to position [1721, 0]
click at [152, 207] on div "Overview" at bounding box center [149, 208] width 29 height 9
click at [297, 322] on th "Bubbles" at bounding box center [295, 328] width 38 height 25
type textarea "*"
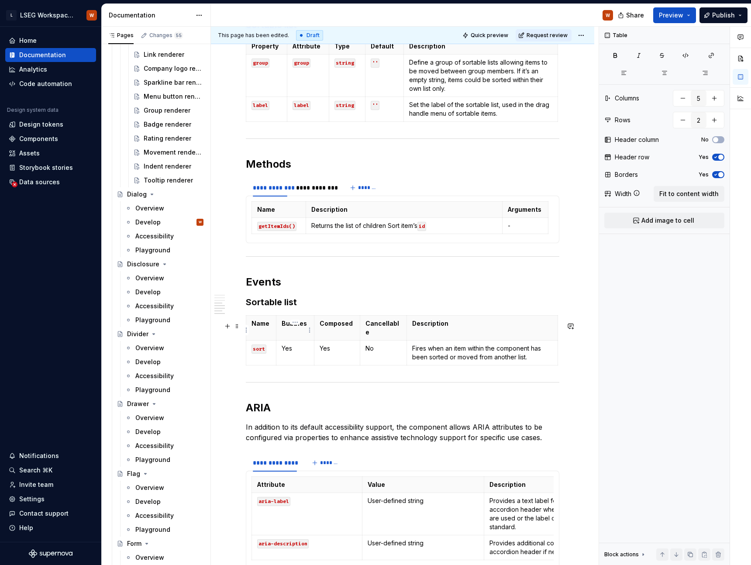
click at [294, 325] on html "L LSEG Workspace Design System W Home Documentation Analytics Code automation D…" at bounding box center [375, 282] width 751 height 565
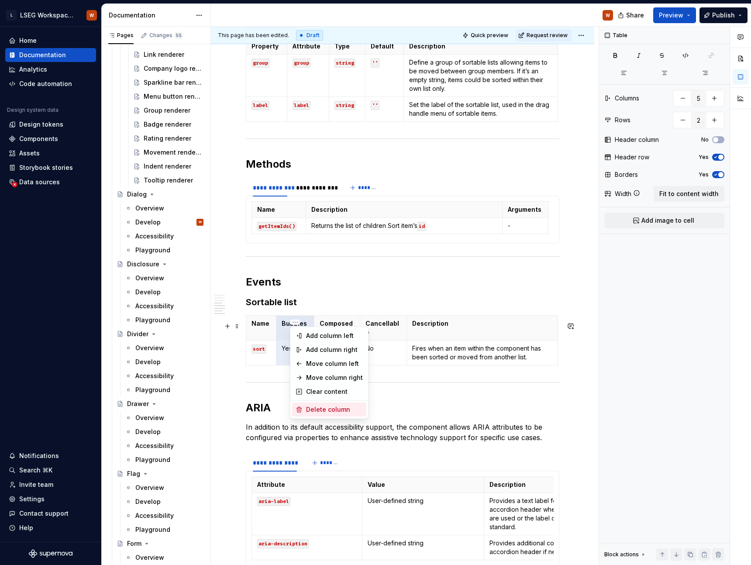
click at [321, 406] on div "Delete column" at bounding box center [334, 409] width 57 height 9
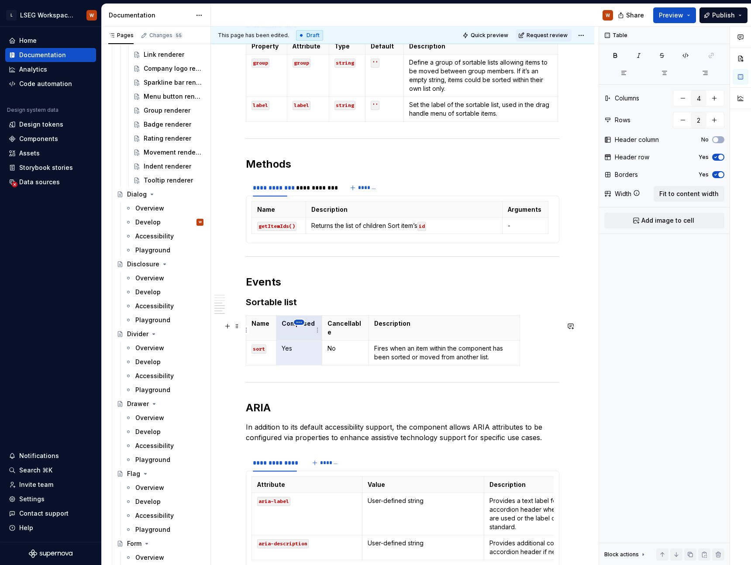
click at [298, 325] on html "L LSEG Workspace Design System W Home Documentation Analytics Code automation D…" at bounding box center [375, 282] width 751 height 565
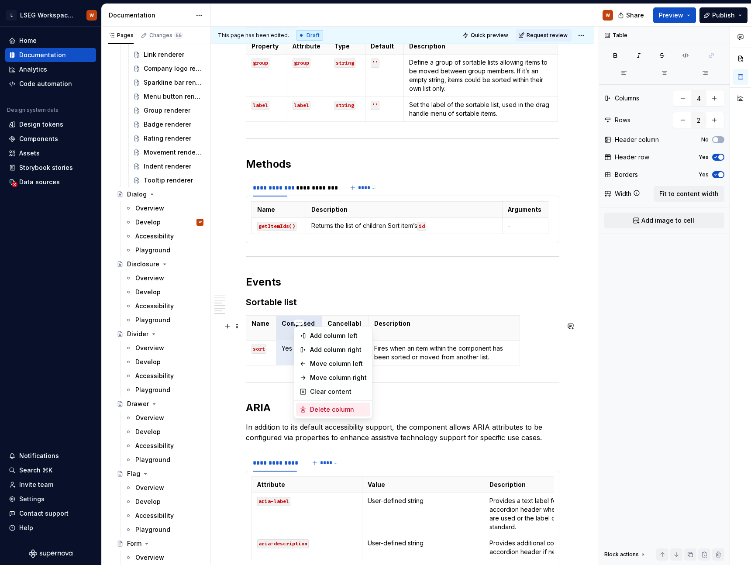
click at [316, 411] on div "Delete column" at bounding box center [338, 409] width 57 height 9
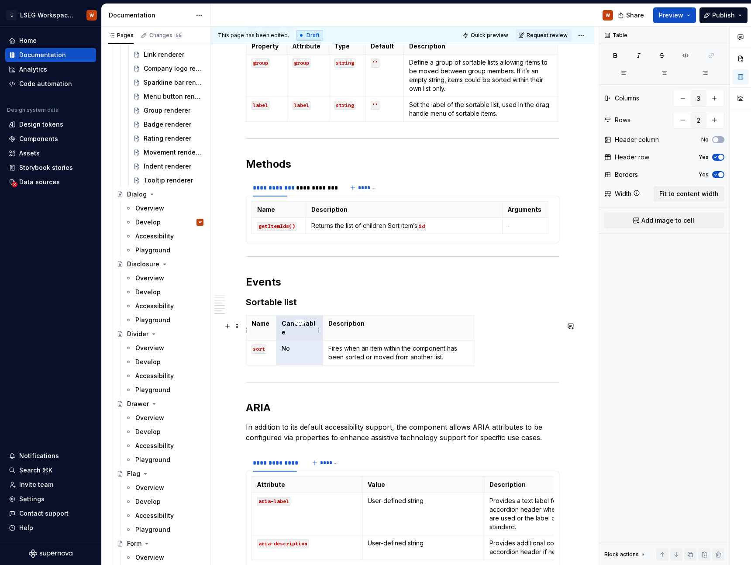
click at [301, 324] on html "L LSEG Workspace Design System W Home Documentation Analytics Code automation D…" at bounding box center [375, 282] width 751 height 565
click at [317, 409] on div "Delete column" at bounding box center [339, 409] width 57 height 9
type input "2"
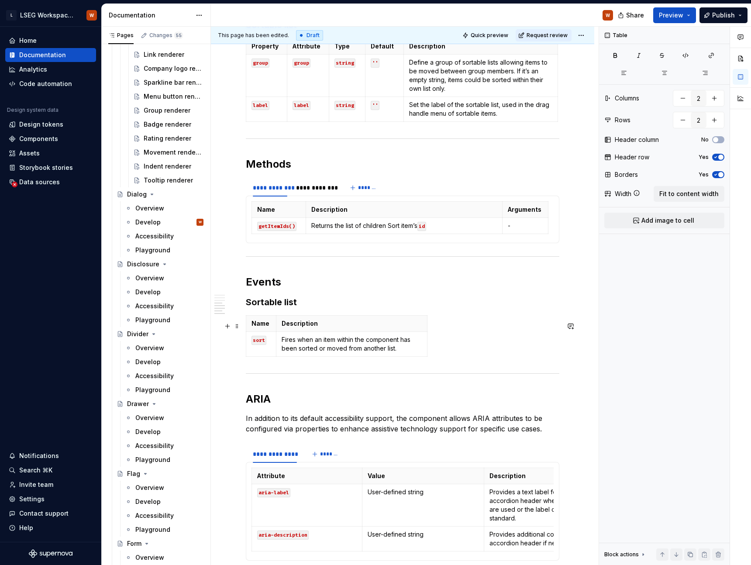
drag, startPoint x: 428, startPoint y: 330, endPoint x: 446, endPoint y: 331, distance: 17.9
click at [446, 331] on div "Name Description sort Fires when an item within the component has been sorted o…" at bounding box center [403, 337] width 314 height 45
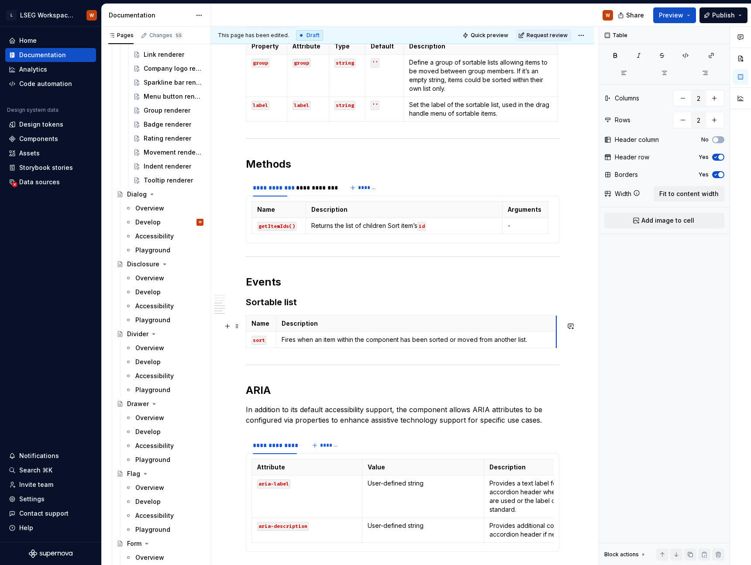
drag, startPoint x: 426, startPoint y: 331, endPoint x: 556, endPoint y: 327, distance: 129.4
click at [454, 297] on div "**********" at bounding box center [403, 142] width 314 height 862
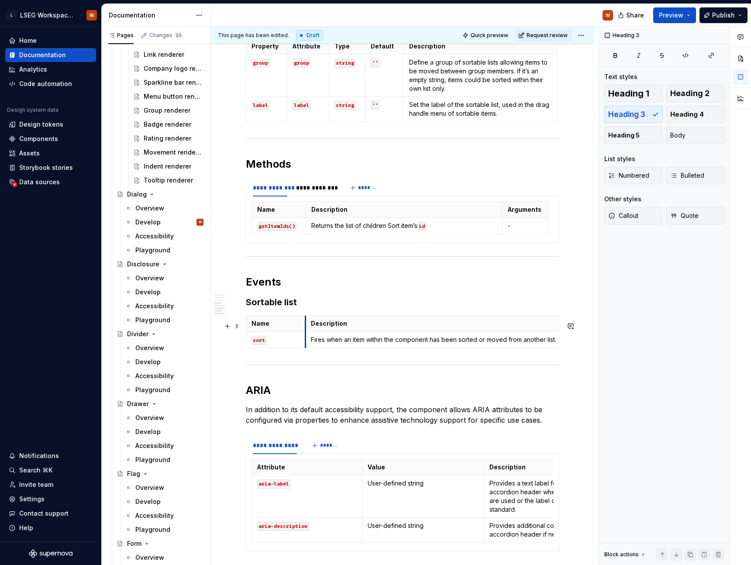
drag, startPoint x: 275, startPoint y: 333, endPoint x: 304, endPoint y: 333, distance: 29.3
drag, startPoint x: 558, startPoint y: 329, endPoint x: 535, endPoint y: 329, distance: 22.7
drag, startPoint x: 306, startPoint y: 334, endPoint x: 299, endPoint y: 334, distance: 7.0
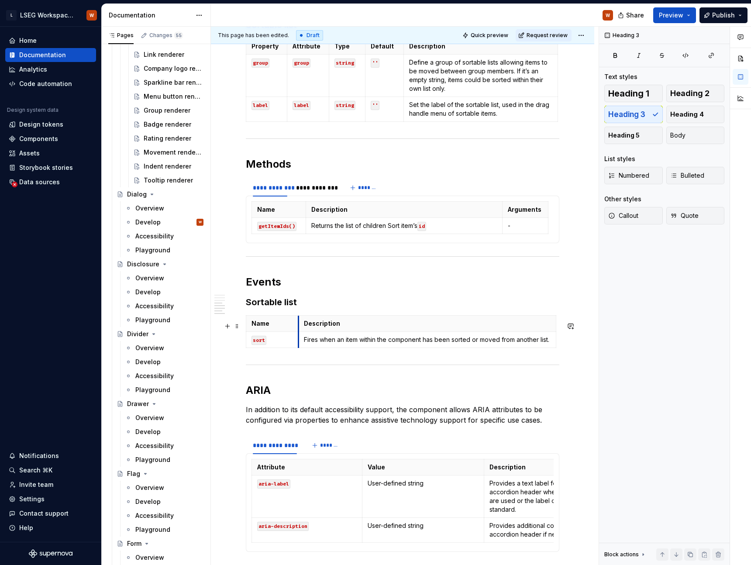
click at [299, 332] on th "Description" at bounding box center [427, 324] width 258 height 16
drag, startPoint x: 299, startPoint y: 332, endPoint x: 289, endPoint y: 332, distance: 10.0
click at [290, 332] on th "Description" at bounding box center [419, 324] width 258 height 16
drag, startPoint x: 545, startPoint y: 332, endPoint x: 553, endPoint y: 333, distance: 8.3
click at [511, 319] on div "**********" at bounding box center [403, 142] width 314 height 862
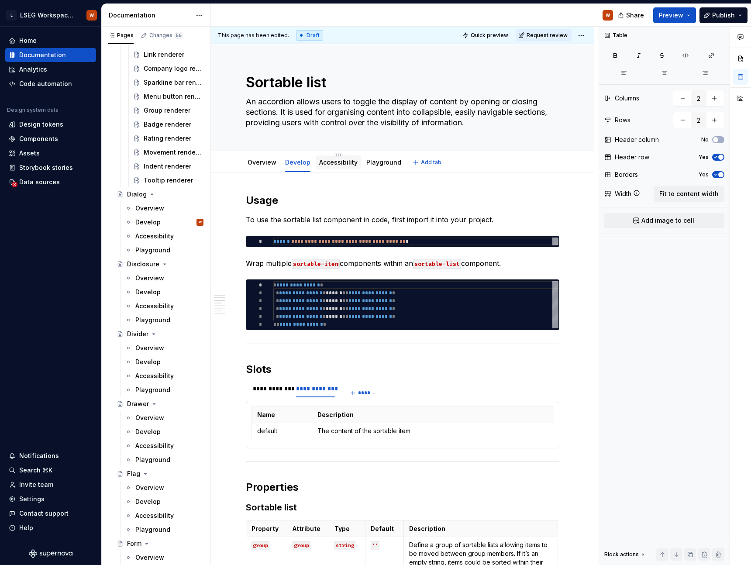
click at [342, 164] on link "Accessibility" at bounding box center [338, 162] width 38 height 7
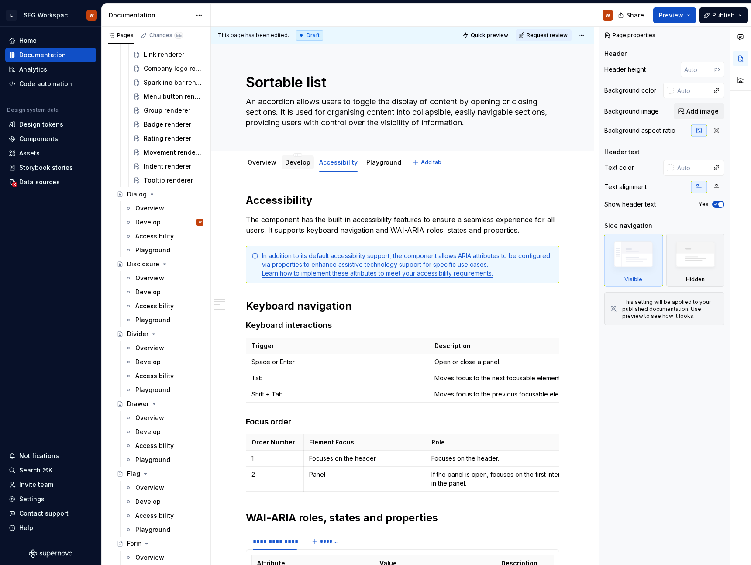
click at [293, 159] on link "Develop" at bounding box center [297, 162] width 25 height 7
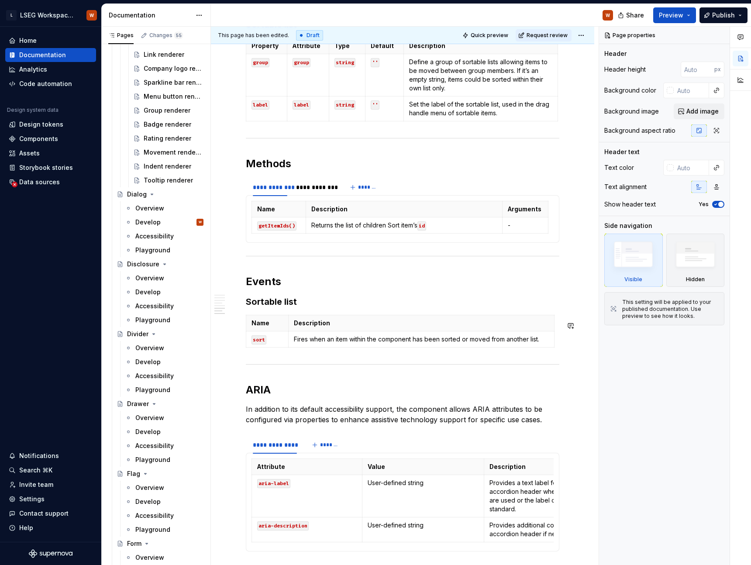
scroll to position [674, 0]
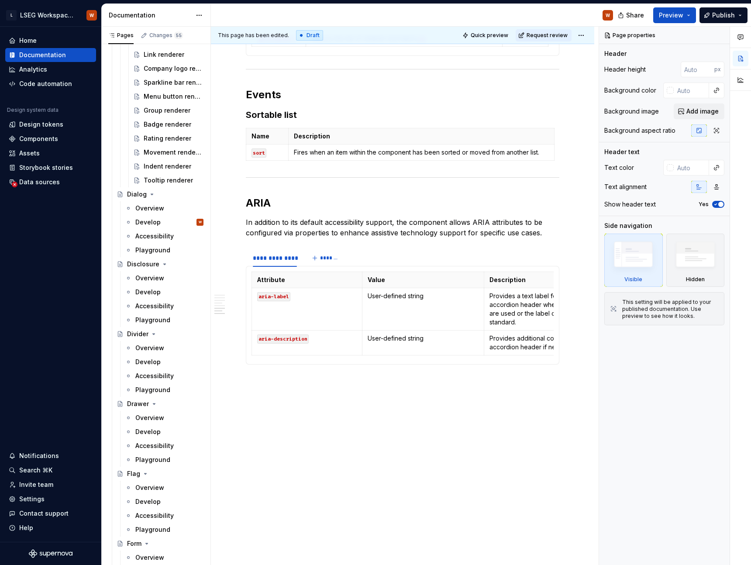
type textarea "*"
click at [279, 259] on div "**********" at bounding box center [275, 258] width 44 height 9
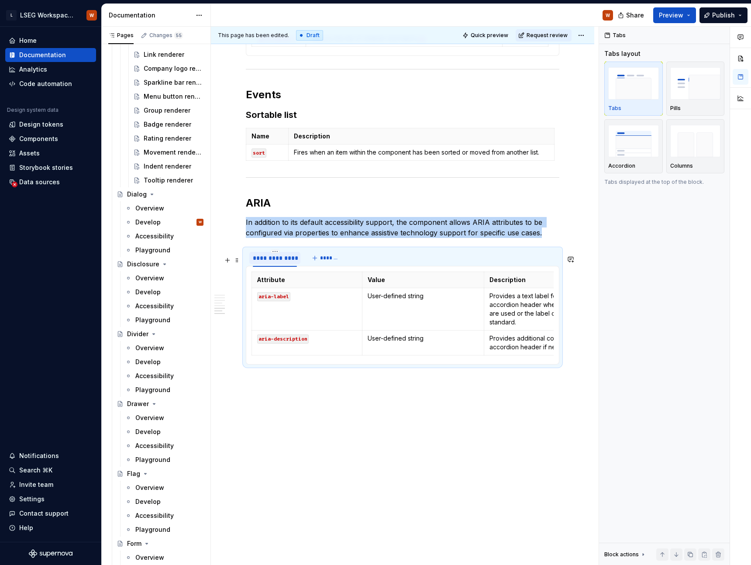
click at [279, 259] on div "**********" at bounding box center [275, 258] width 44 height 9
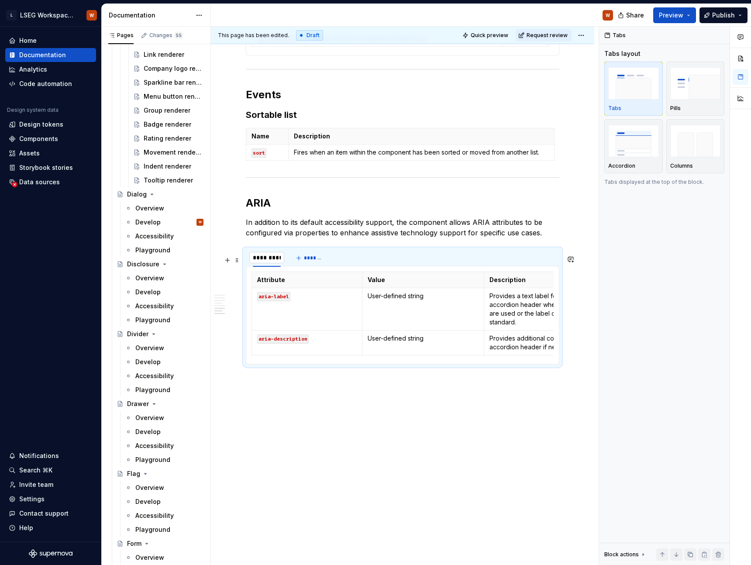
type input "**********"
click at [238, 280] on span at bounding box center [237, 282] width 7 height 12
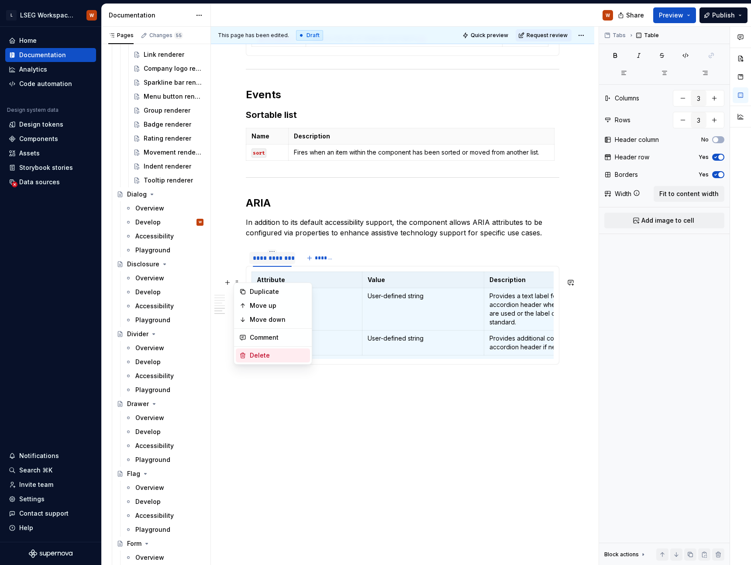
click at [280, 352] on div "Delete" at bounding box center [278, 355] width 57 height 9
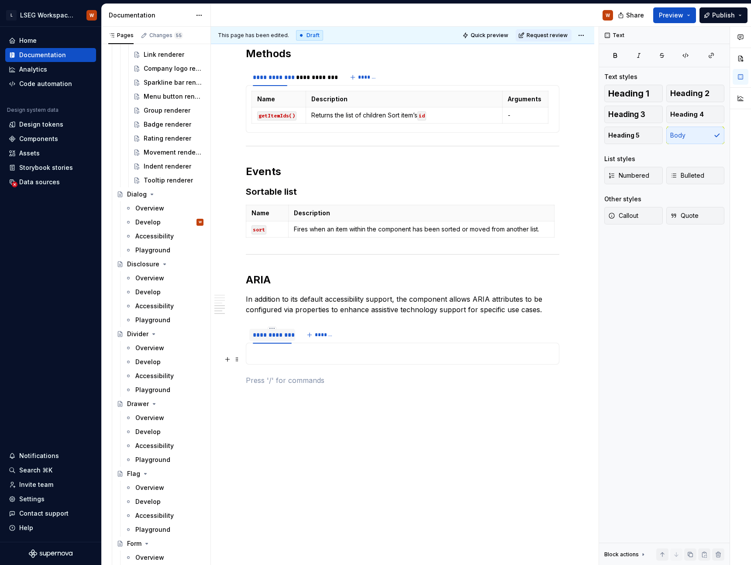
scroll to position [600, 0]
click at [268, 352] on p at bounding box center [403, 354] width 302 height 10
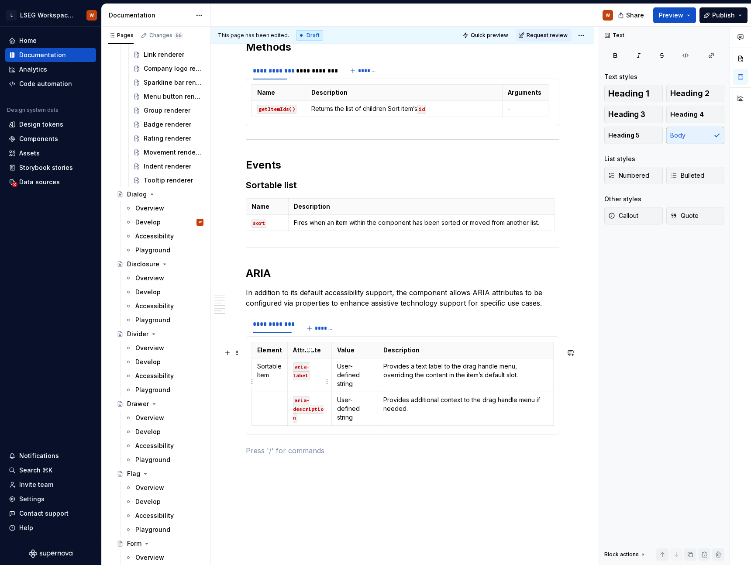
scroll to position [609, 0]
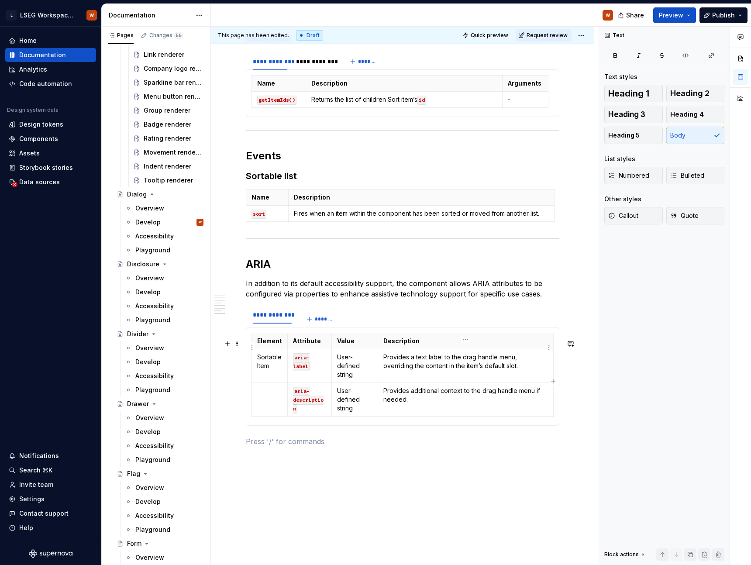
click at [480, 358] on td "Provides a text label to the drag handle menu, overriding the content in the it…" at bounding box center [466, 366] width 176 height 34
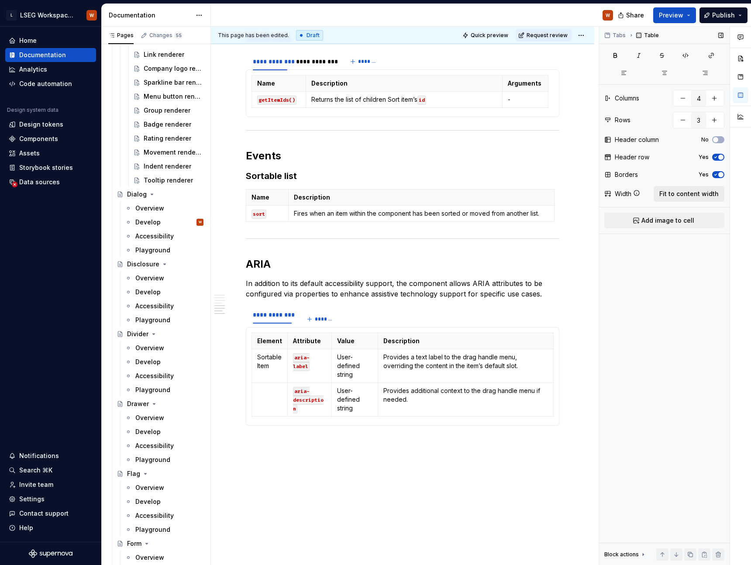
click at [691, 197] on span "Fit to content width" at bounding box center [689, 194] width 59 height 9
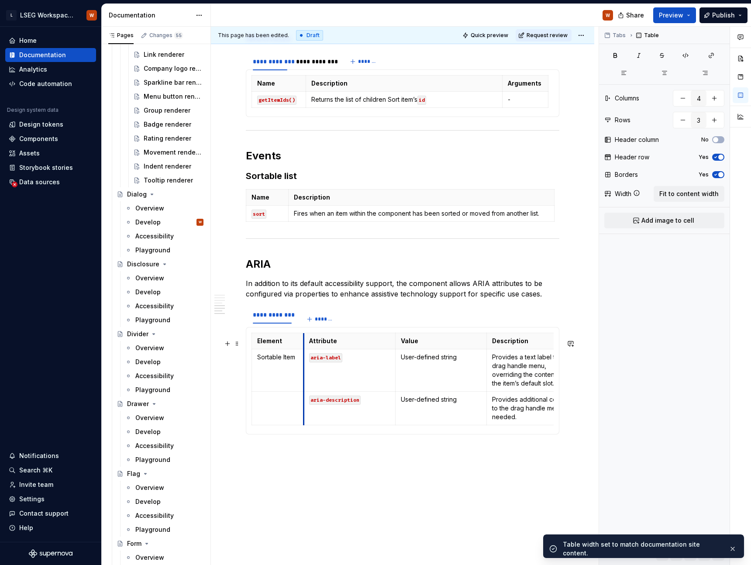
drag, startPoint x: 345, startPoint y: 366, endPoint x: 305, endPoint y: 365, distance: 39.8
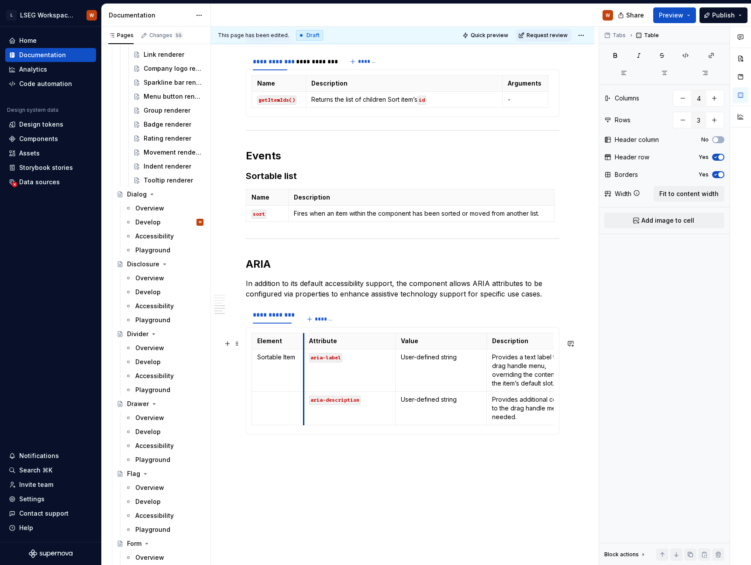
type textarea "*"
click at [278, 339] on html "L LSEG Workspace Design System W Home Documentation Analytics Code automation D…" at bounding box center [375, 282] width 751 height 565
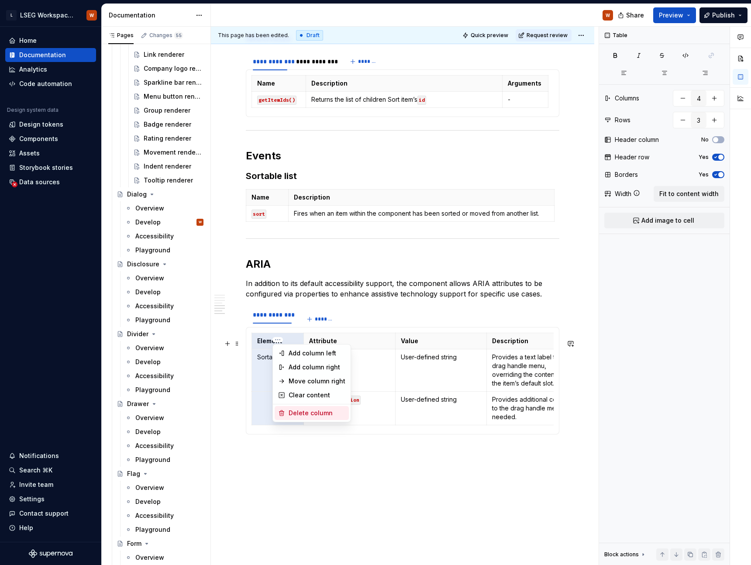
click at [308, 412] on div "Delete column" at bounding box center [317, 413] width 57 height 9
type input "3"
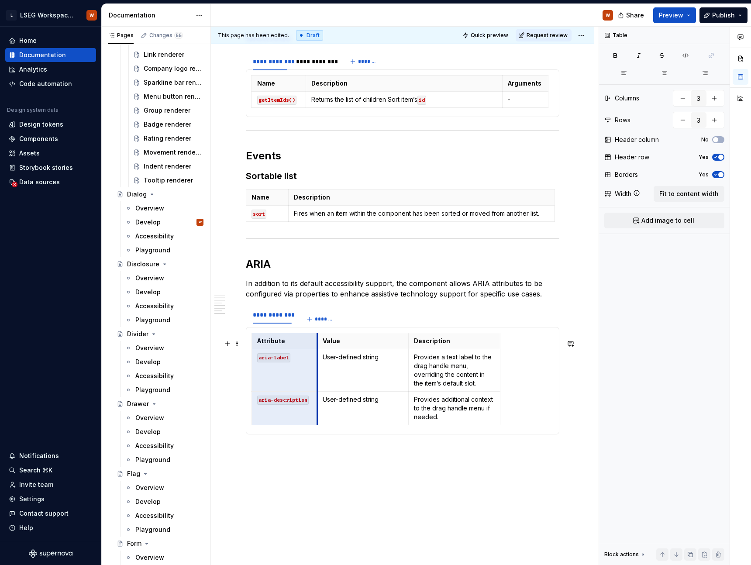
drag, startPoint x: 342, startPoint y: 374, endPoint x: 316, endPoint y: 374, distance: 26.2
click at [370, 398] on td "User-defined string" at bounding box center [363, 409] width 92 height 34
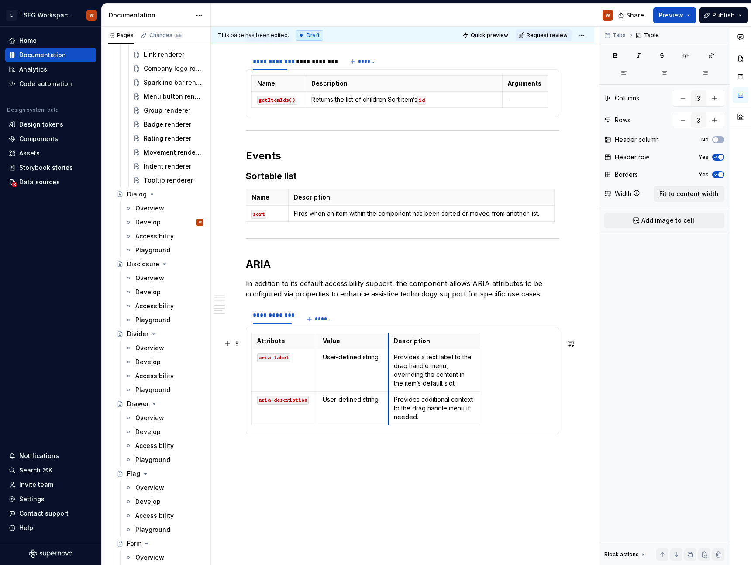
drag, startPoint x: 408, startPoint y: 370, endPoint x: 388, endPoint y: 369, distance: 20.1
click at [389, 369] on td "Provides a text label to the drag handle menu, overriding the content in the it…" at bounding box center [435, 370] width 92 height 42
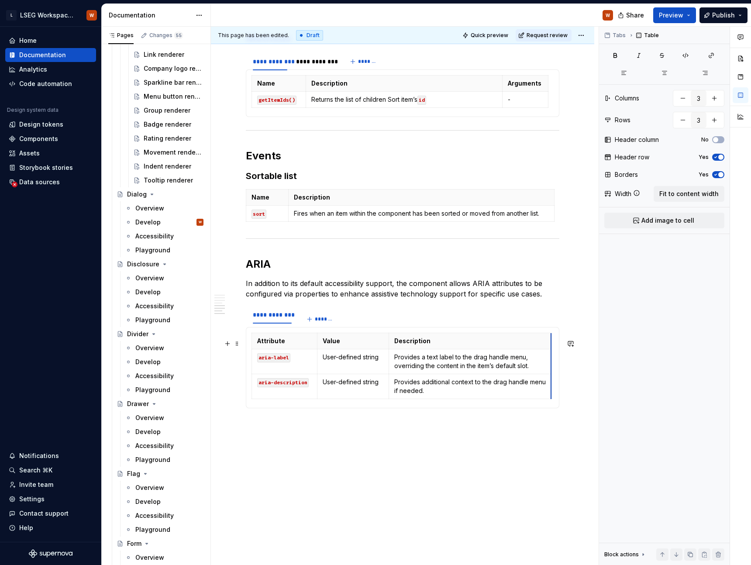
drag, startPoint x: 479, startPoint y: 373, endPoint x: 550, endPoint y: 368, distance: 71.4
click at [580, 290] on div "**********" at bounding box center [403, 87] width 384 height 1046
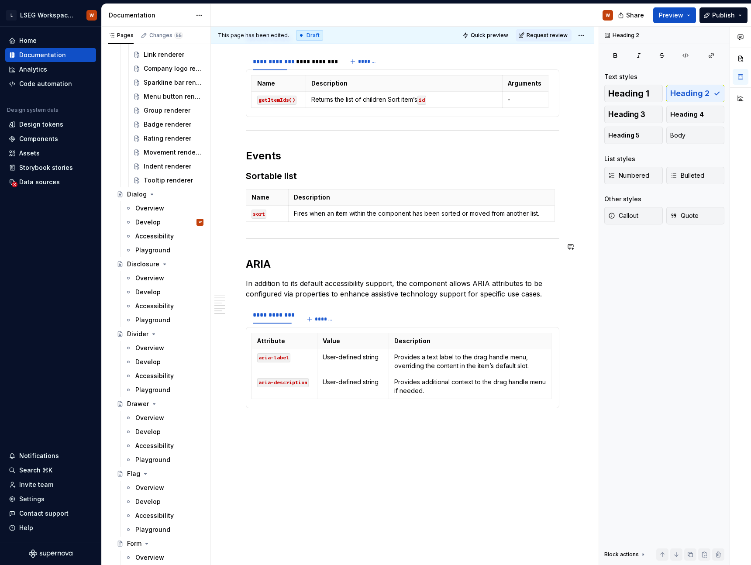
click at [301, 258] on div "**********" at bounding box center [403, 7] width 314 height 845
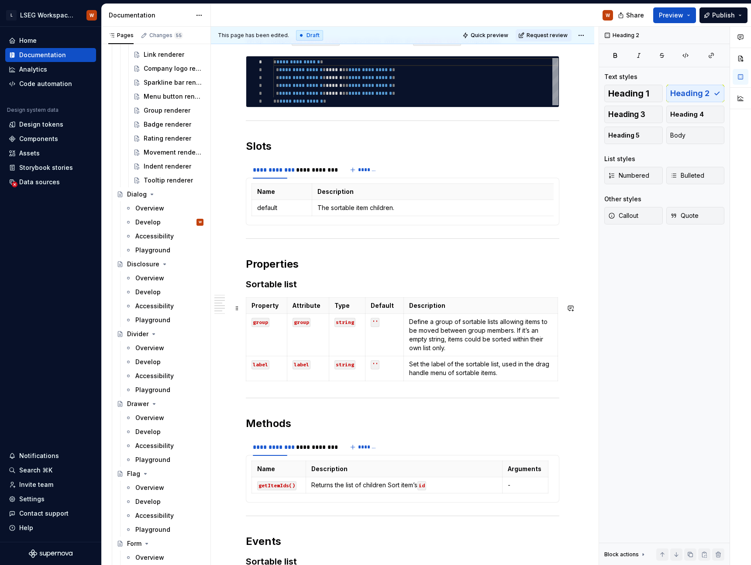
scroll to position [0, 0]
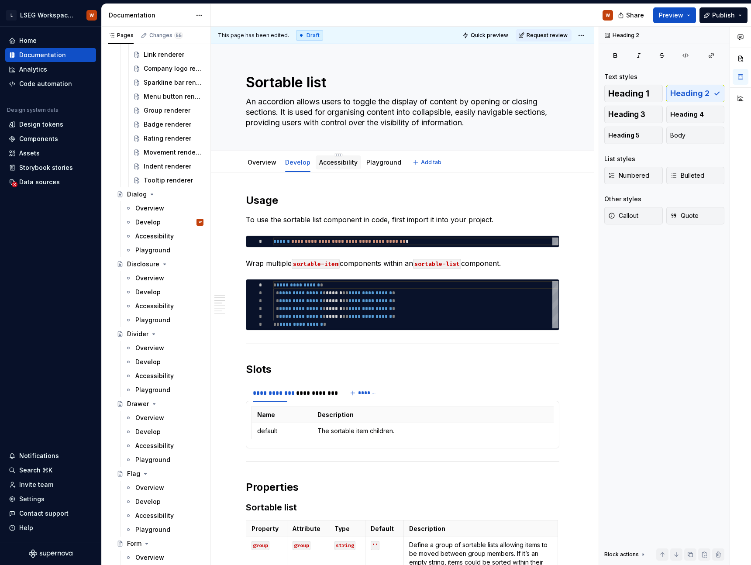
click at [341, 163] on link "Accessibility" at bounding box center [338, 162] width 38 height 7
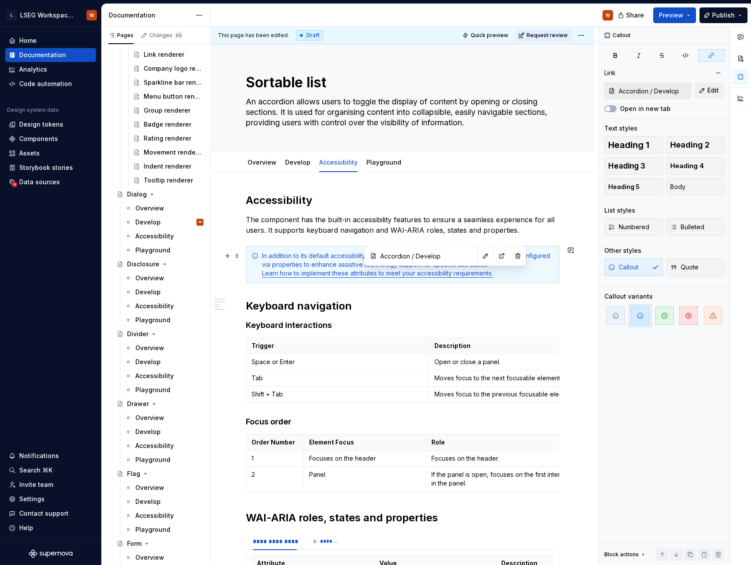
click at [435, 273] on link "Learn how to implement these attributes to meet your accessibility requirements." at bounding box center [377, 273] width 231 height 7
click at [480, 258] on button "button" at bounding box center [486, 256] width 12 height 12
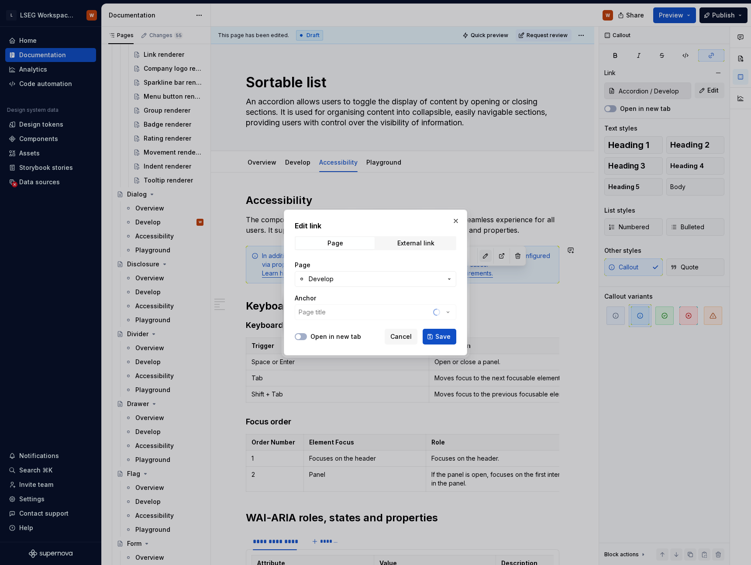
type textarea "*"
click at [366, 275] on span "Develop" at bounding box center [376, 279] width 134 height 9
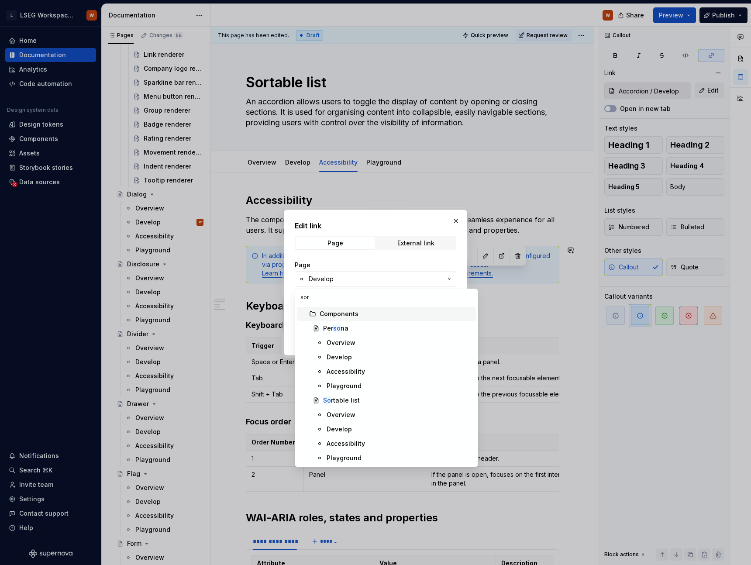
type input "sort"
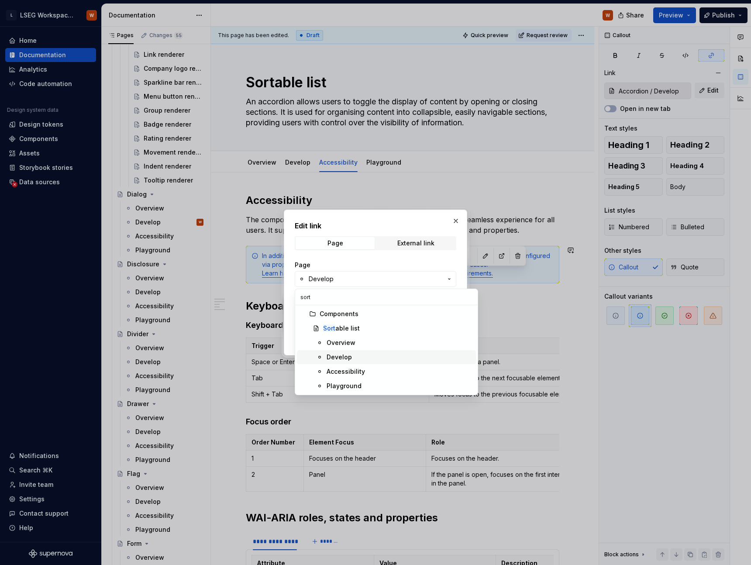
click at [356, 359] on div "Develop" at bounding box center [400, 357] width 146 height 9
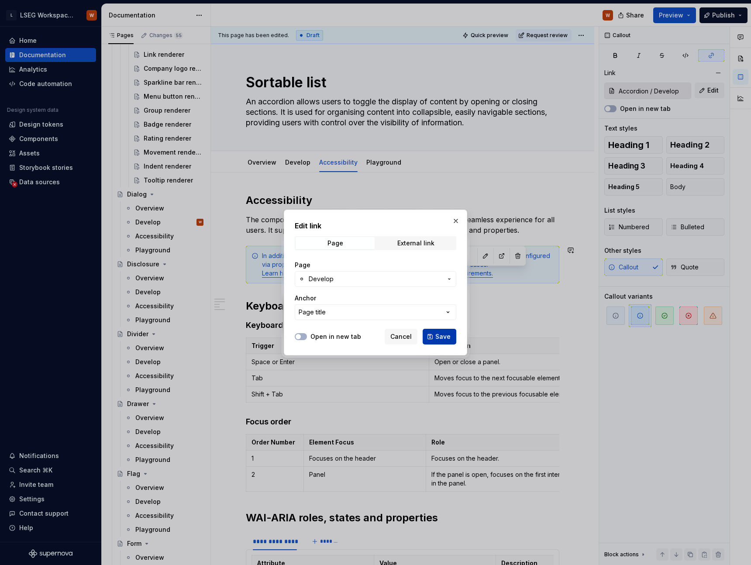
click at [439, 336] on span "Save" at bounding box center [442, 336] width 15 height 9
type input "Sortable list / Develop"
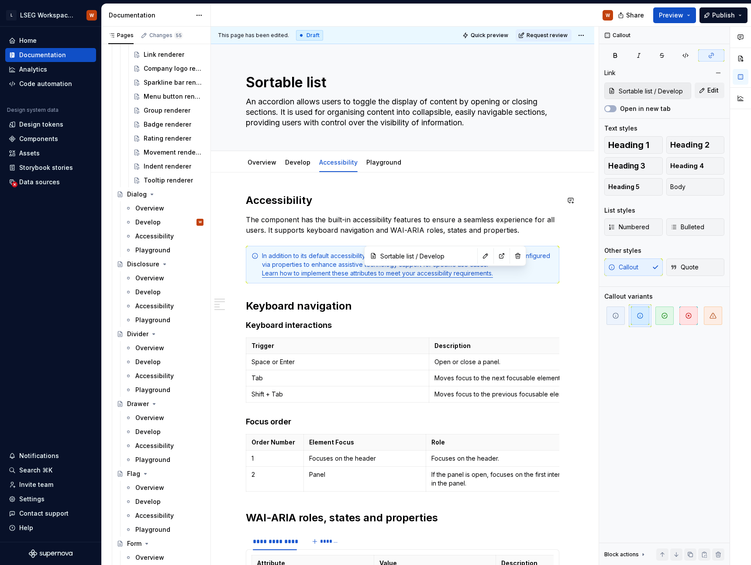
click at [588, 187] on div "**********" at bounding box center [403, 561] width 384 height 776
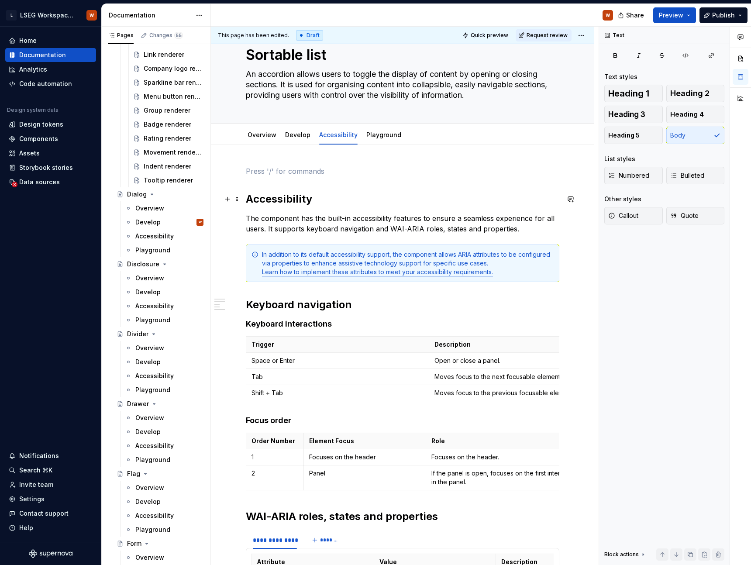
scroll to position [34, 0]
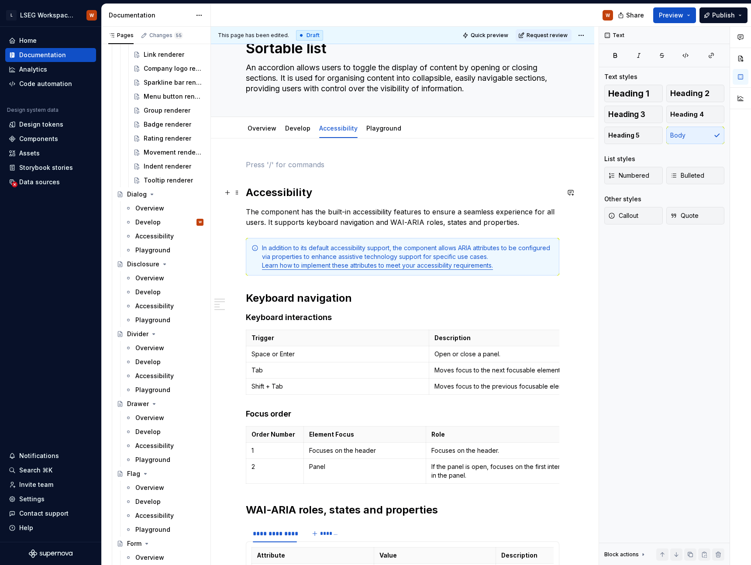
type textarea "*"
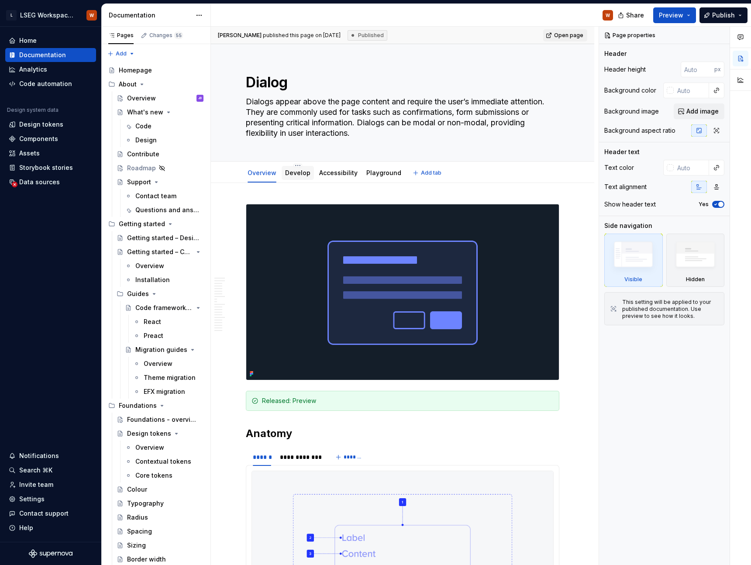
click at [290, 178] on div "Develop" at bounding box center [297, 173] width 25 height 10
click at [301, 178] on div "Develop" at bounding box center [297, 173] width 25 height 10
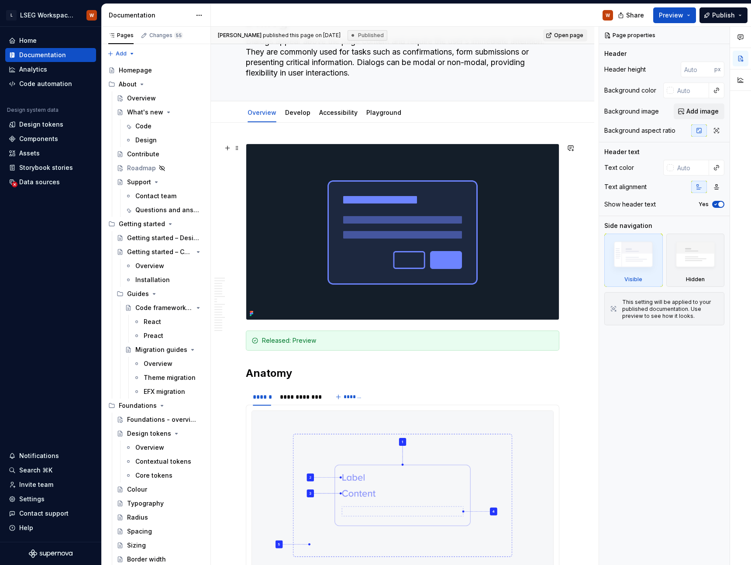
scroll to position [20, 0]
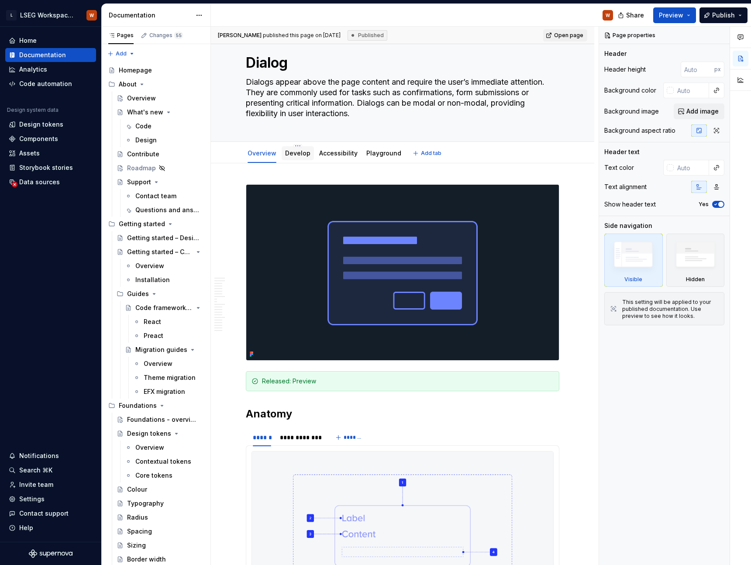
click at [297, 153] on link "Develop" at bounding box center [297, 152] width 25 height 7
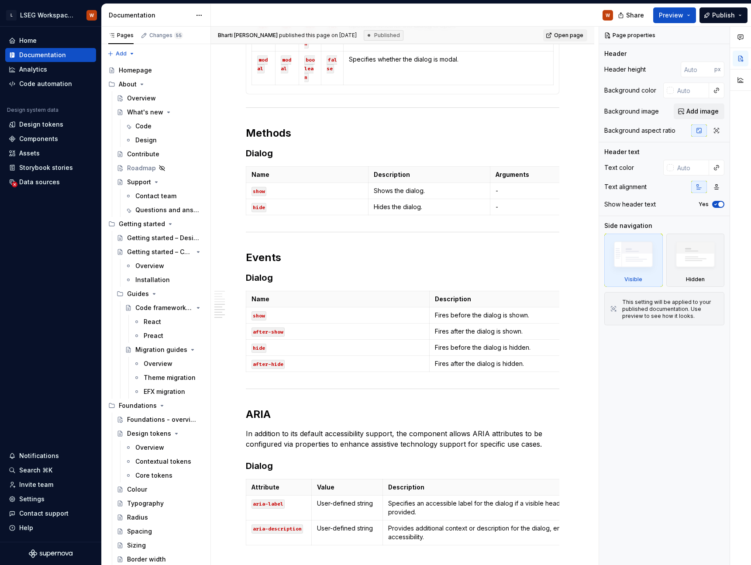
type textarea "*"
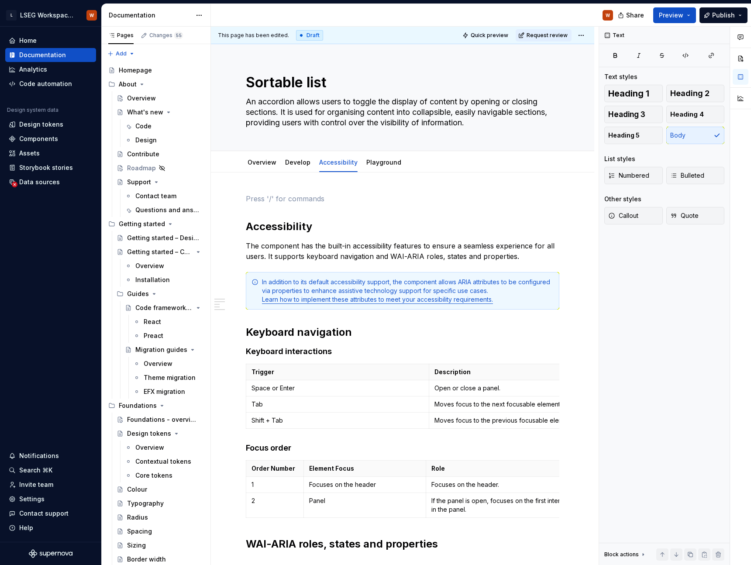
scroll to position [34, 0]
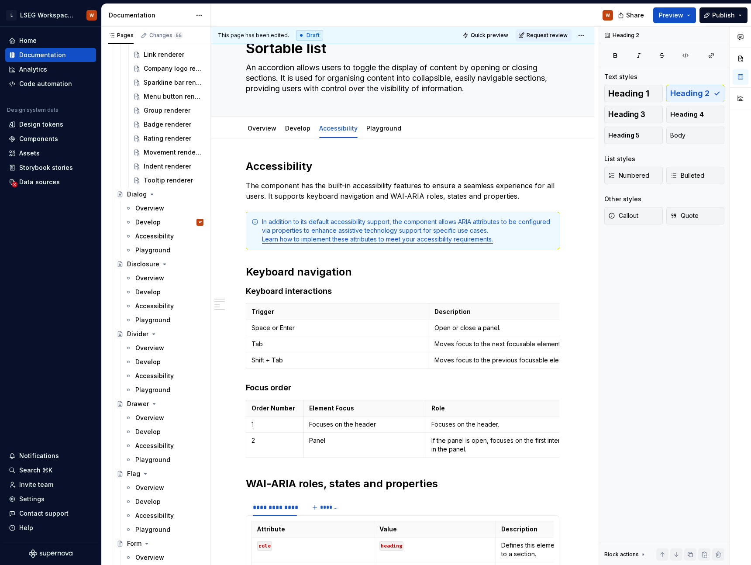
type textarea "*"
click at [246, 269] on h2 "Keyboard navigation" at bounding box center [403, 272] width 314 height 14
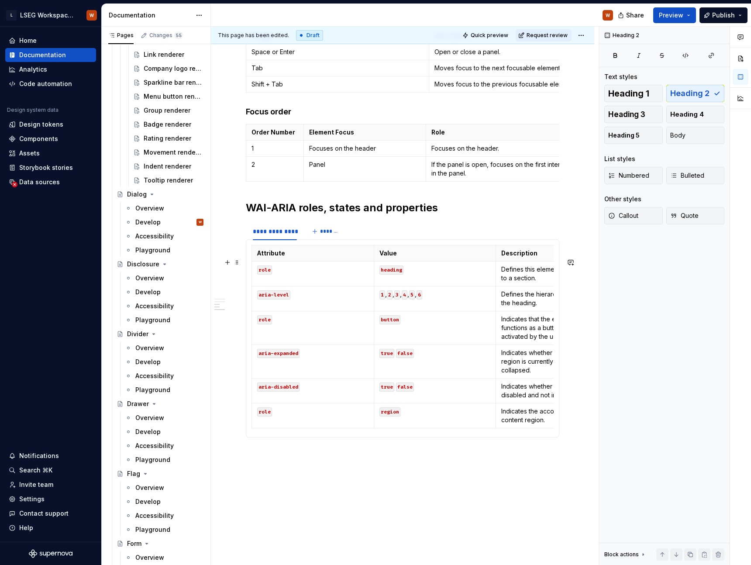
scroll to position [330, 0]
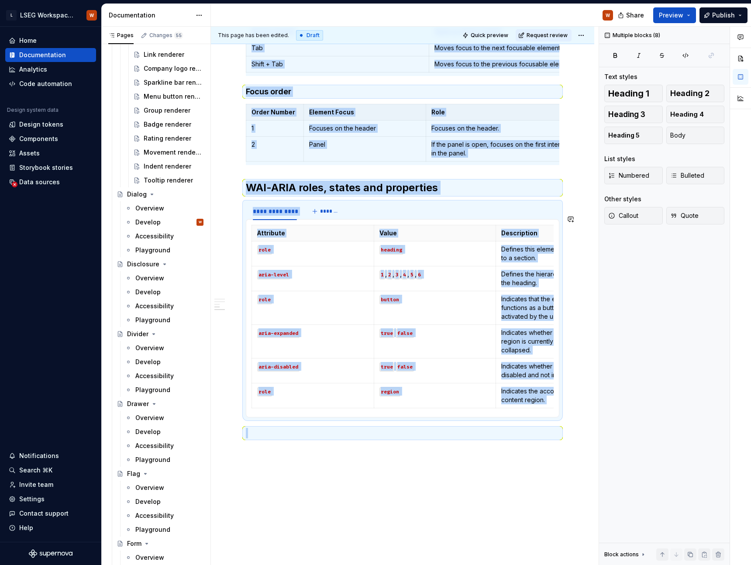
click at [287, 439] on div "**********" at bounding box center [403, 150] width 314 height 575
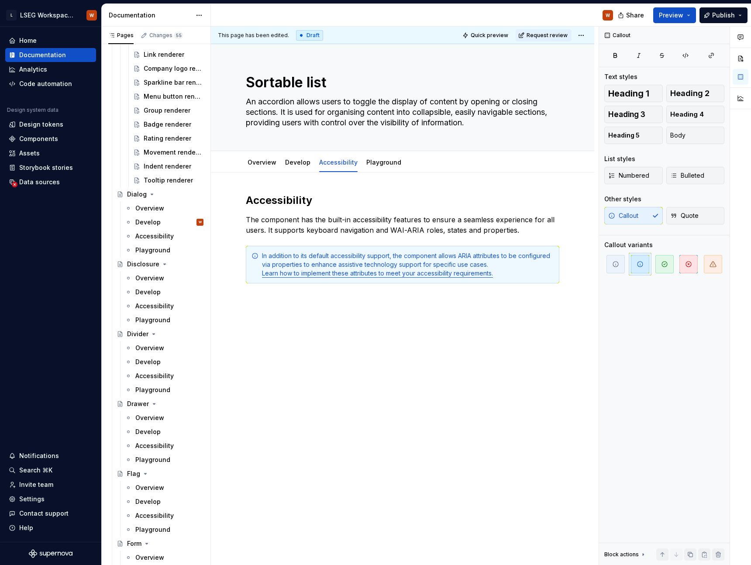
scroll to position [0, 0]
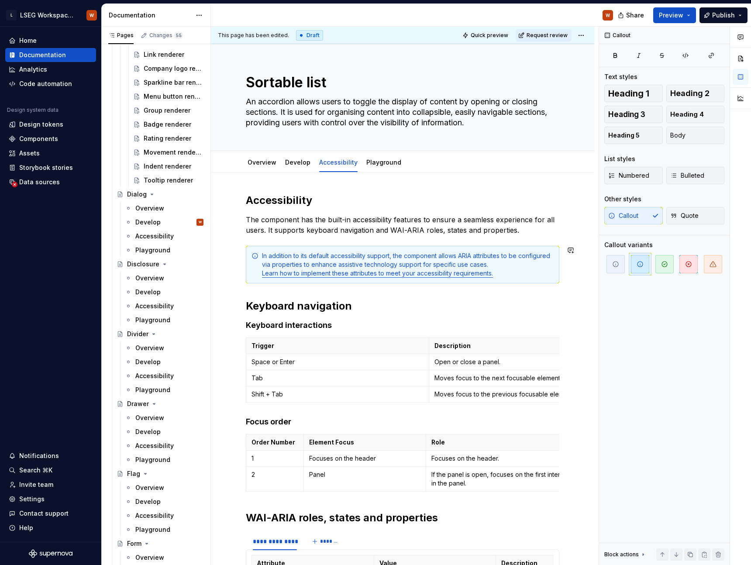
click at [304, 291] on div "**********" at bounding box center [403, 480] width 314 height 575
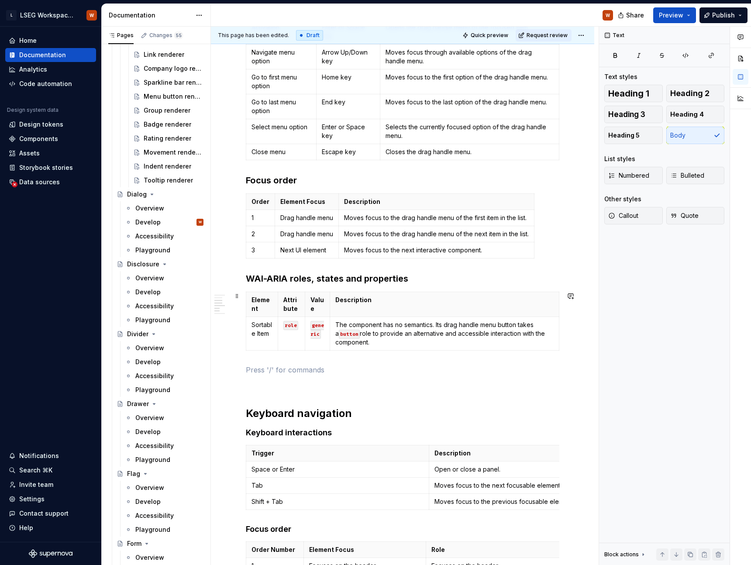
scroll to position [331, 0]
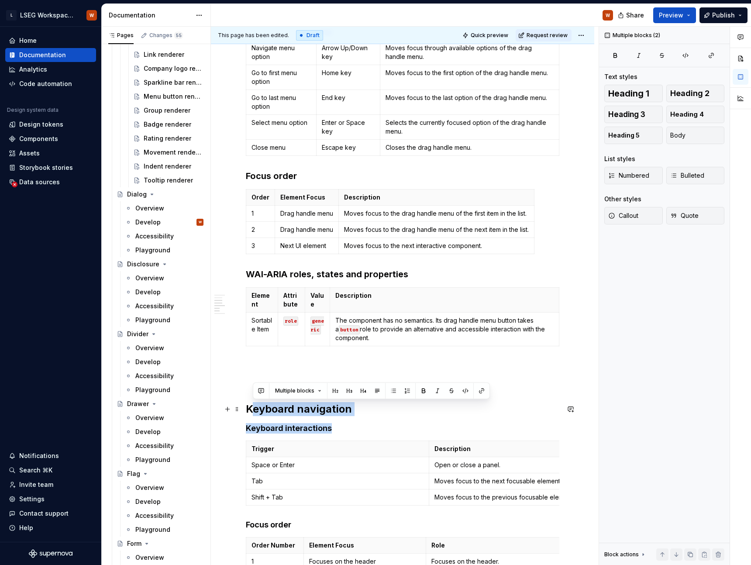
drag, startPoint x: 332, startPoint y: 428, endPoint x: 251, endPoint y: 413, distance: 82.8
click at [251, 413] on div "Accessibility The component has the built-in accessibility features to ensure a…" at bounding box center [403, 367] width 314 height 1009
click at [251, 413] on h2 "Keyboard navigation" at bounding box center [403, 409] width 314 height 14
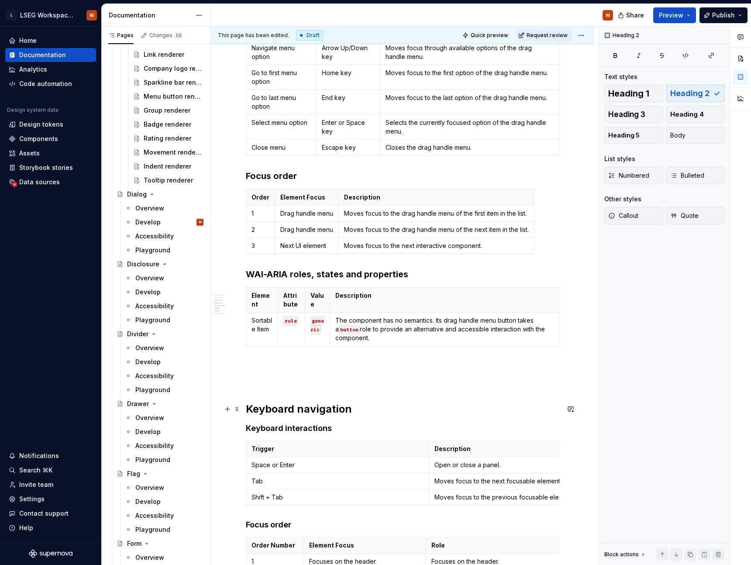
click at [249, 411] on h2 "Keyboard navigation" at bounding box center [403, 409] width 314 height 14
click at [343, 428] on h4 "Keyboard interactions" at bounding box center [403, 428] width 314 height 10
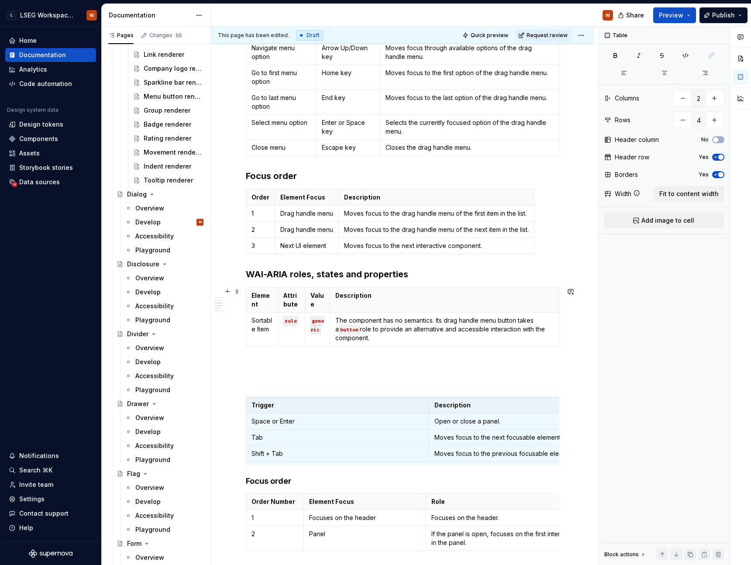
scroll to position [224, 0]
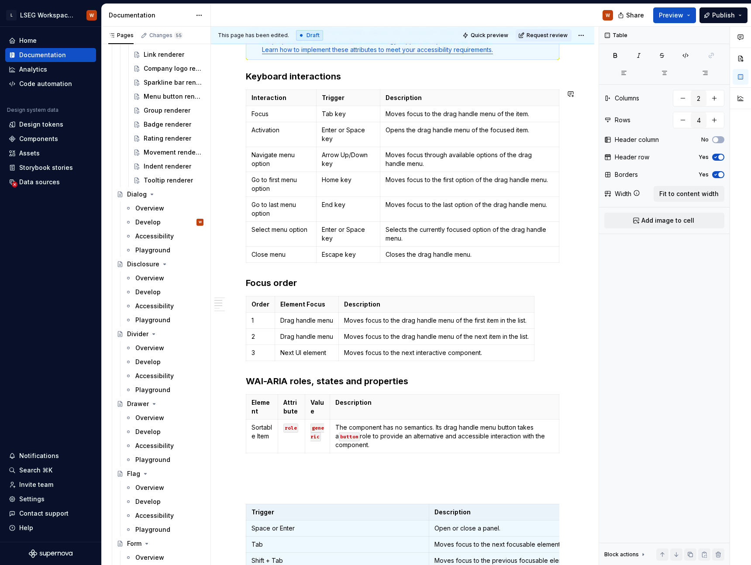
click at [347, 82] on h3 "Keyboard interactions" at bounding box center [403, 76] width 314 height 12
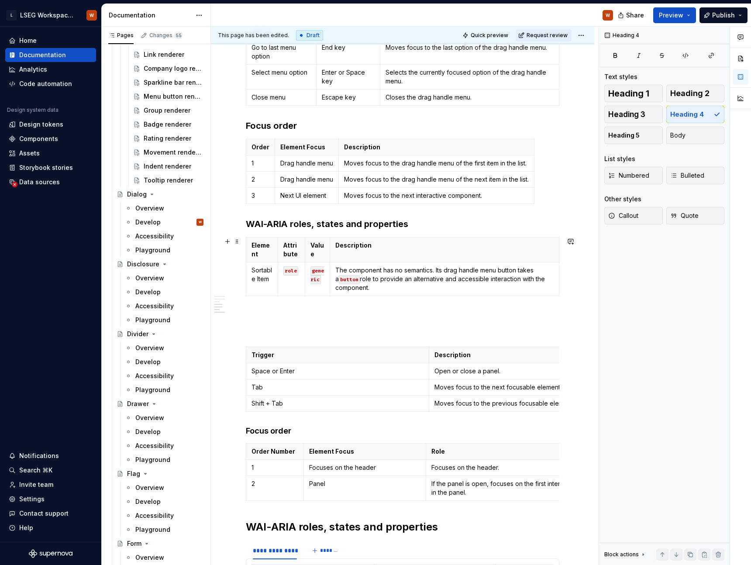
scroll to position [408, 0]
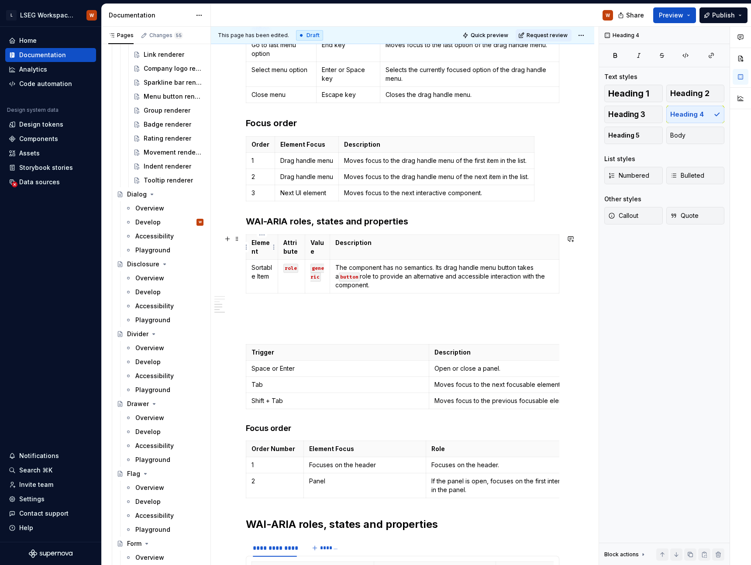
type textarea "*"
click at [262, 233] on html "L LSEG Workspace Design System W Home Documentation Analytics Code automation D…" at bounding box center [375, 282] width 751 height 565
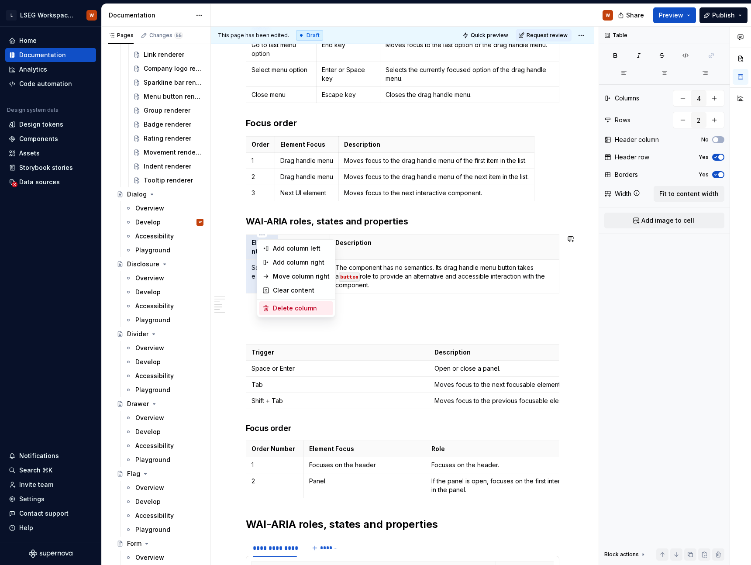
click at [296, 309] on div "Delete column" at bounding box center [301, 308] width 57 height 9
type input "3"
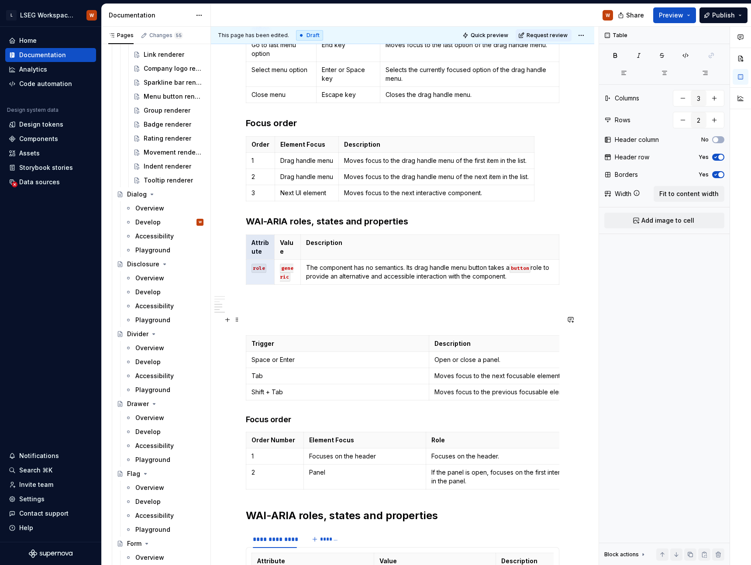
click at [287, 318] on p at bounding box center [403, 319] width 314 height 10
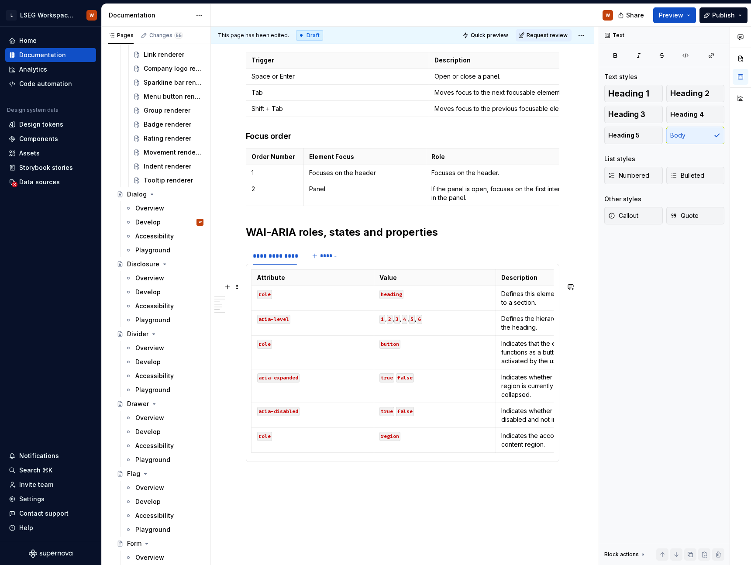
scroll to position [698, 0]
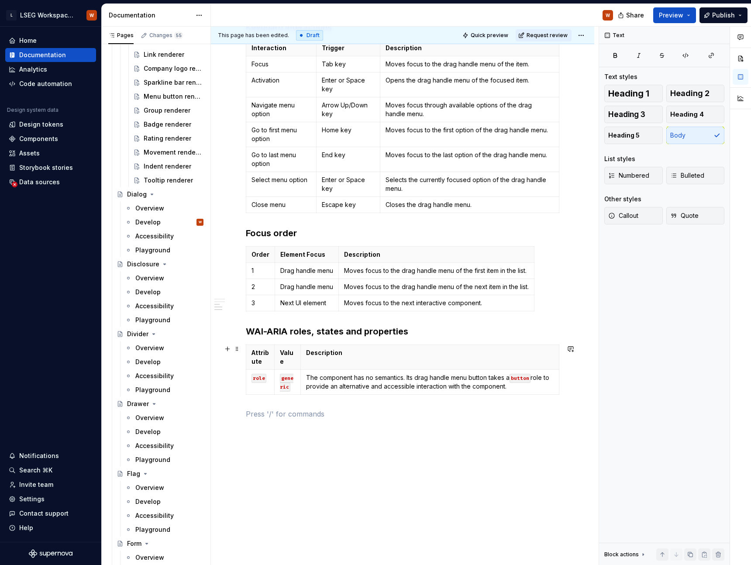
scroll to position [303, 0]
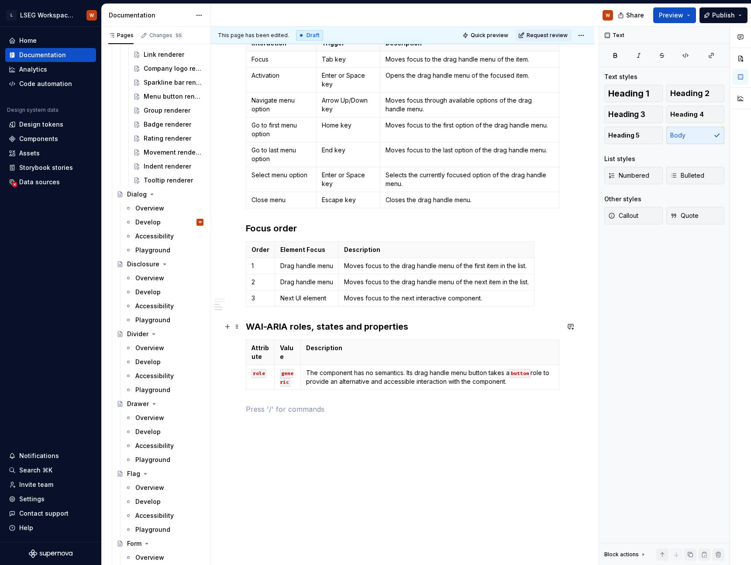
click at [418, 321] on h3 "WAI-ARIA roles, states and properties" at bounding box center [403, 327] width 314 height 12
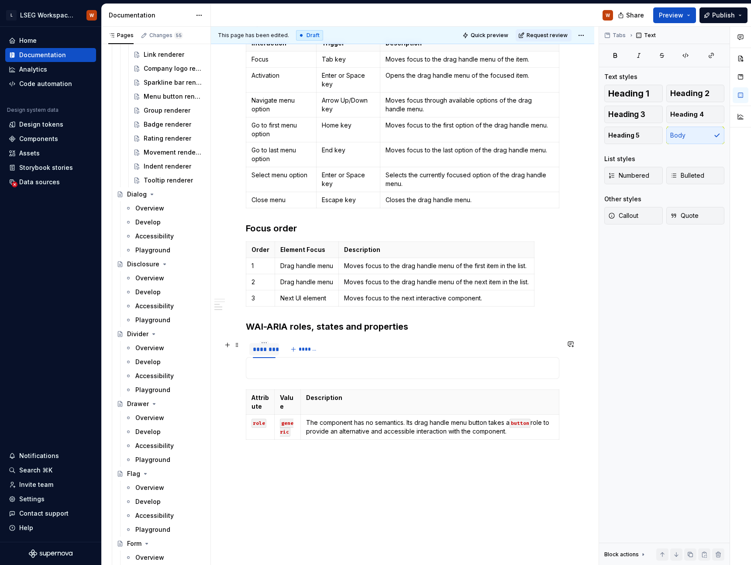
click at [265, 349] on div "********" at bounding box center [264, 349] width 23 height 9
type textarea "*"
click at [265, 349] on div "********" at bounding box center [264, 349] width 23 height 9
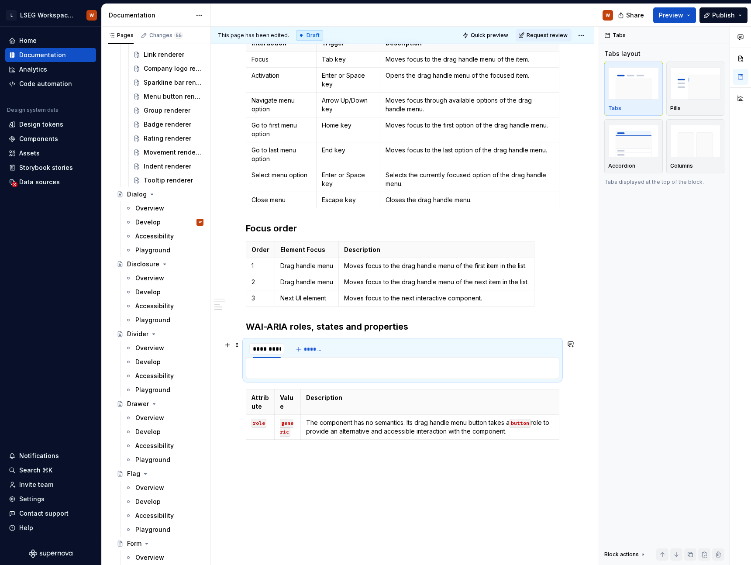
type input "**********"
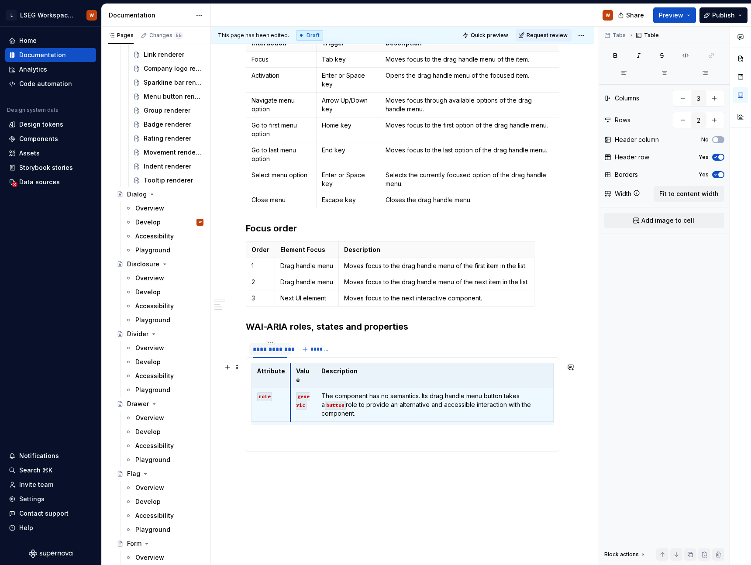
drag, startPoint x: 278, startPoint y: 377, endPoint x: 290, endPoint y: 377, distance: 12.3
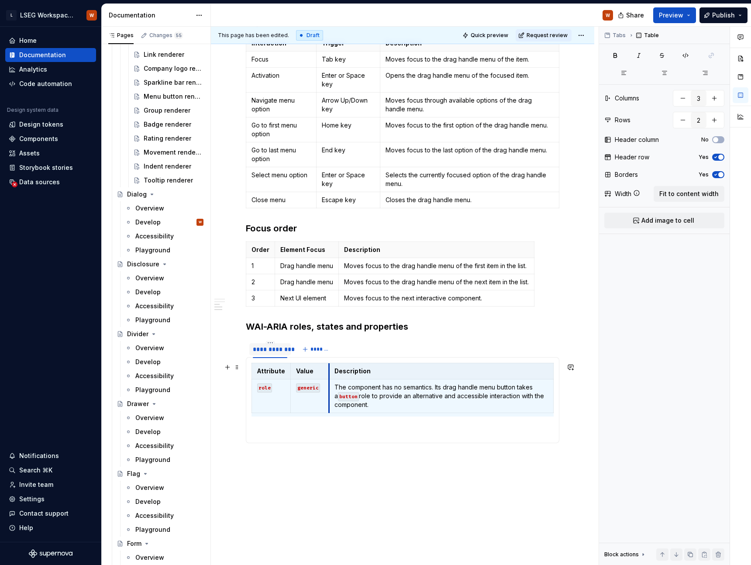
drag, startPoint x: 315, startPoint y: 378, endPoint x: 329, endPoint y: 378, distance: 13.5
click at [329, 378] on th "Description" at bounding box center [441, 371] width 225 height 16
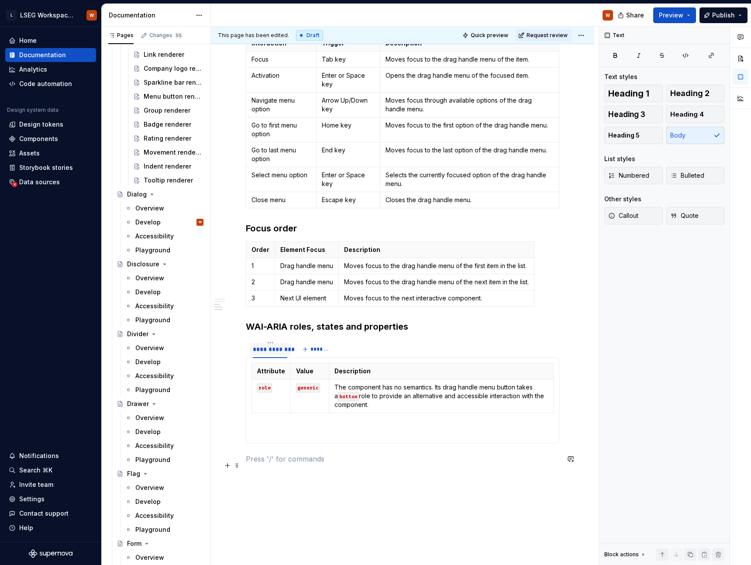
click at [463, 461] on p at bounding box center [403, 459] width 314 height 10
click at [463, 408] on p "The component has no semantics. Its drag handle menu button takes a button role…" at bounding box center [442, 396] width 214 height 26
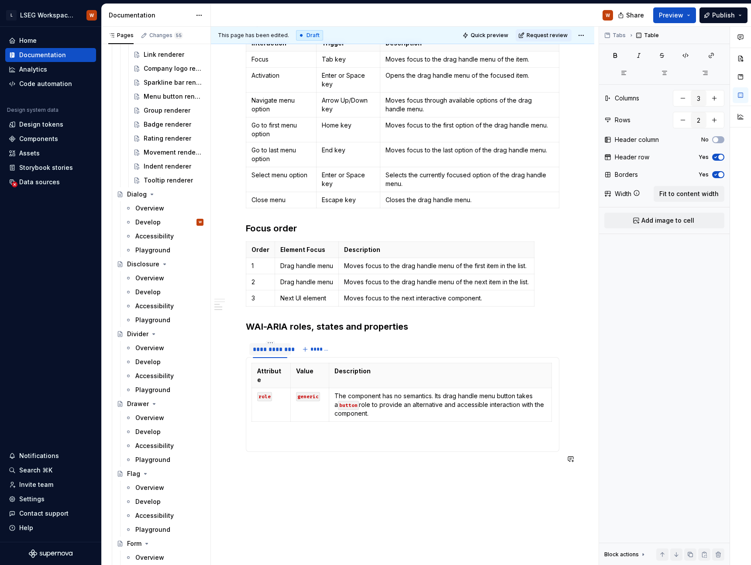
click at [427, 474] on div "Accessibility The component has the built-in accessibility features to ensure a…" at bounding box center [403, 187] width 314 height 593
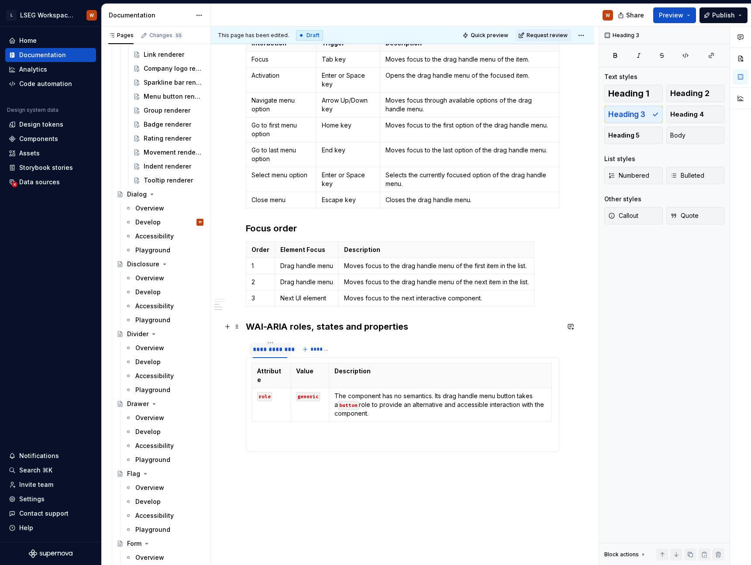
click at [511, 331] on h3 "WAI-ARIA roles, states and properties" at bounding box center [403, 327] width 314 height 12
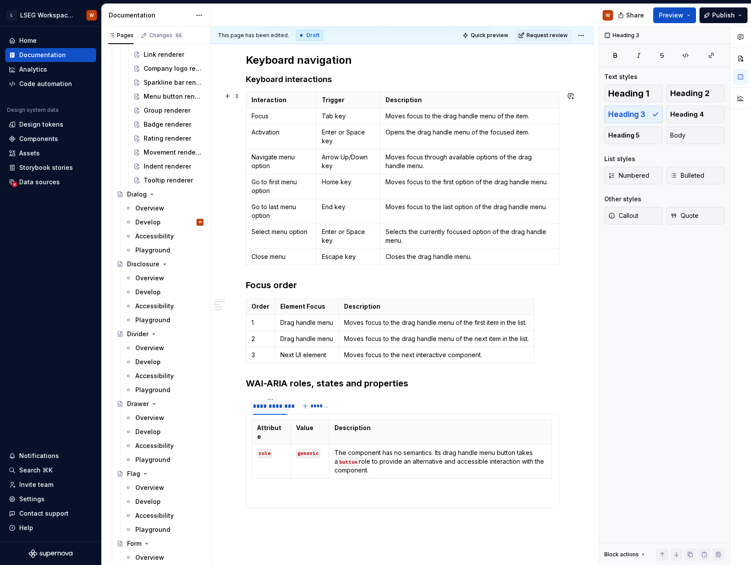
scroll to position [135, 0]
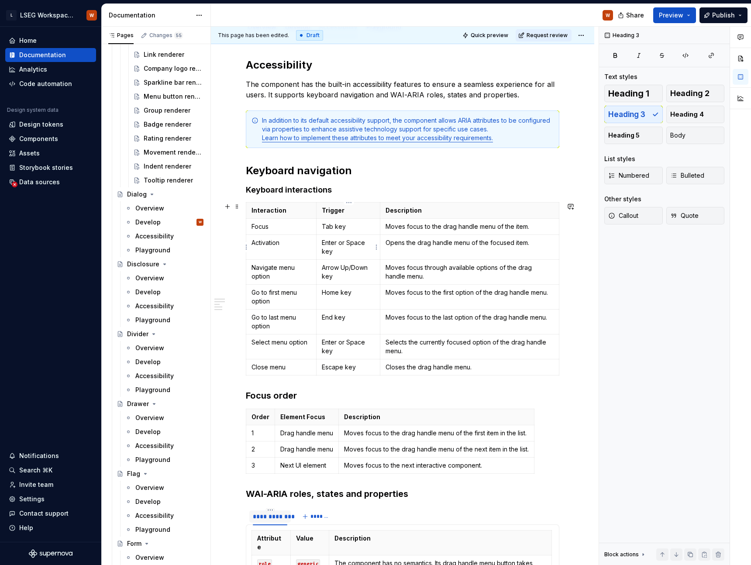
click at [348, 247] on p "Enter or Space key" at bounding box center [348, 246] width 53 height 17
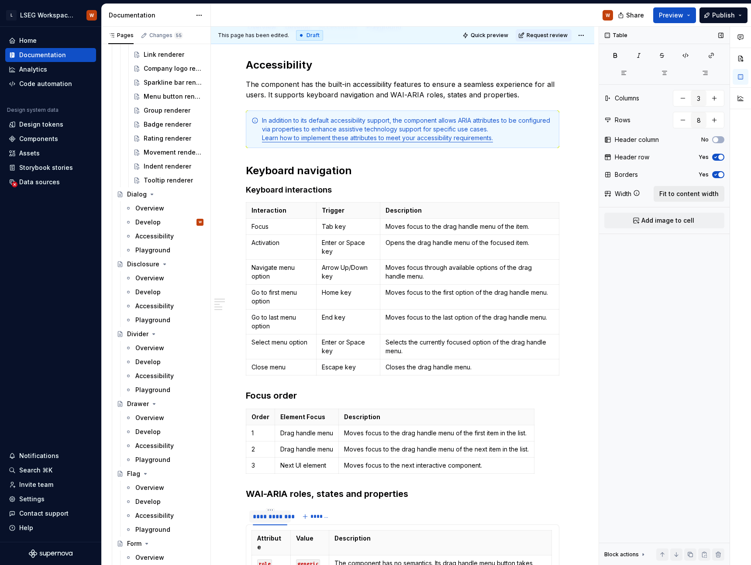
click at [702, 189] on button "Fit to content width" at bounding box center [689, 194] width 71 height 16
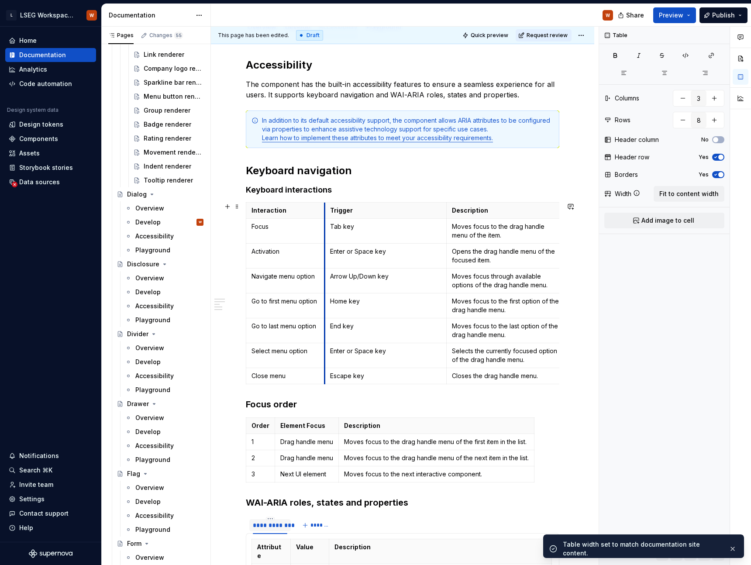
drag, startPoint x: 368, startPoint y: 254, endPoint x: 324, endPoint y: 253, distance: 43.7
click at [325, 253] on td "Enter or Space key" at bounding box center [386, 256] width 122 height 25
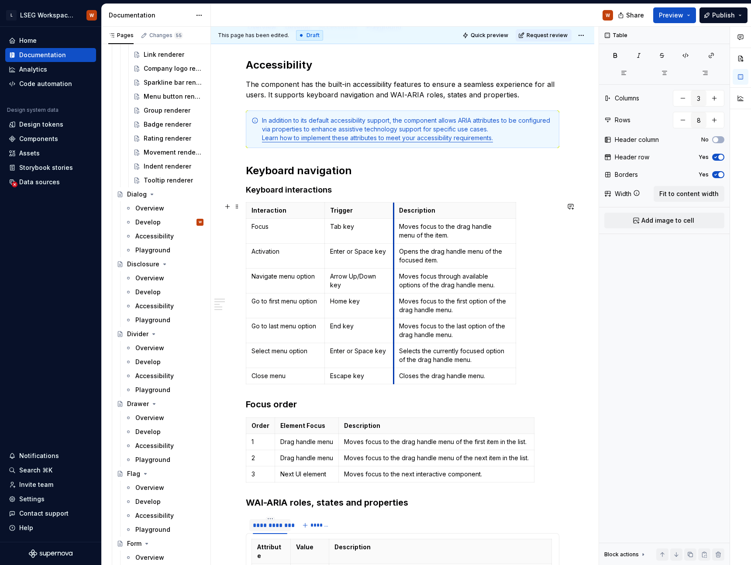
type textarea "*"
drag, startPoint x: 446, startPoint y: 252, endPoint x: 394, endPoint y: 251, distance: 52.9
click at [394, 251] on td "Opens the drag handle menu of the focused item." at bounding box center [455, 256] width 122 height 25
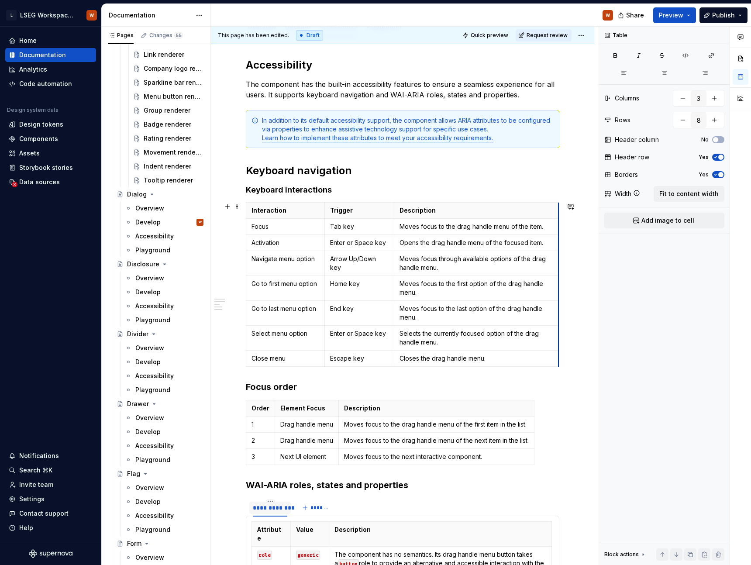
drag, startPoint x: 515, startPoint y: 250, endPoint x: 558, endPoint y: 250, distance: 42.8
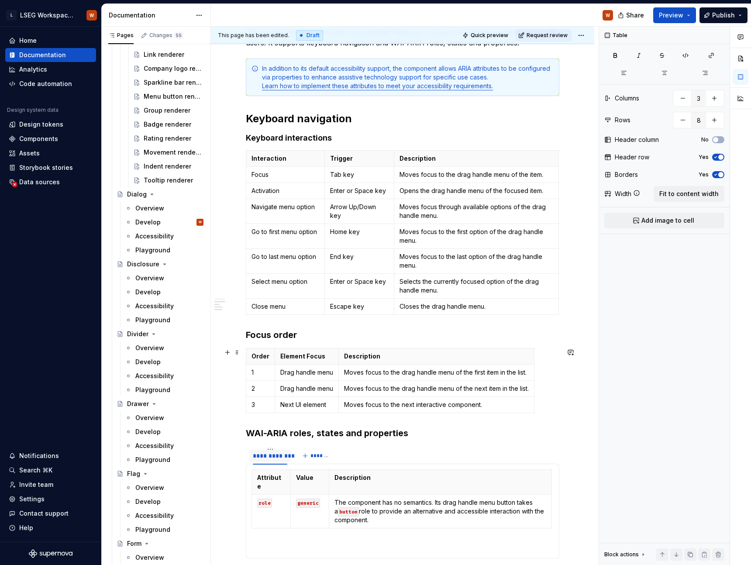
scroll to position [196, 0]
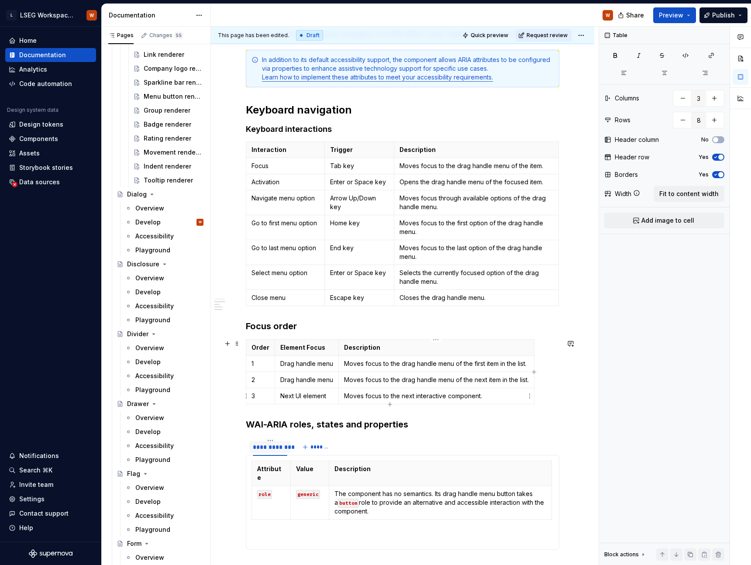
type input "4"
click at [392, 383] on p "Moves focus to the drag handle menu of the next item in the list." at bounding box center [436, 380] width 185 height 9
click at [709, 194] on span "Fit to content width" at bounding box center [689, 194] width 59 height 9
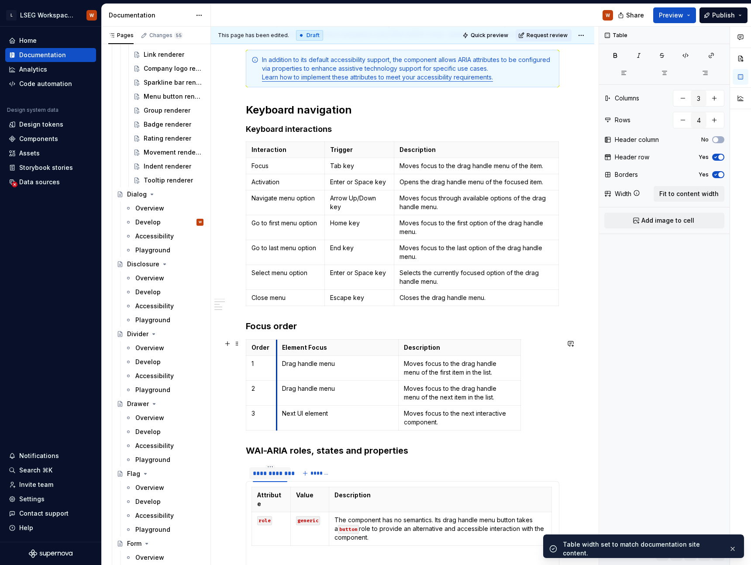
drag, startPoint x: 367, startPoint y: 372, endPoint x: 275, endPoint y: 370, distance: 91.7
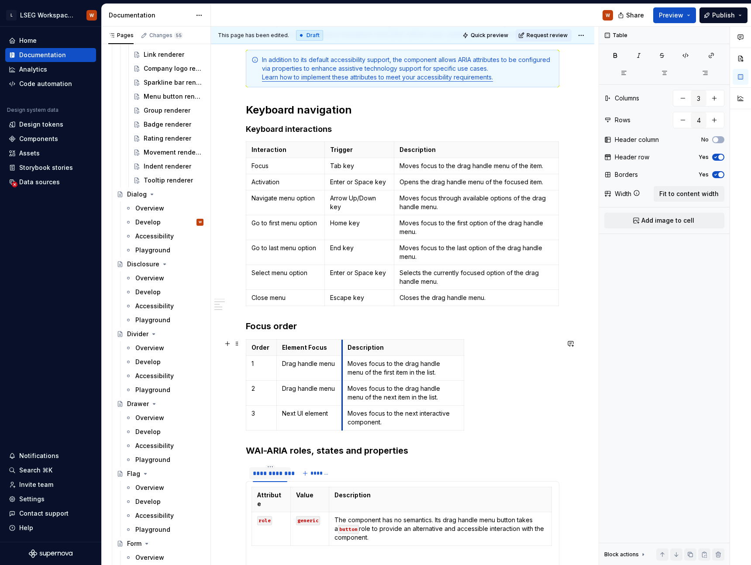
drag, startPoint x: 400, startPoint y: 371, endPoint x: 343, endPoint y: 370, distance: 56.8
click at [343, 370] on td "Moves focus to the drag handle menu of the first item in the list." at bounding box center [403, 368] width 122 height 25
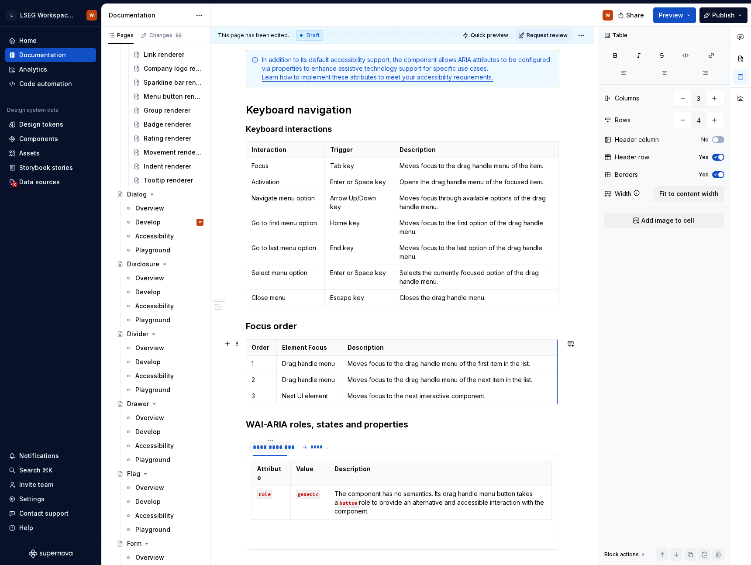
drag, startPoint x: 463, startPoint y: 374, endPoint x: 557, endPoint y: 374, distance: 93.5
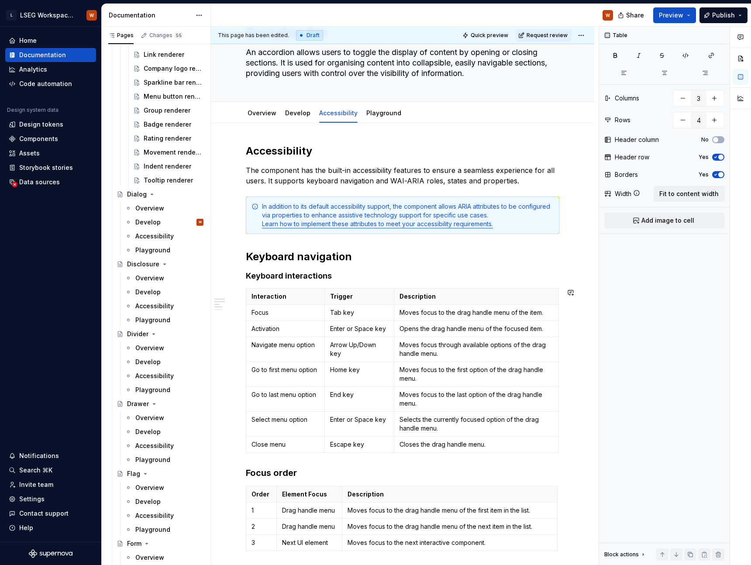
scroll to position [0, 0]
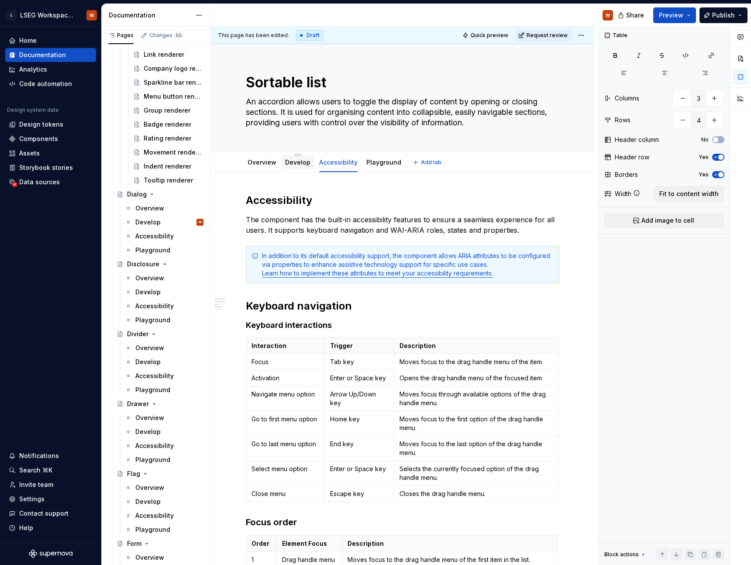
click at [297, 160] on link "Develop" at bounding box center [297, 162] width 25 height 7
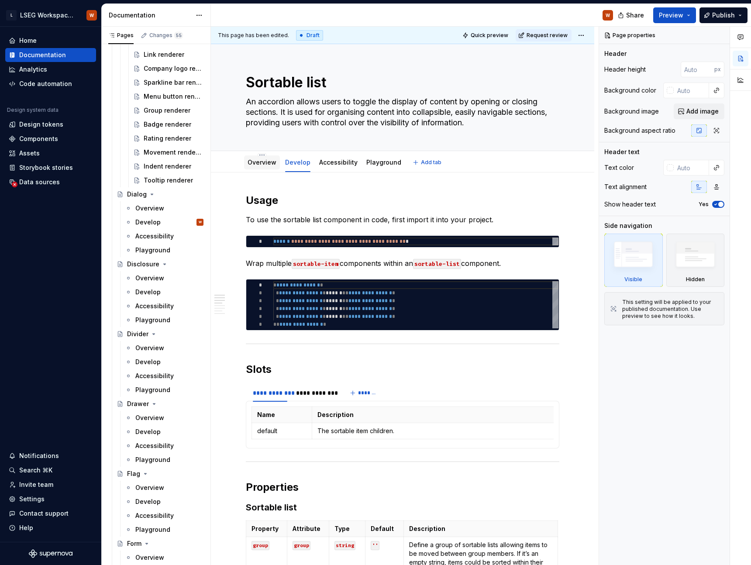
click at [264, 163] on link "Overview" at bounding box center [262, 162] width 29 height 7
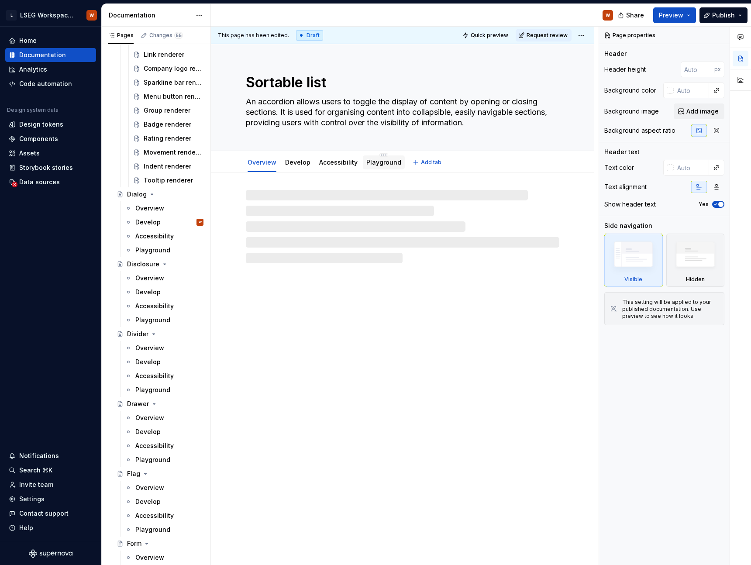
click at [384, 163] on link "Playground" at bounding box center [383, 162] width 35 height 7
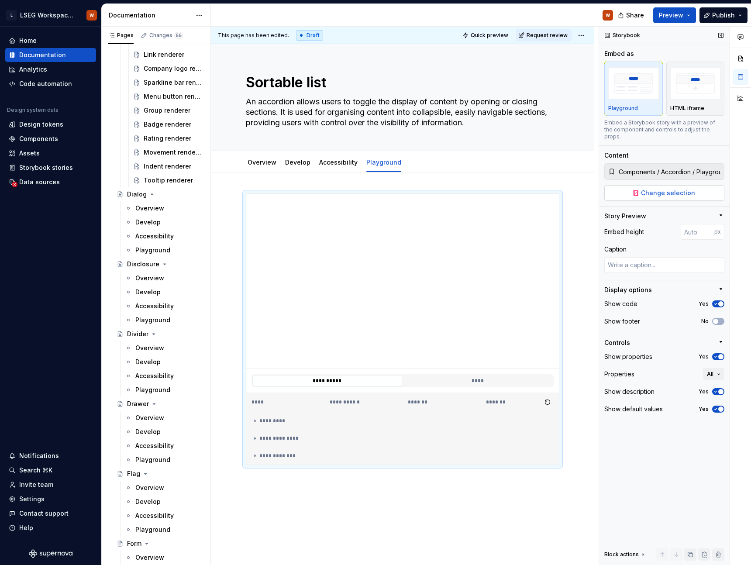
click at [668, 189] on span "Change selection" at bounding box center [668, 193] width 54 height 9
type textarea "*"
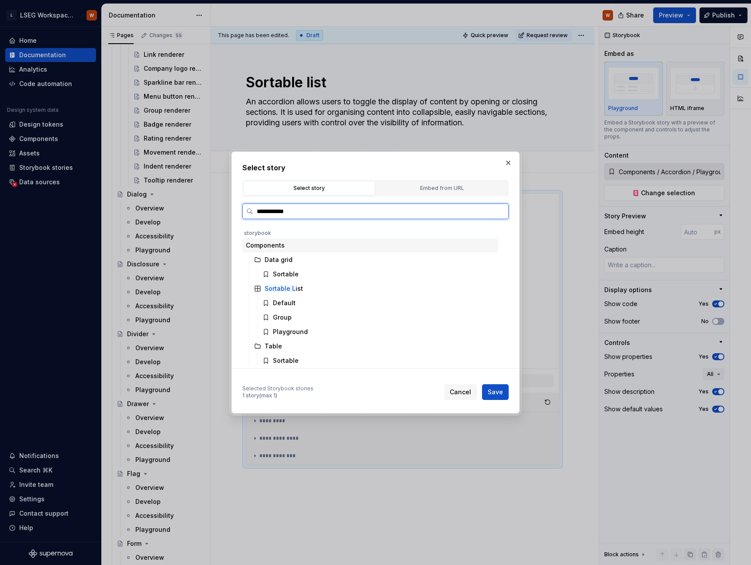
type input "**********"
click at [299, 302] on div "Playground" at bounding box center [290, 303] width 35 height 9
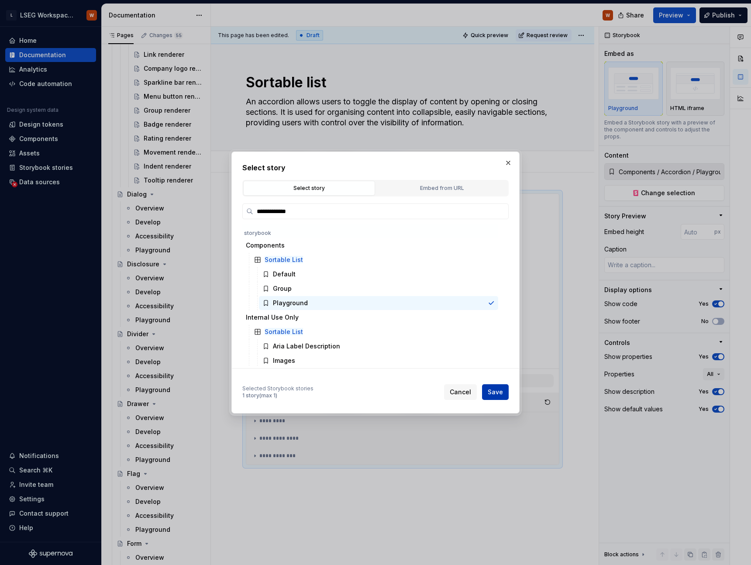
click at [503, 398] on button "Save" at bounding box center [495, 392] width 27 height 16
type textarea "*"
type input "Components / Sortable List / Playground"
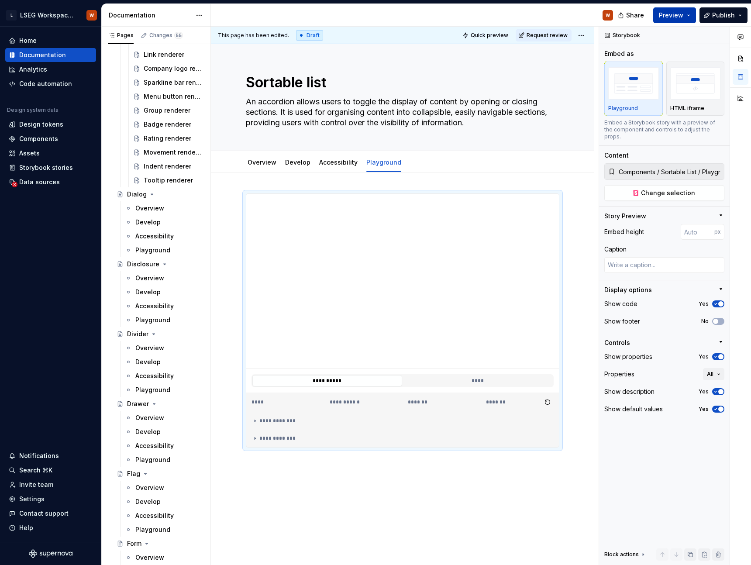
click at [688, 15] on button "Preview" at bounding box center [674, 15] width 43 height 16
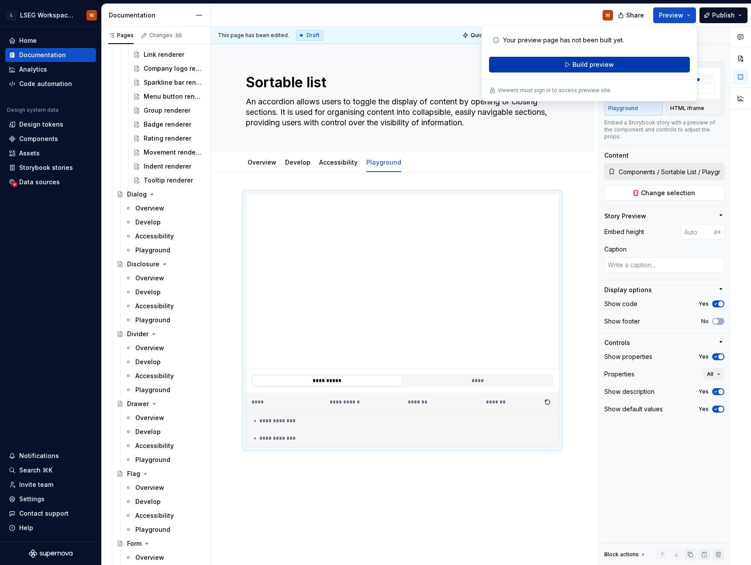
click at [625, 67] on button "Build preview" at bounding box center [589, 65] width 201 height 16
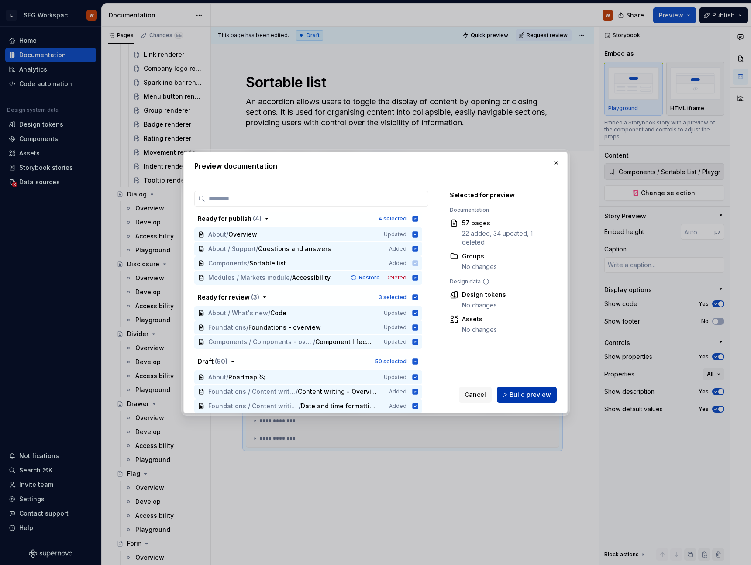
click at [522, 399] on button "Build preview" at bounding box center [527, 395] width 60 height 16
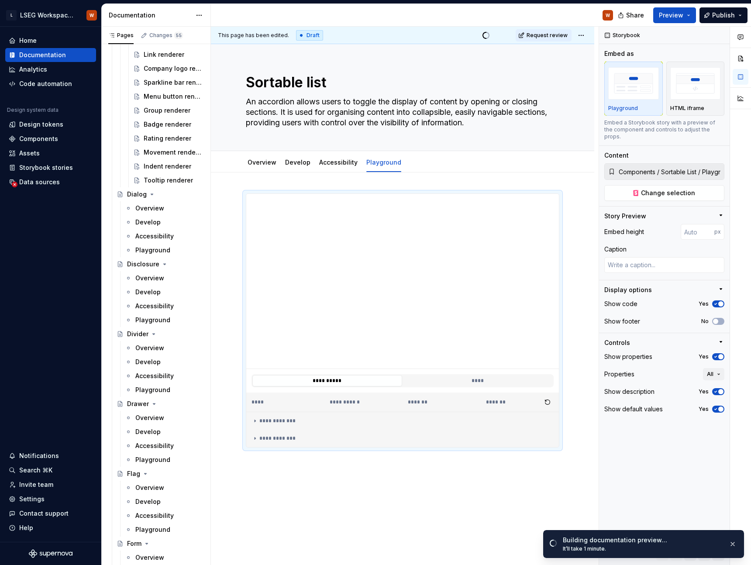
click at [444, 17] on div "W" at bounding box center [415, 15] width 409 height 23
click at [699, 546] on span "Open page" at bounding box center [705, 546] width 29 height 7
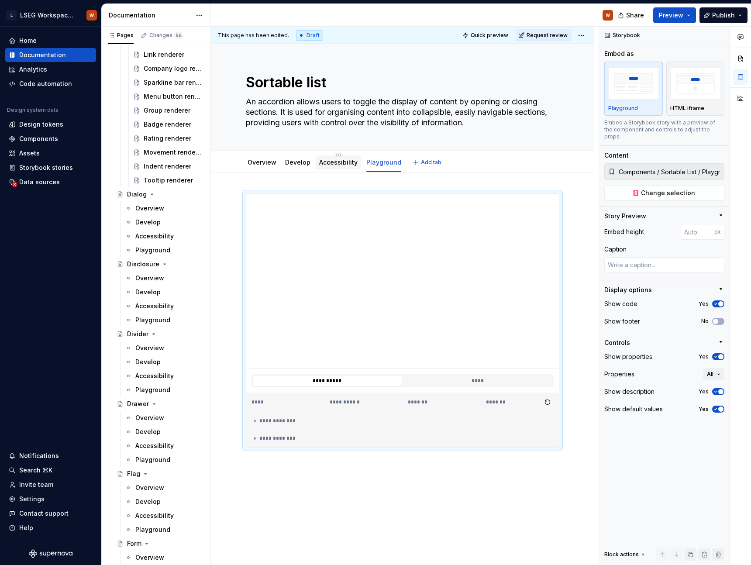
click at [326, 162] on link "Accessibility" at bounding box center [338, 162] width 38 height 7
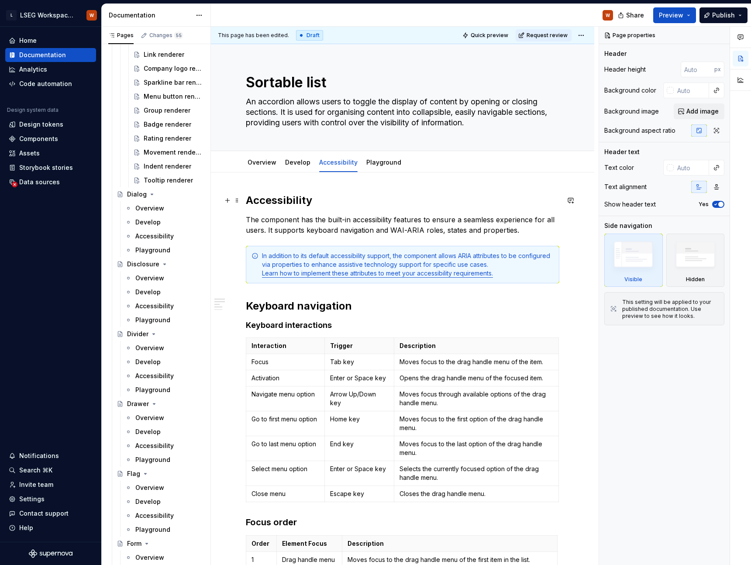
click at [277, 199] on h2 "Accessibility" at bounding box center [403, 200] width 314 height 14
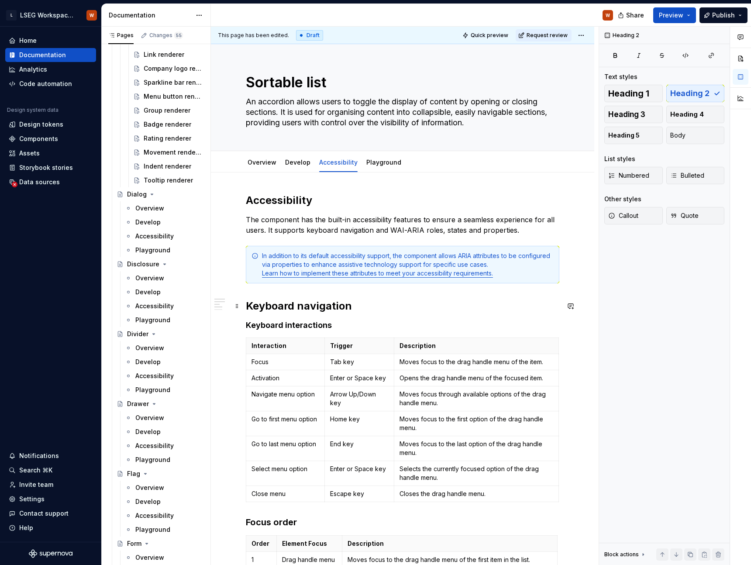
click at [293, 301] on h2 "Keyboard navigation" at bounding box center [403, 306] width 314 height 14
click at [296, 329] on h4 "Keyboard interactions" at bounding box center [403, 325] width 314 height 10
click at [628, 108] on button "Heading 3" at bounding box center [634, 114] width 59 height 17
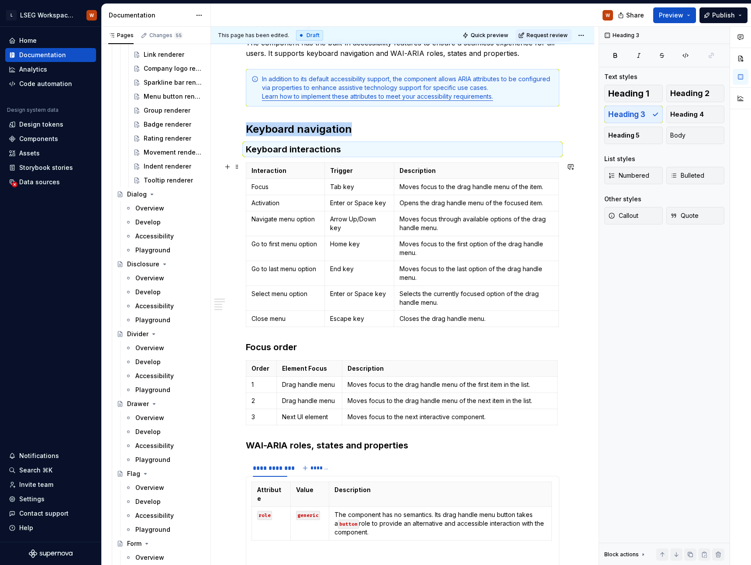
scroll to position [213, 0]
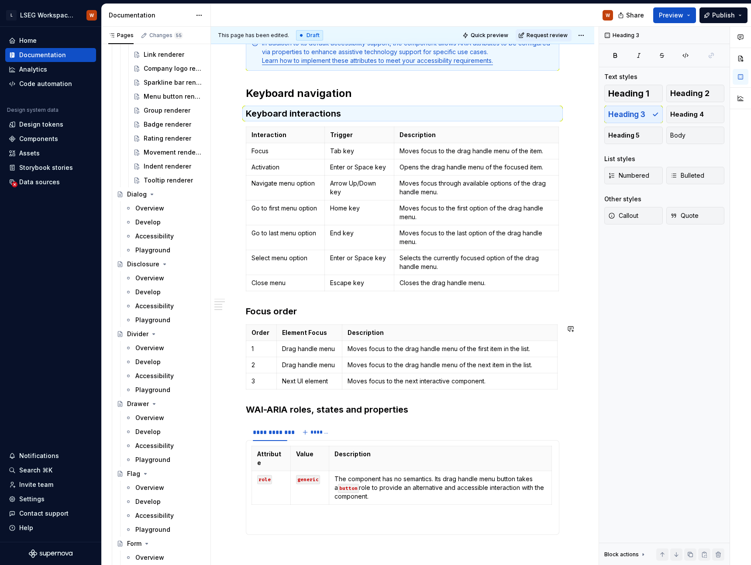
click at [278, 319] on div "Accessibility The component has the built-in accessibility features to ensure a…" at bounding box center [403, 268] width 314 height 575
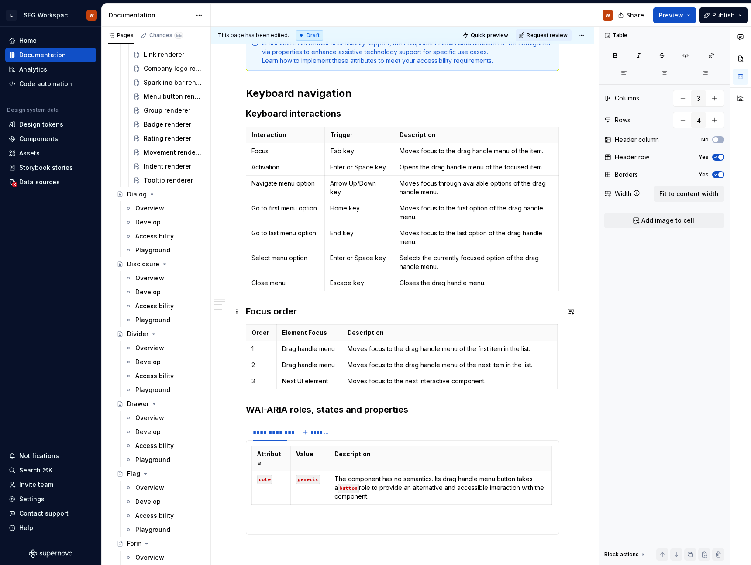
click at [287, 308] on h3 "Focus order" at bounding box center [403, 311] width 314 height 12
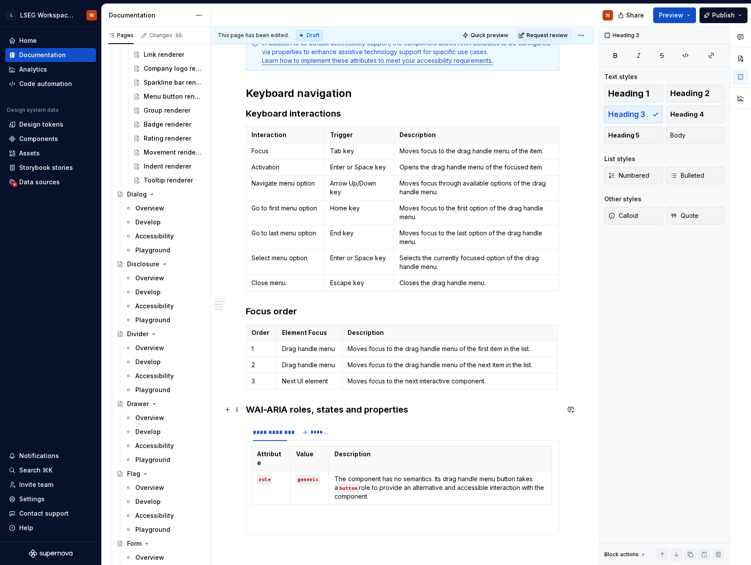
click at [309, 413] on h3 "WAI-ARIA roles, states and properties" at bounding box center [403, 410] width 314 height 12
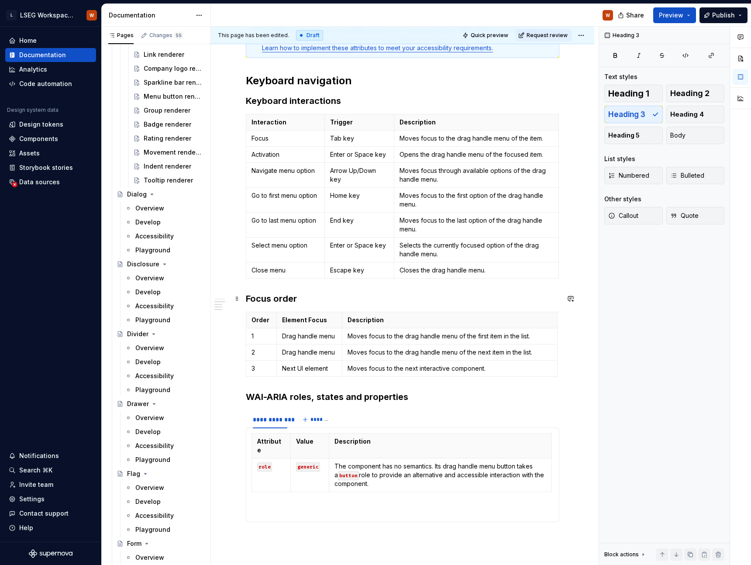
scroll to position [225, 0]
click at [677, 98] on button "Heading 2" at bounding box center [696, 93] width 59 height 17
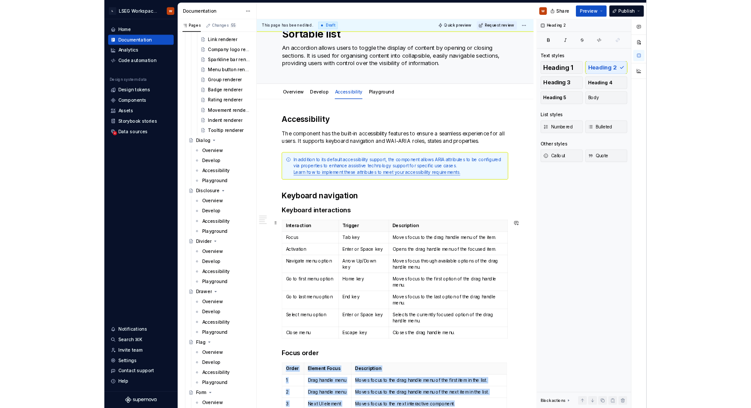
scroll to position [0, 0]
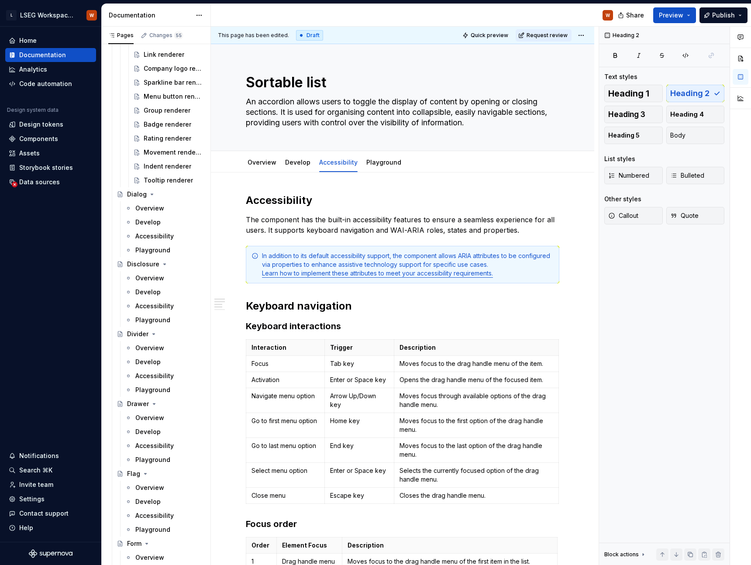
click at [302, 35] on div "Draft" at bounding box center [309, 35] width 27 height 10
click at [584, 31] on html "L LSEG Workspace Design System W Home Documentation Analytics Code automation D…" at bounding box center [375, 282] width 751 height 565
click at [577, 18] on html "L LSEG Workspace Design System W Home Documentation Analytics Code automation D…" at bounding box center [375, 282] width 751 height 565
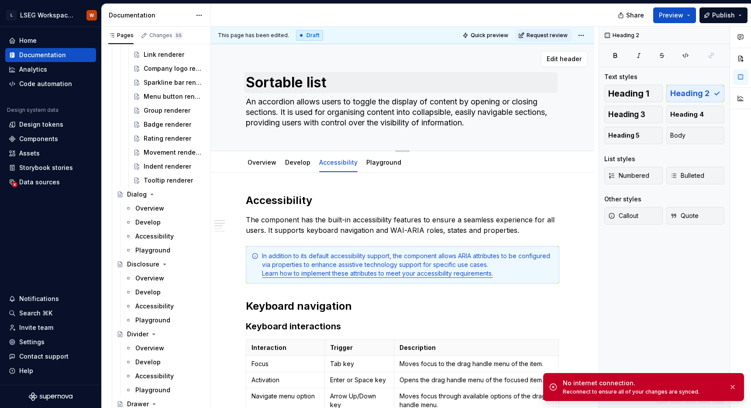
type textarea "*"
